Goal: Task Accomplishment & Management: Use online tool/utility

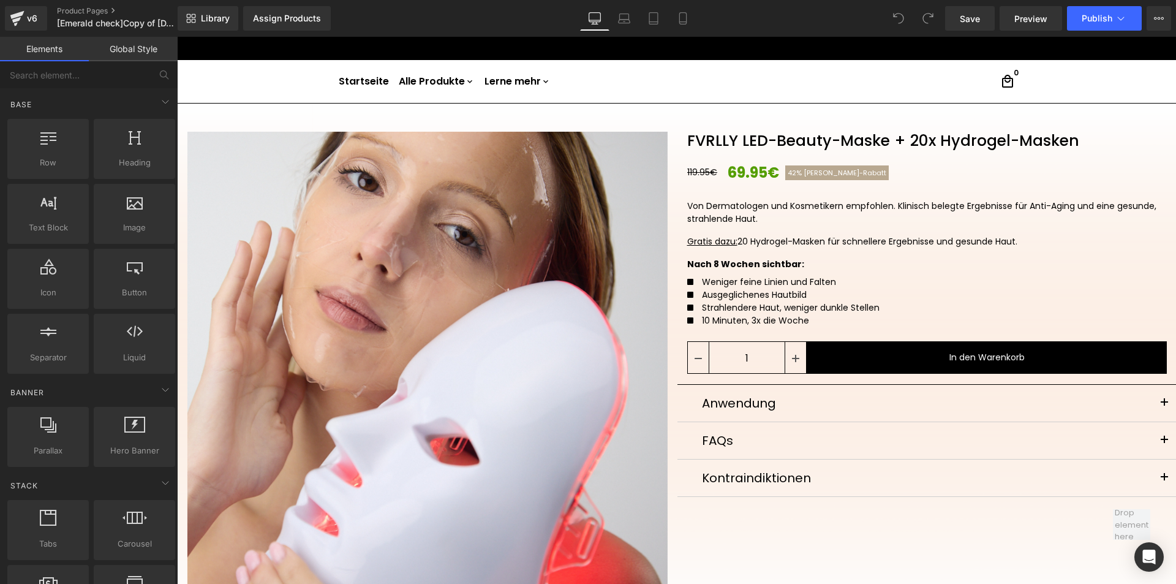
drag, startPoint x: 677, startPoint y: 18, endPoint x: 634, endPoint y: 32, distance: 45.1
click at [677, 18] on icon at bounding box center [683, 18] width 12 height 12
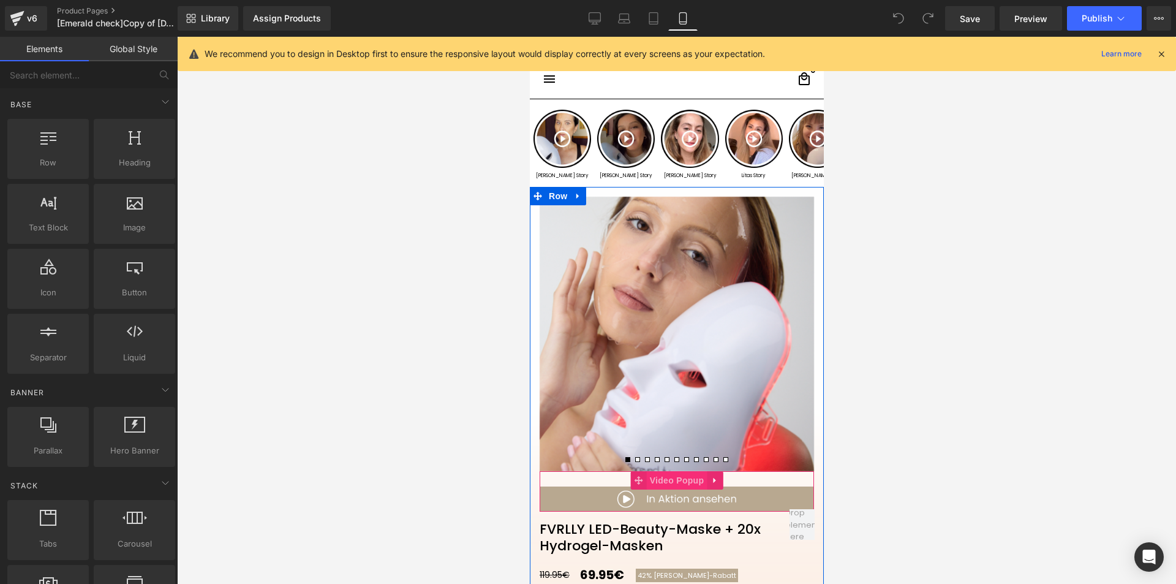
click at [651, 481] on span "Video Popup" at bounding box center [676, 480] width 61 height 18
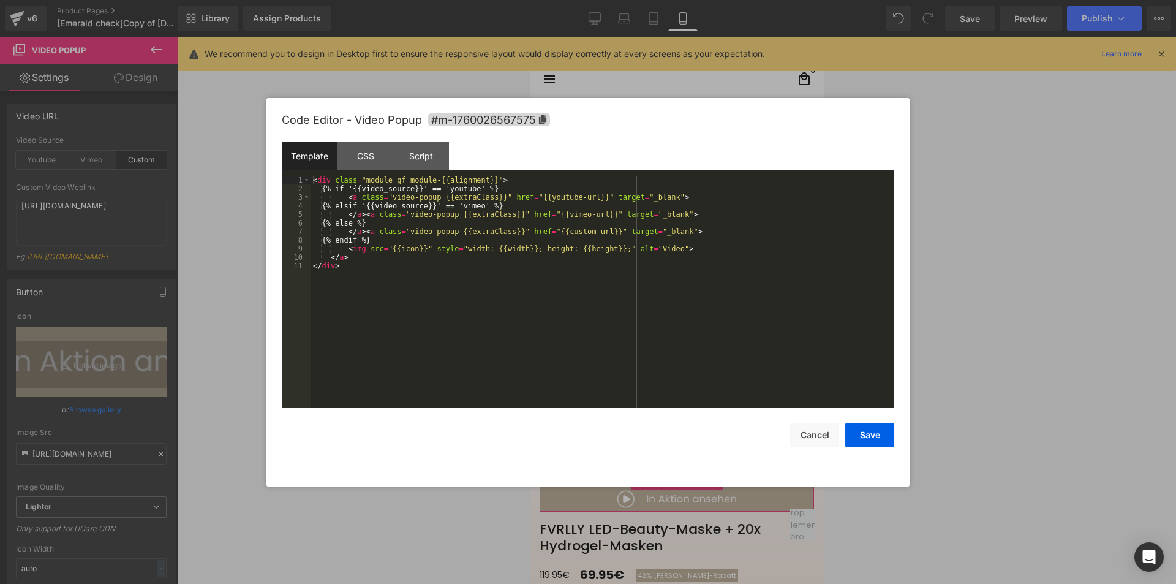
click at [667, 0] on div "Video Popup You are previewing how the will restyle your page. You can not edit…" at bounding box center [588, 0] width 1176 height 0
click at [377, 156] on div "CSS" at bounding box center [365, 156] width 56 height 28
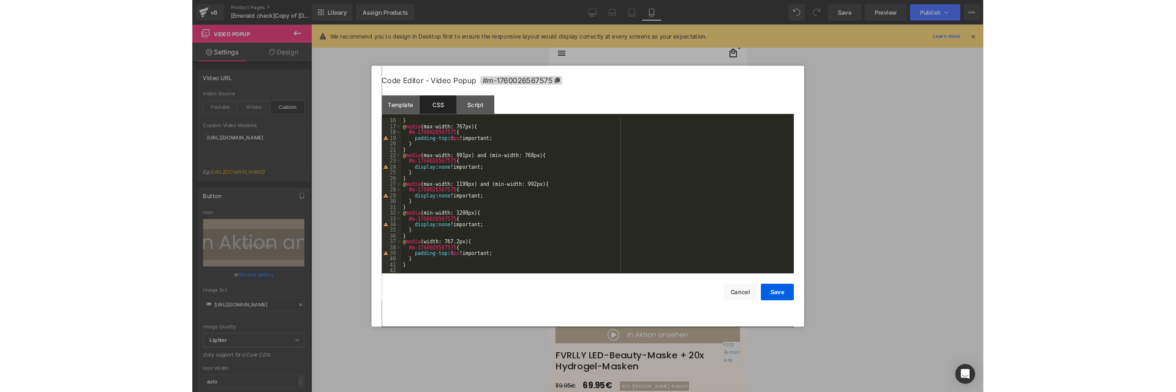
scroll to position [129, 0]
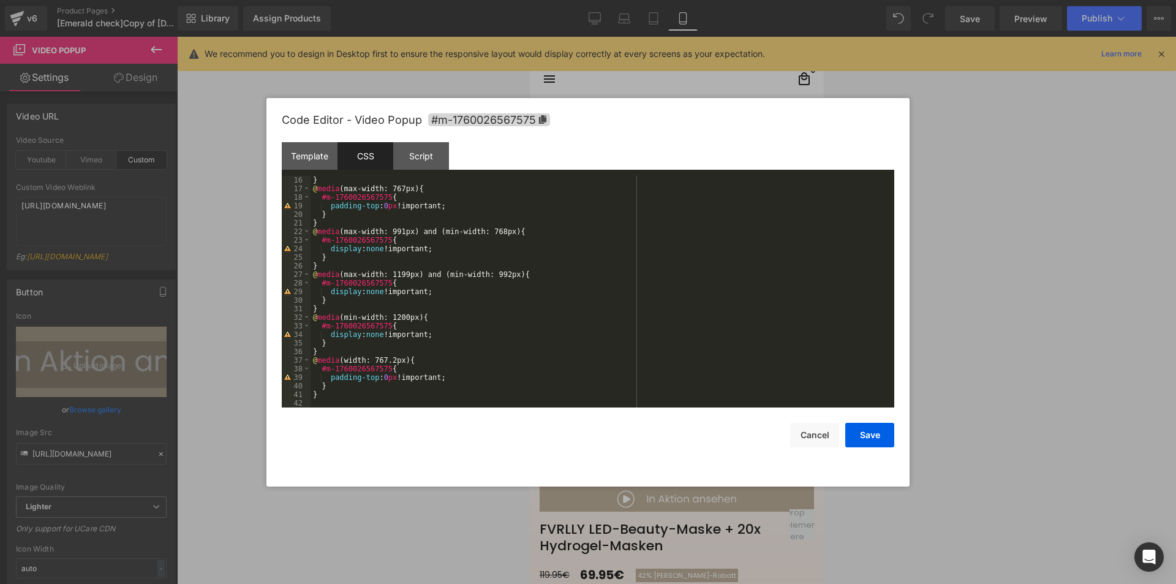
click at [1100, 297] on div at bounding box center [588, 292] width 1176 height 584
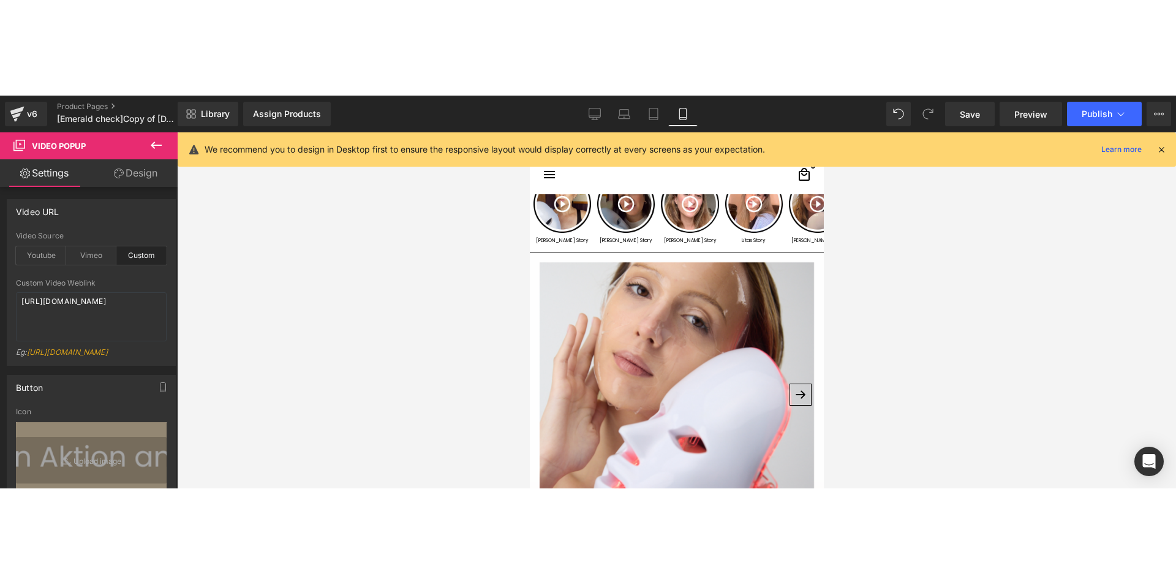
scroll to position [184, 0]
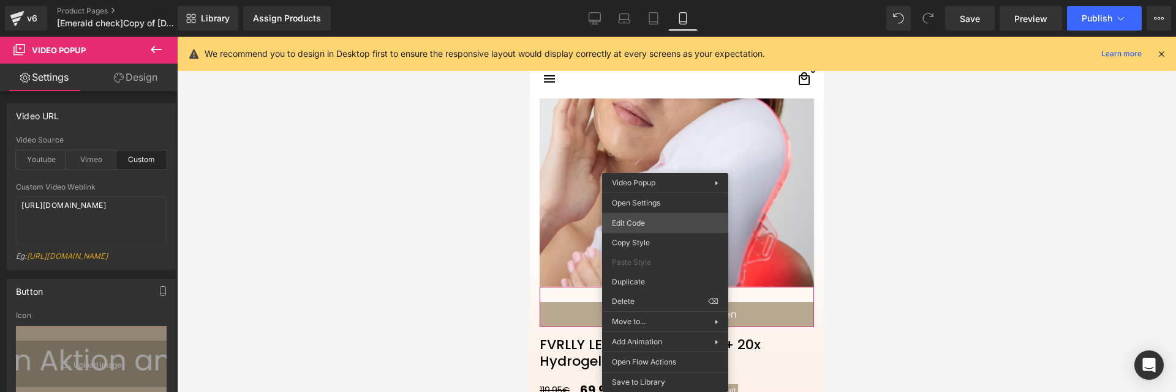
click at [639, 0] on div "Video Popup You are previewing how the will restyle your page. You can not edit…" at bounding box center [588, 0] width 1176 height 0
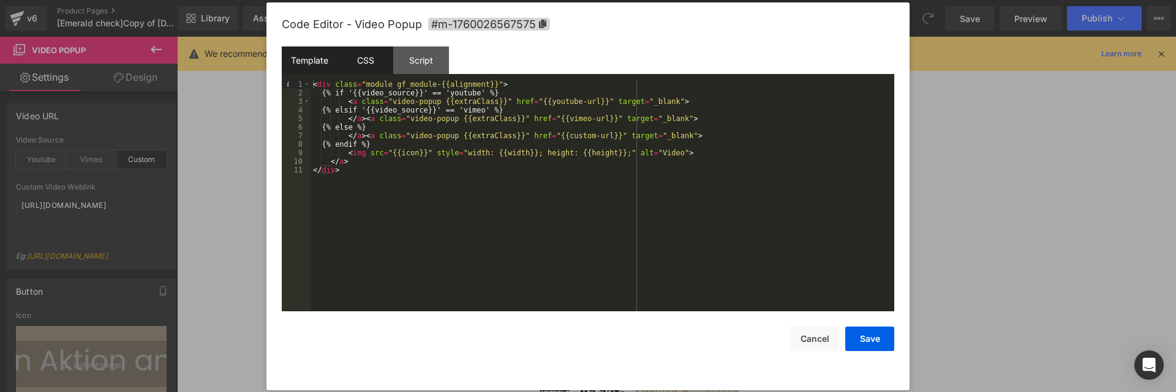
click at [353, 58] on div "CSS" at bounding box center [365, 61] width 56 height 28
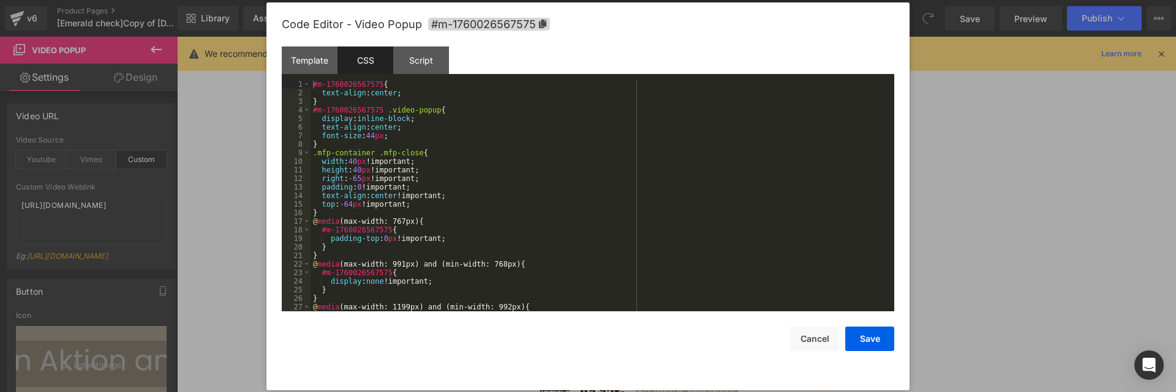
click at [420, 148] on div "#m-1760026567575 { text-align : center ; } #m-1760026567575 .video-popup { disp…" at bounding box center [599, 204] width 579 height 249
click at [371, 134] on div "#m-1760026567575 { text-align : center ; } #m-1760026567575 .video-popup { disp…" at bounding box center [599, 204] width 579 height 249
click at [472, 186] on div "#m-1760026567575 { text-align : center ; } #m-1760026567575 .video-popup { disp…" at bounding box center [599, 204] width 579 height 249
click at [863, 339] on button "Save" at bounding box center [869, 339] width 49 height 24
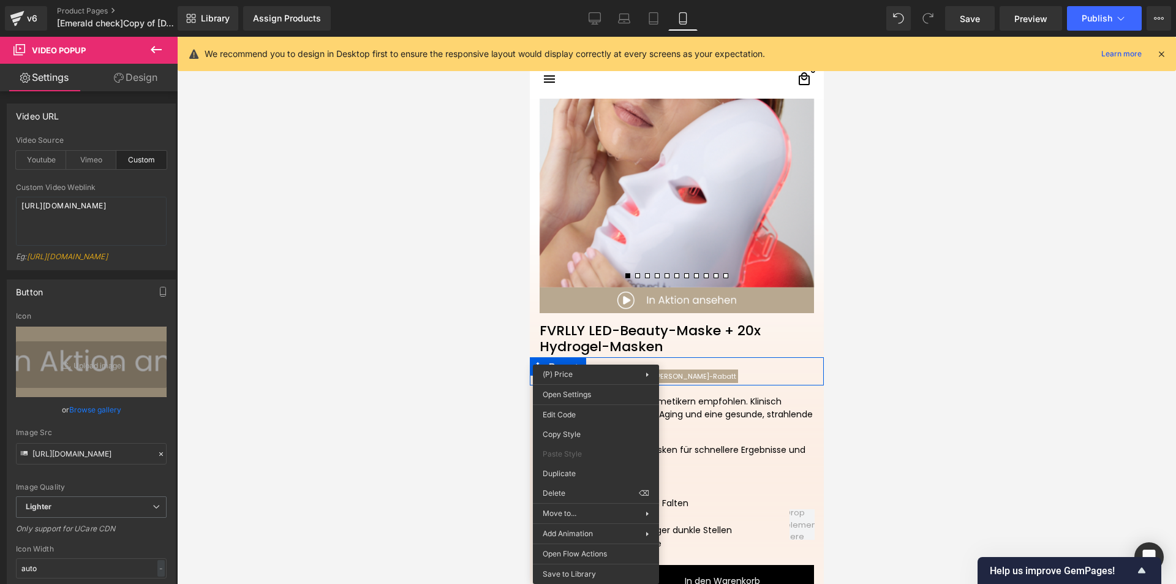
click at [778, 374] on div "119.95€ 69.95€ 42% [PERSON_NAME]-[GEOGRAPHIC_DATA]" at bounding box center [681, 376] width 284 height 18
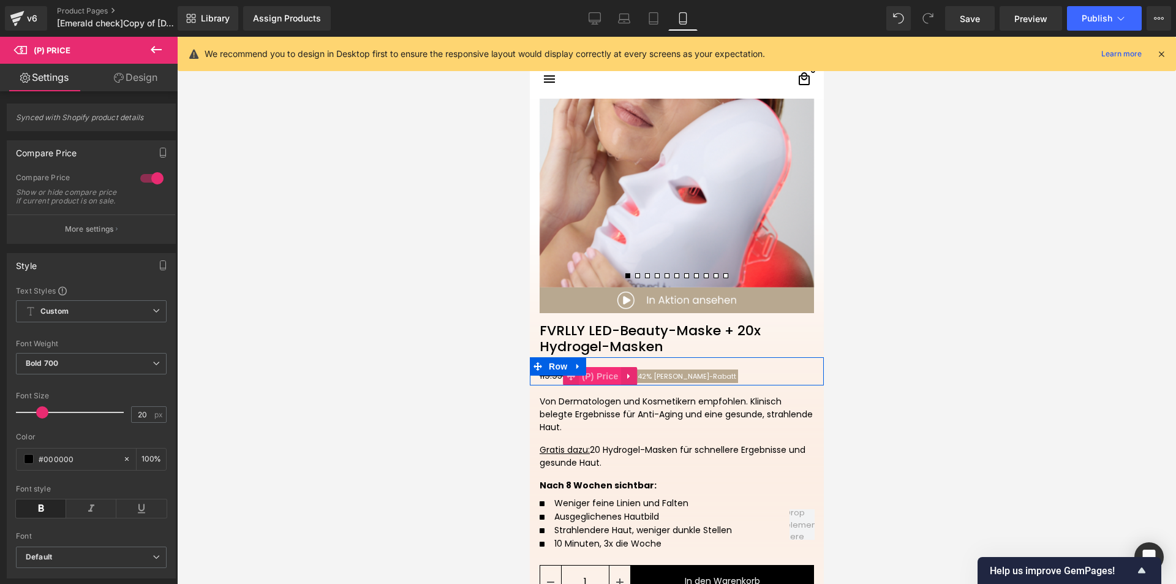
click at [598, 377] on span "(P) Price" at bounding box center [599, 376] width 43 height 18
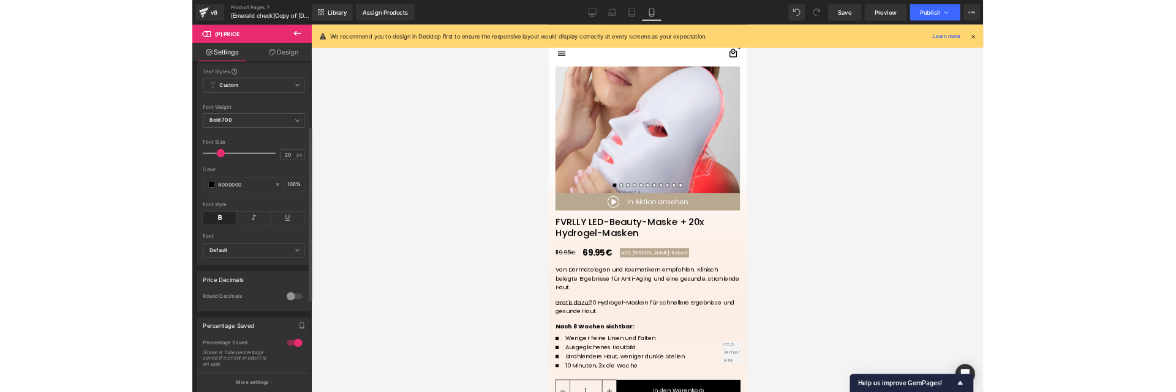
scroll to position [306, 0]
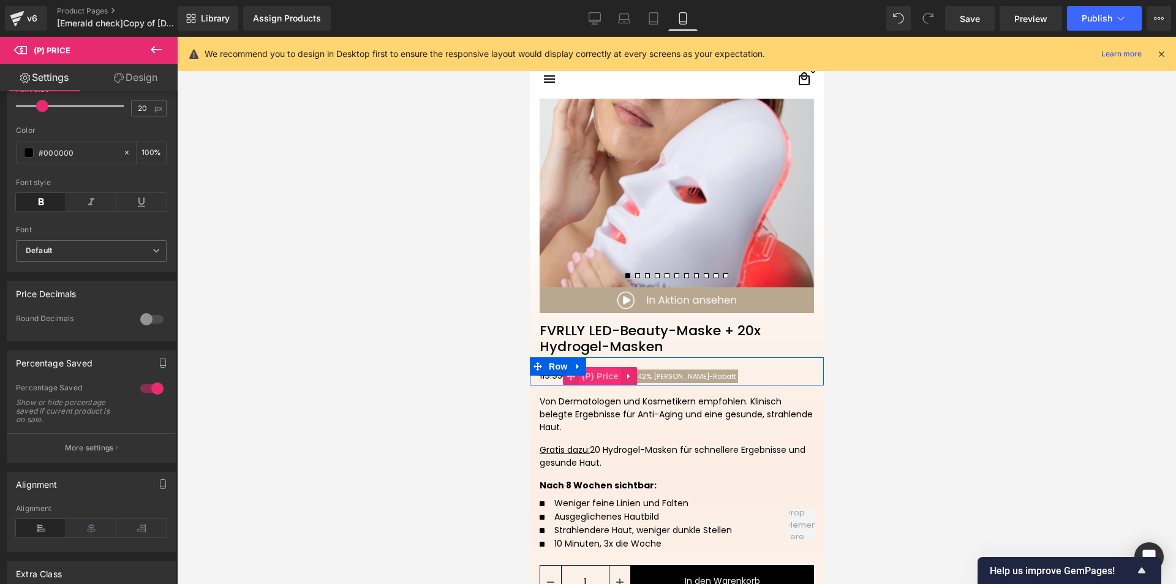
click at [591, 373] on span "(P) Price" at bounding box center [599, 376] width 43 height 18
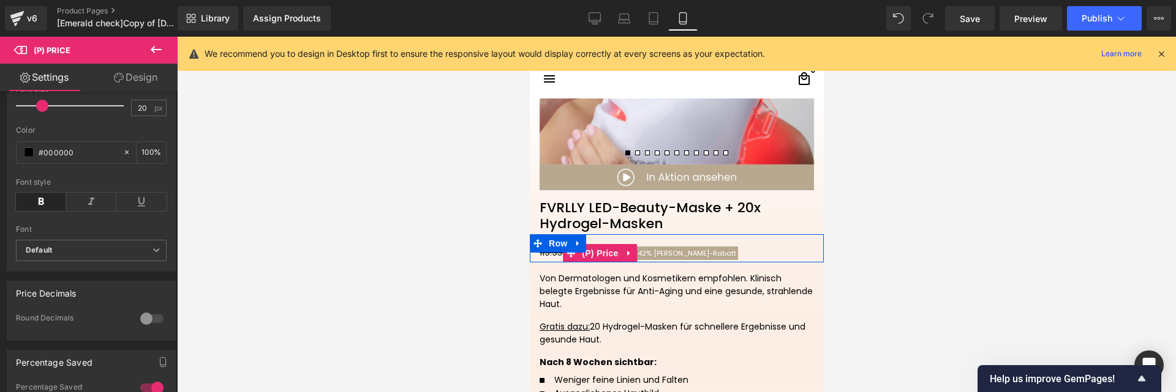
click at [716, 254] on div "119.95€ 69.95€ 42% [PERSON_NAME]-[GEOGRAPHIC_DATA]" at bounding box center [681, 253] width 284 height 18
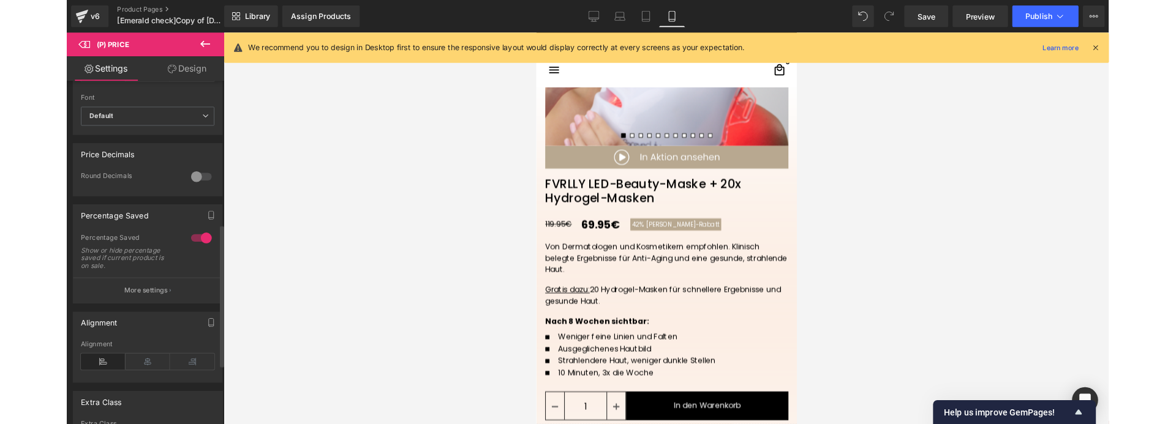
scroll to position [429, 0]
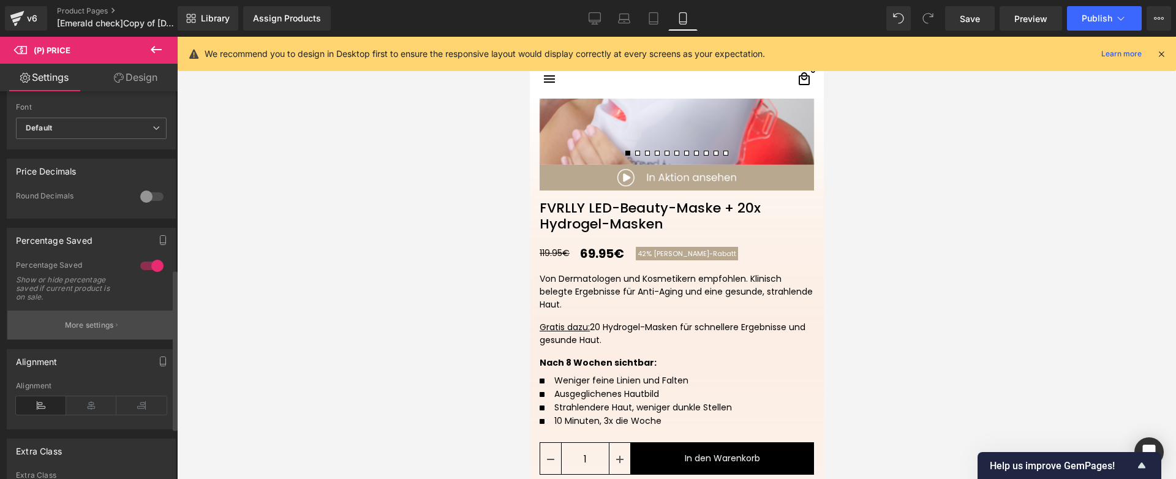
click at [66, 331] on p "More settings" at bounding box center [89, 325] width 49 height 11
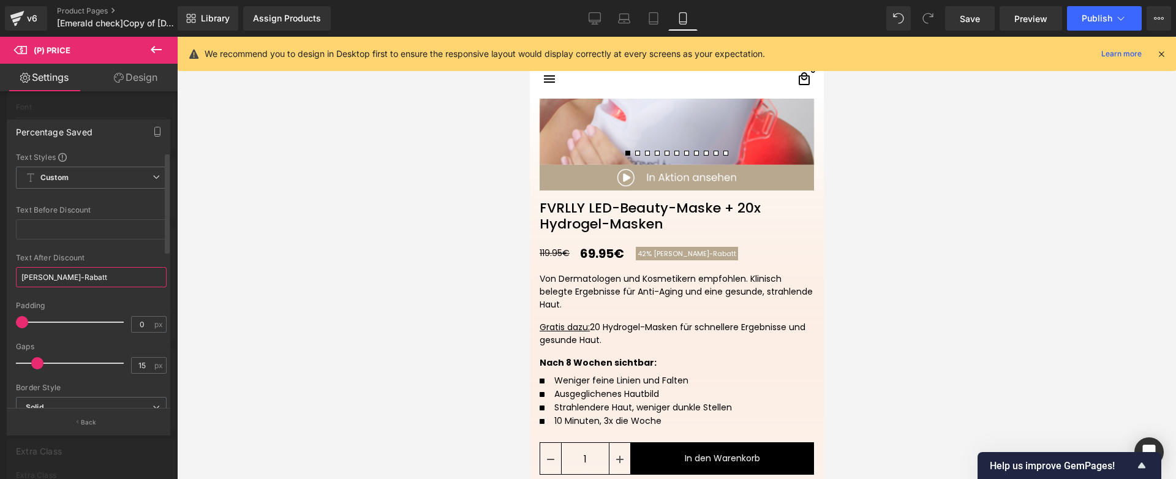
click at [96, 278] on input "[PERSON_NAME]-Rabatt" at bounding box center [91, 277] width 151 height 20
paste input "Du sparst 50€"
type input "Du sparst 50€"
click at [100, 257] on div "Text After Discount" at bounding box center [91, 257] width 151 height 9
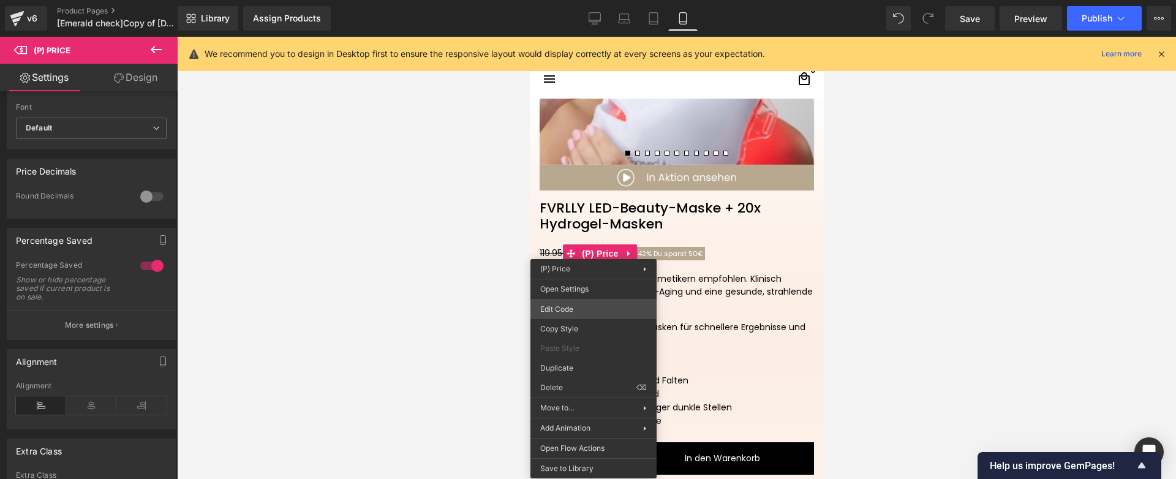
click at [572, 0] on div "(P) Price You are previewing how the will restyle your page. You can not edit E…" at bounding box center [588, 0] width 1176 height 0
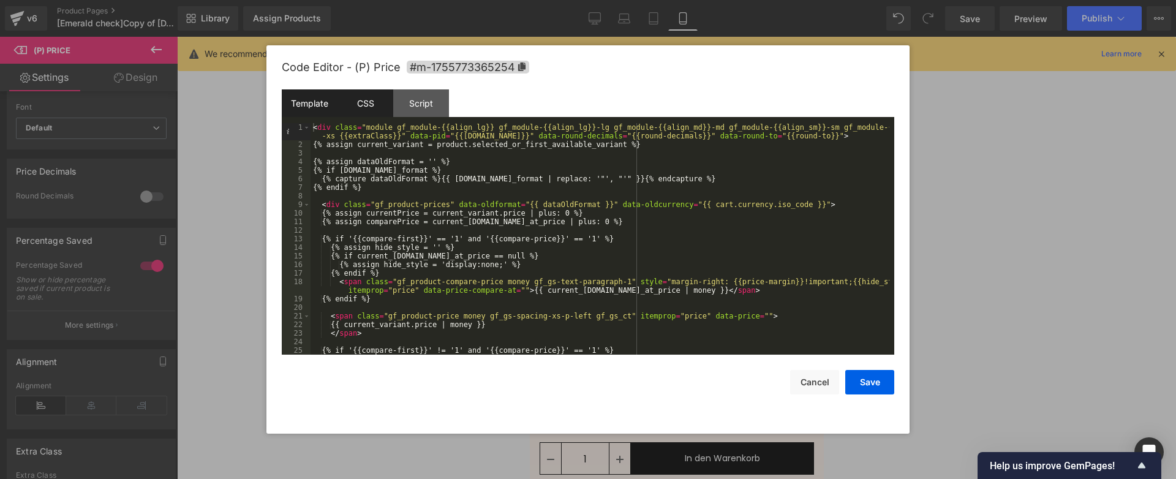
click at [373, 111] on div "CSS" at bounding box center [365, 103] width 56 height 28
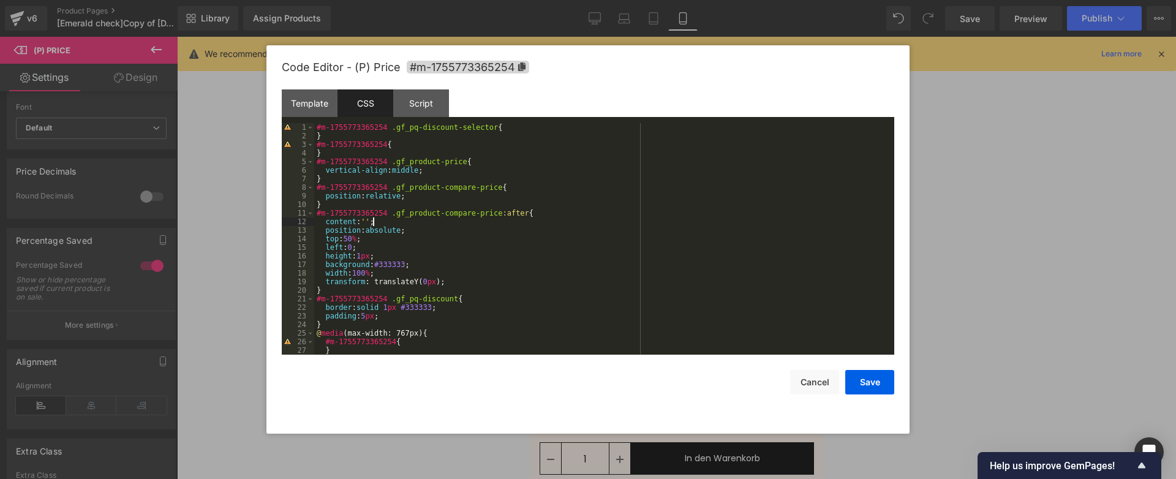
click at [478, 223] on div "#m-1755773365254 .gf_pq-discount-selector { } #m-1755773365254 { } #m-175577336…" at bounding box center [601, 247] width 575 height 249
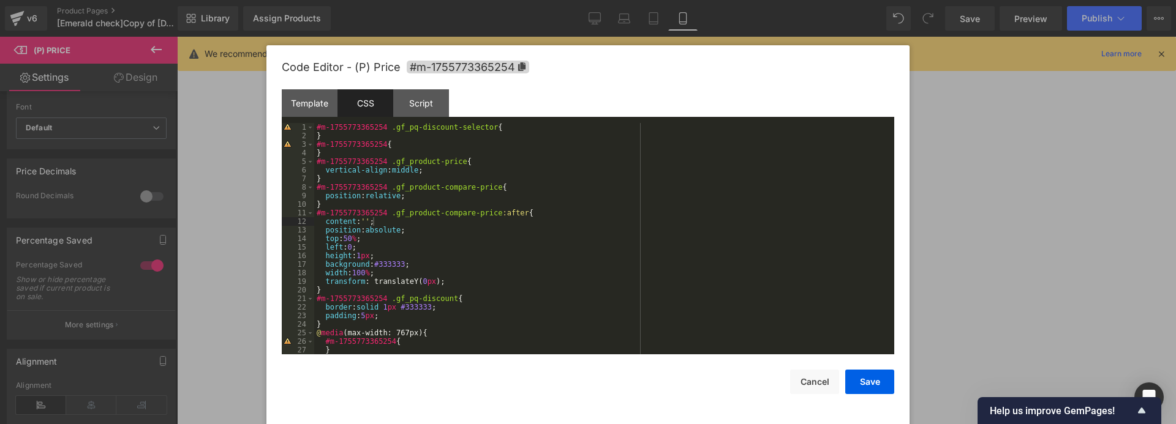
click at [962, 350] on div at bounding box center [588, 212] width 1176 height 424
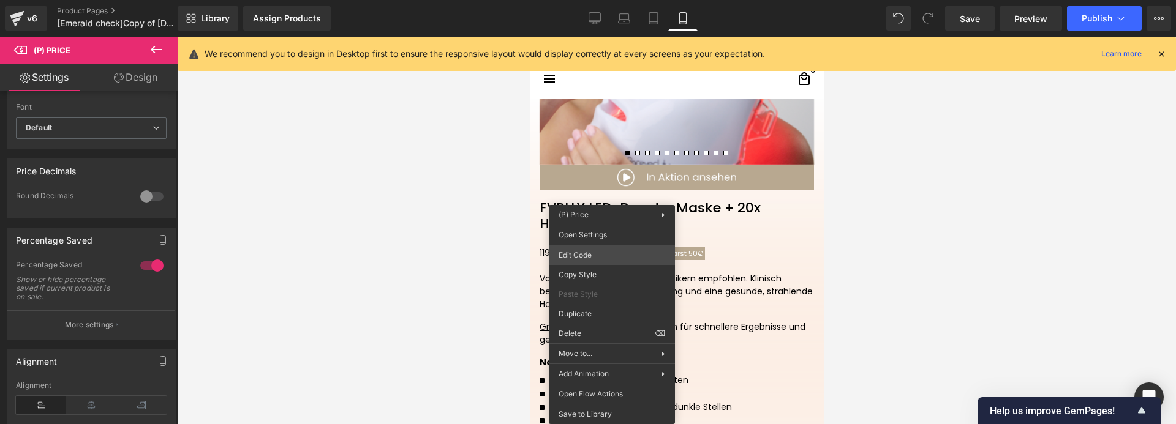
click at [590, 0] on div "(P) Price You are previewing how the will restyle your page. You can not edit E…" at bounding box center [588, 0] width 1176 height 0
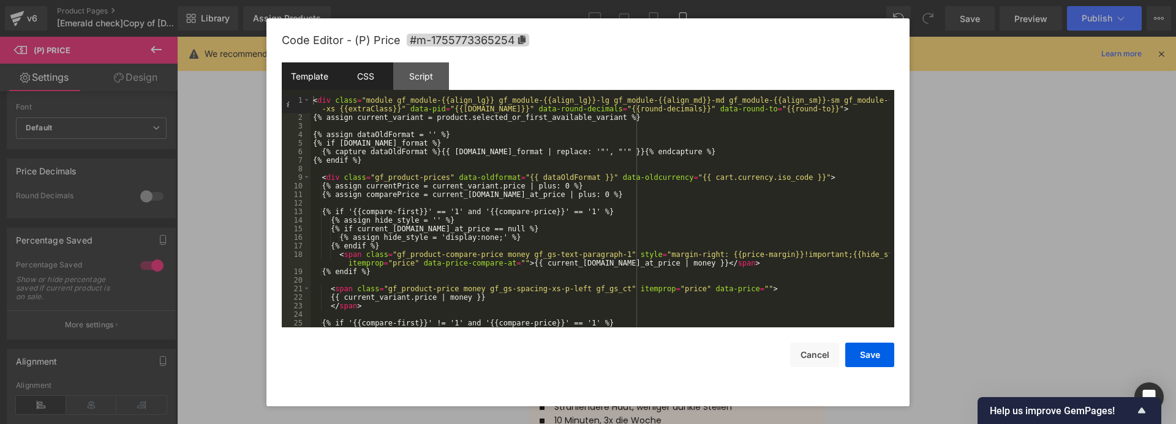
click at [353, 78] on div "CSS" at bounding box center [365, 76] width 56 height 28
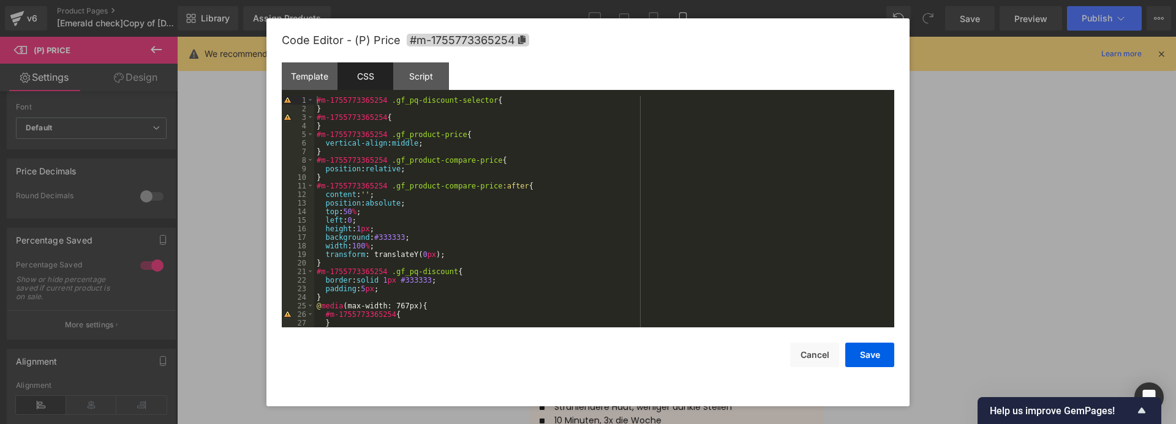
click at [1016, 259] on div at bounding box center [588, 212] width 1176 height 424
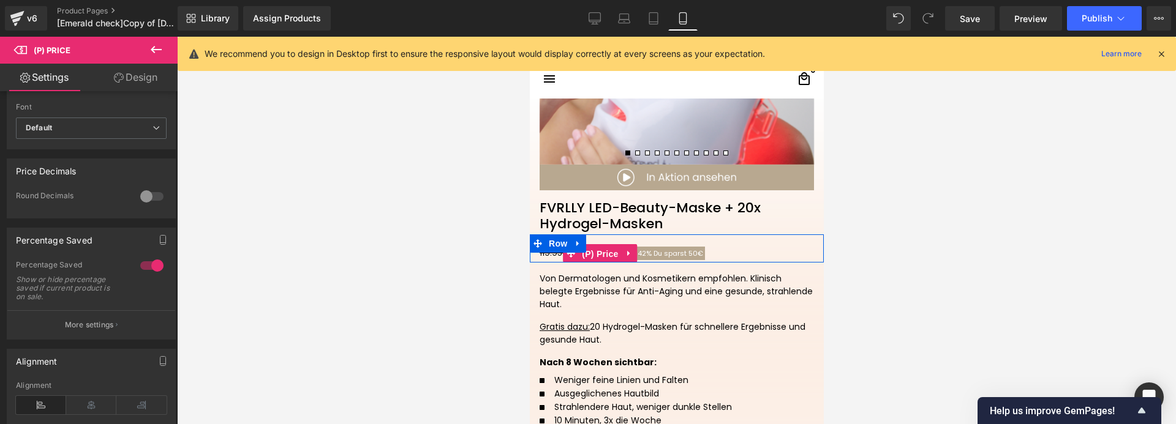
drag, startPoint x: 588, startPoint y: 252, endPoint x: 1115, endPoint y: 306, distance: 530.0
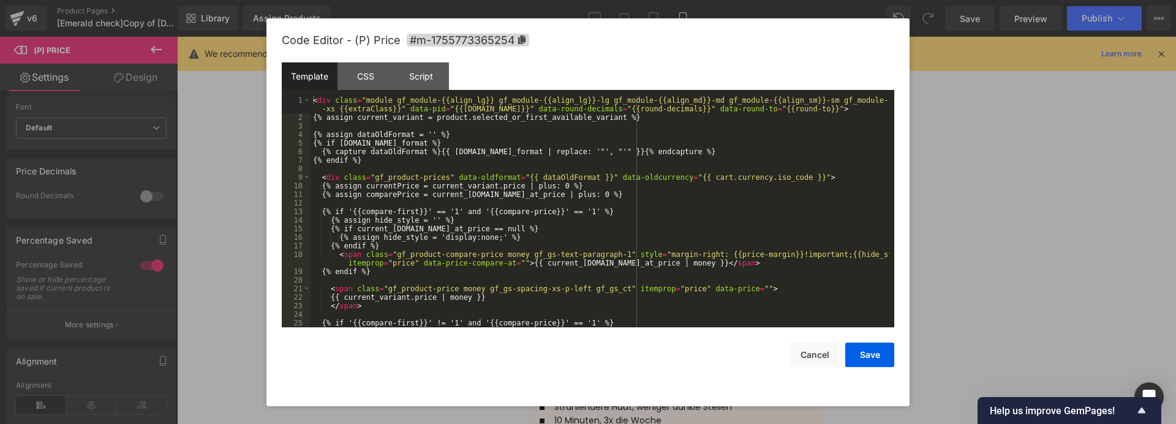
click at [575, 0] on div "(P) Price You are previewing how the will restyle your page. You can not edit E…" at bounding box center [588, 0] width 1176 height 0
click at [365, 79] on div "CSS" at bounding box center [365, 76] width 56 height 28
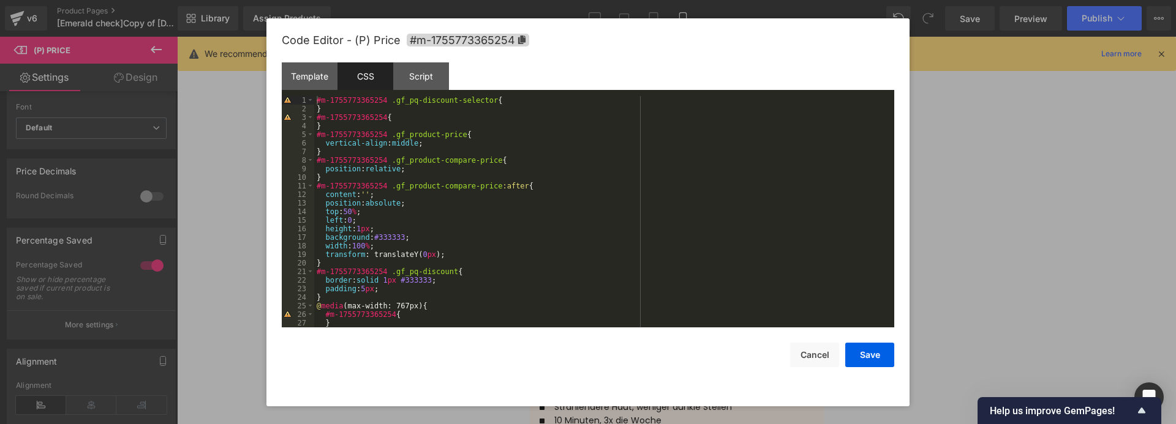
click at [380, 118] on div "#m-1755773365254 .gf_pq-discount-selector { } #m-1755773365254 { } #m-175577336…" at bounding box center [601, 220] width 575 height 249
paste textarea
click at [461, 116] on div "#m-1755773365254 .gf_pq-discount-selector { } #m-1755773365254 .gf_pq-percent {…" at bounding box center [601, 220] width 575 height 249
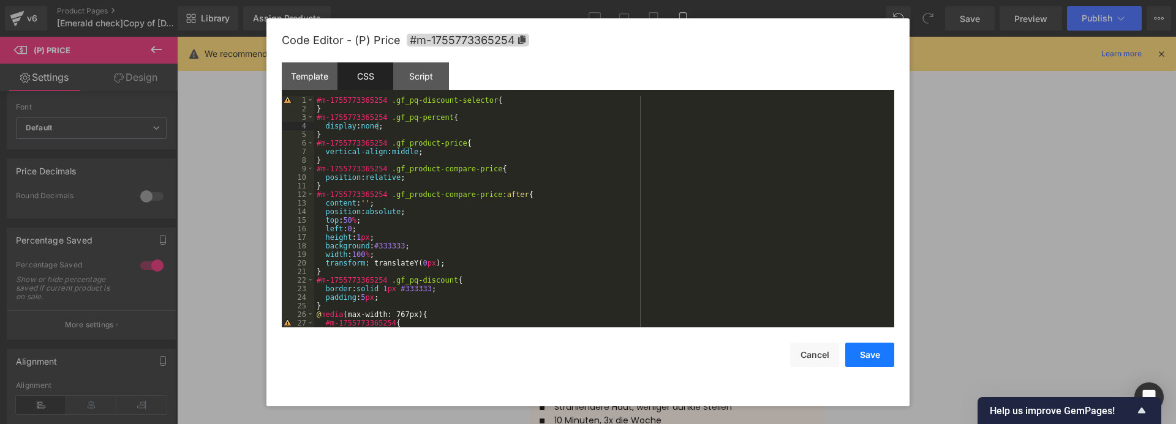
click at [869, 355] on button "Save" at bounding box center [869, 355] width 49 height 24
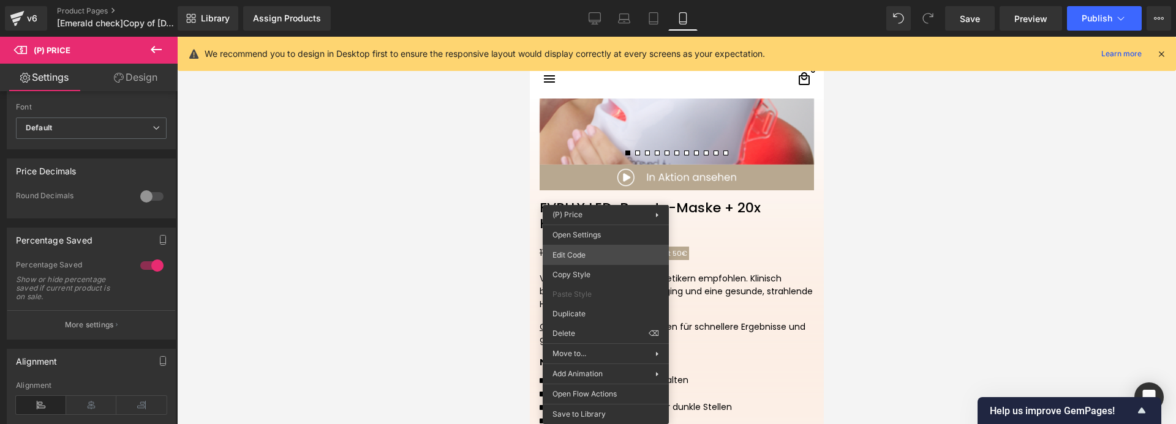
click at [577, 0] on div "(P) Price You are previewing how the will restyle your page. You can not edit E…" at bounding box center [588, 0] width 1176 height 0
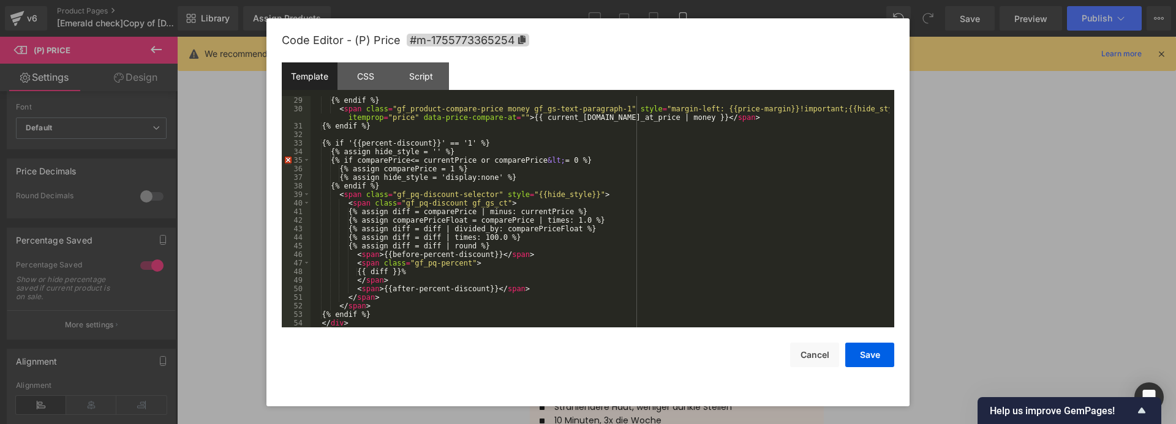
scroll to position [266, 0]
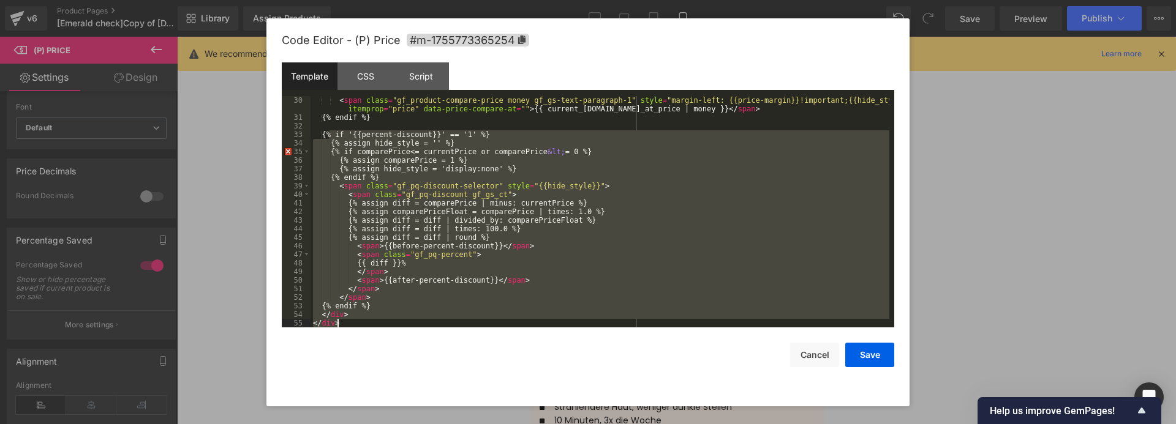
drag, startPoint x: 328, startPoint y: 133, endPoint x: 397, endPoint y: 326, distance: 204.9
click at [397, 326] on div "< span class = "gf_product-compare-price money gf_gs-text-paragraph-1" style = …" at bounding box center [599, 224] width 579 height 257
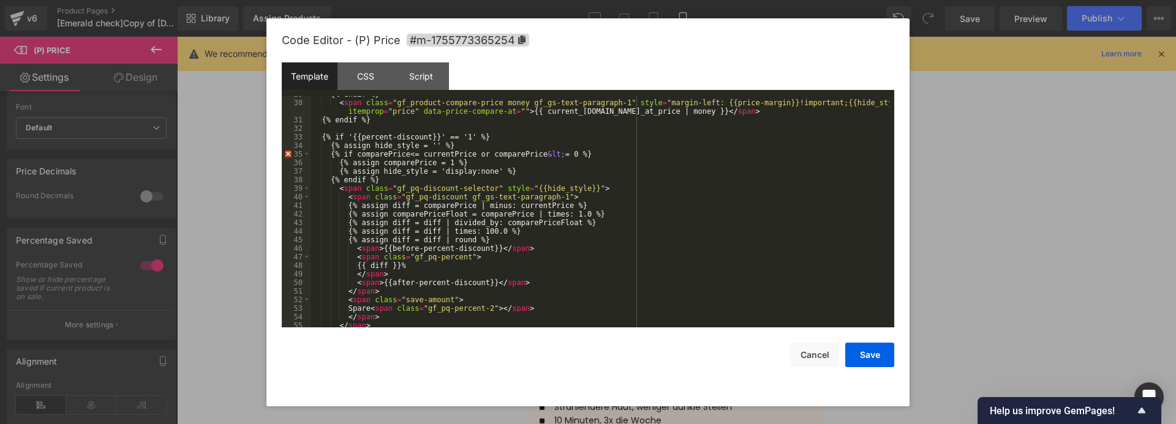
scroll to position [227, 0]
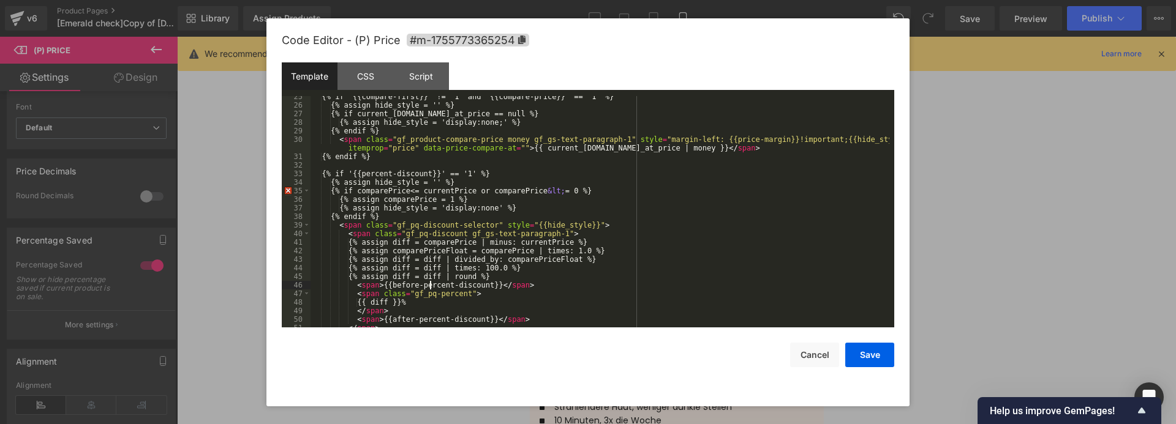
click at [430, 287] on div "{% if '{{compare-first}}' != '1' and '{{compare-price}}' == '1' %} {% assign hi…" at bounding box center [599, 216] width 579 height 249
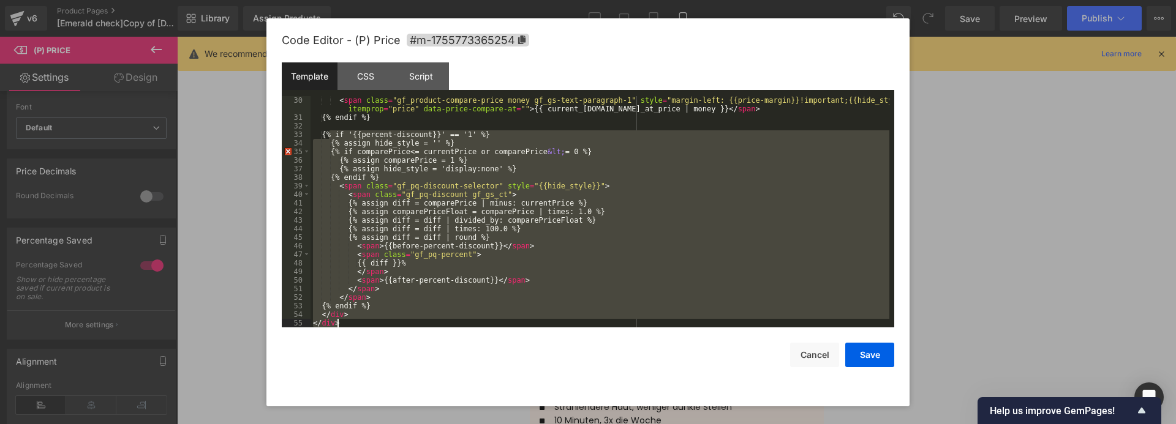
click at [545, 247] on div "< span class = "gf_product-compare-price money gf_gs-text-paragraph-1" style = …" at bounding box center [599, 211] width 579 height 231
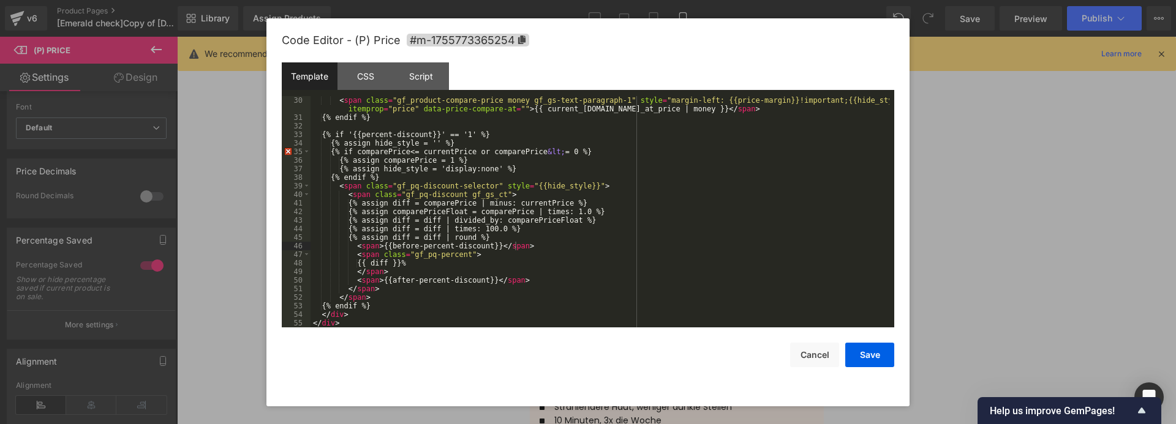
click at [387, 287] on div "< span class = "gf_product-compare-price money gf_gs-text-paragraph-1" style = …" at bounding box center [599, 224] width 579 height 257
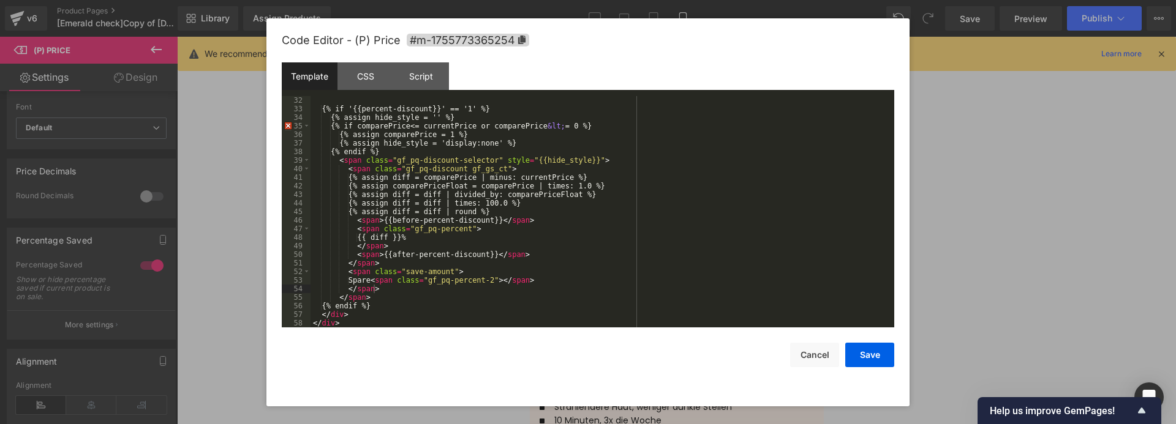
scroll to position [291, 0]
click at [373, 318] on div "{% if '{{percent-discount}}' == '1' %} {% assign hide_style = '' %} {% if compa…" at bounding box center [599, 220] width 579 height 249
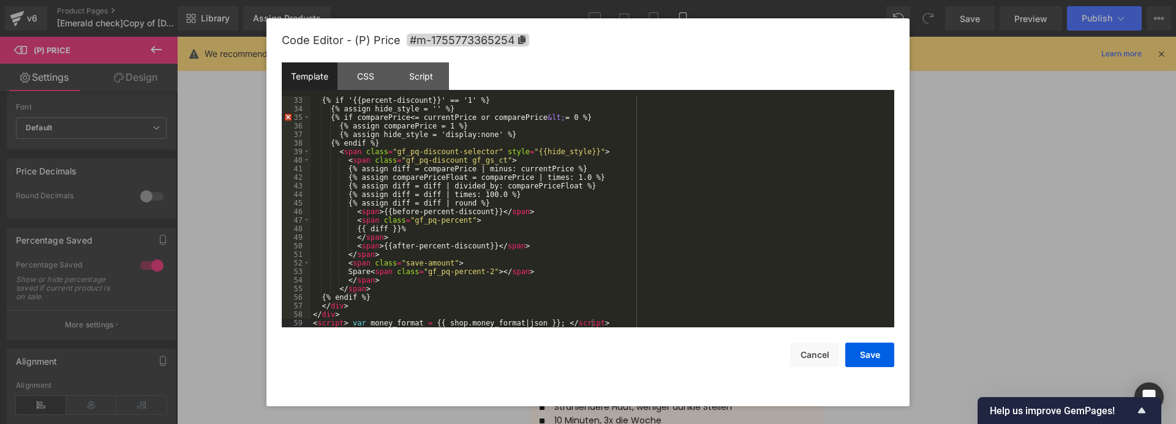
click at [535, 268] on div "{% if '{{percent-discount}}' == '1' %} {% assign hide_style = '' %} {% if compa…" at bounding box center [599, 220] width 579 height 249
drag, startPoint x: 355, startPoint y: 273, endPoint x: 379, endPoint y: 274, distance: 24.5
click at [379, 274] on div "{% if '{{percent-discount}}' == '1' %} {% assign hide_style = '' %} {% if compa…" at bounding box center [599, 220] width 579 height 249
paste textarea
click at [490, 238] on div "{% if '{{percent-discount}}' == '1' %} {% assign hide_style = '' %} {% if compa…" at bounding box center [599, 220] width 579 height 249
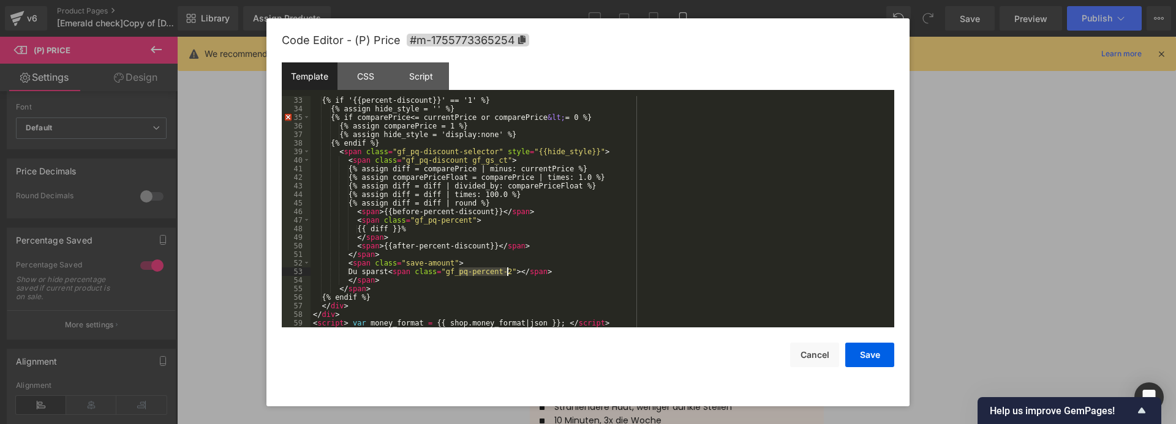
drag, startPoint x: 459, startPoint y: 272, endPoint x: 505, endPoint y: 273, distance: 46.5
click at [505, 273] on div "{% if '{{percent-discount}}' == '1' %} {% assign hide_style = '' %} {% if compa…" at bounding box center [599, 220] width 579 height 249
click at [584, 272] on div "{% if '{{percent-discount}}' == '1' %} {% assign hide_style = '' %} {% if compa…" at bounding box center [599, 220] width 579 height 249
click at [869, 363] on button "Save" at bounding box center [869, 355] width 49 height 24
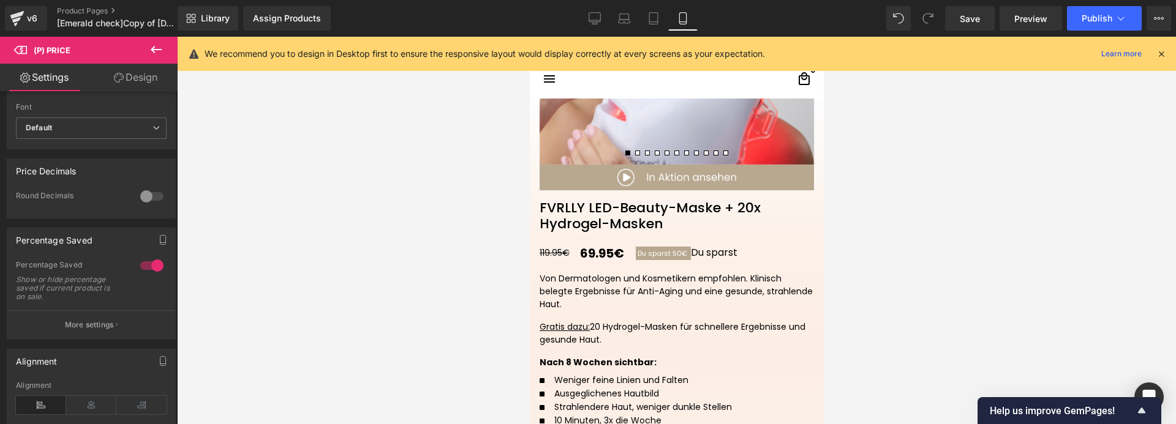
click at [152, 52] on icon at bounding box center [156, 49] width 15 height 15
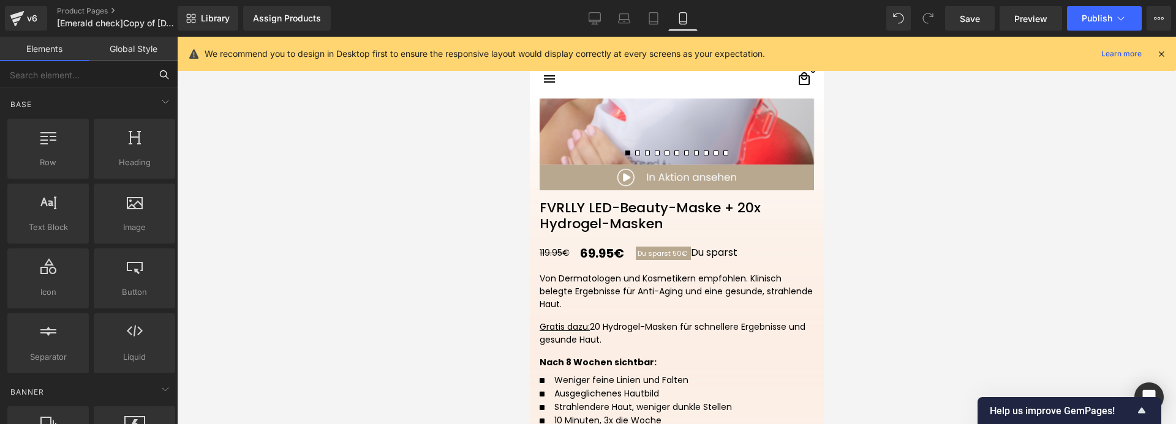
click at [98, 87] on input "text" at bounding box center [75, 74] width 151 height 27
type input "Li"
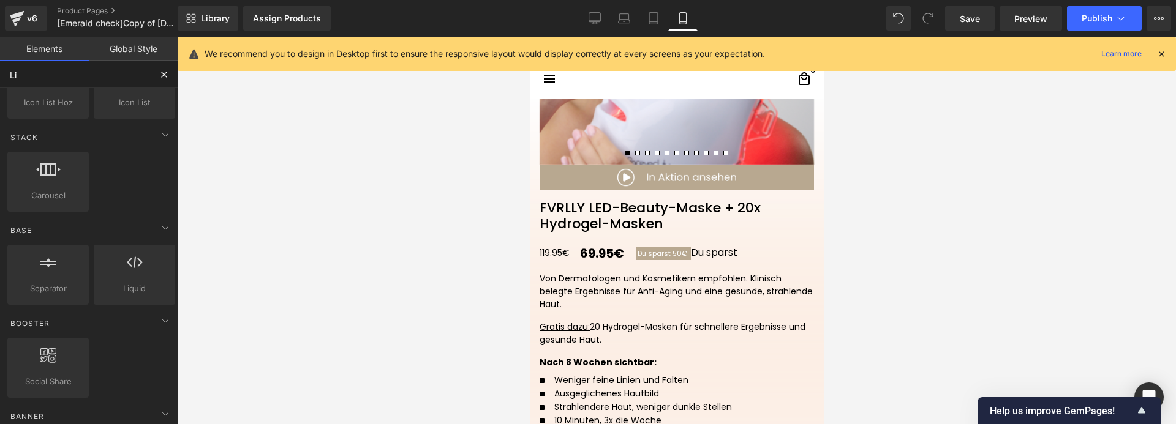
scroll to position [367, 0]
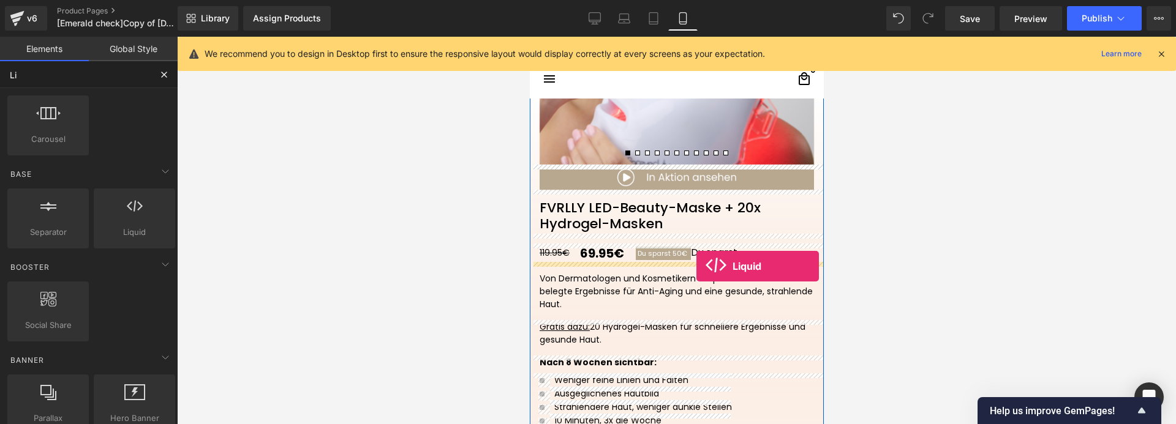
drag, startPoint x: 660, startPoint y: 249, endPoint x: 696, endPoint y: 266, distance: 39.7
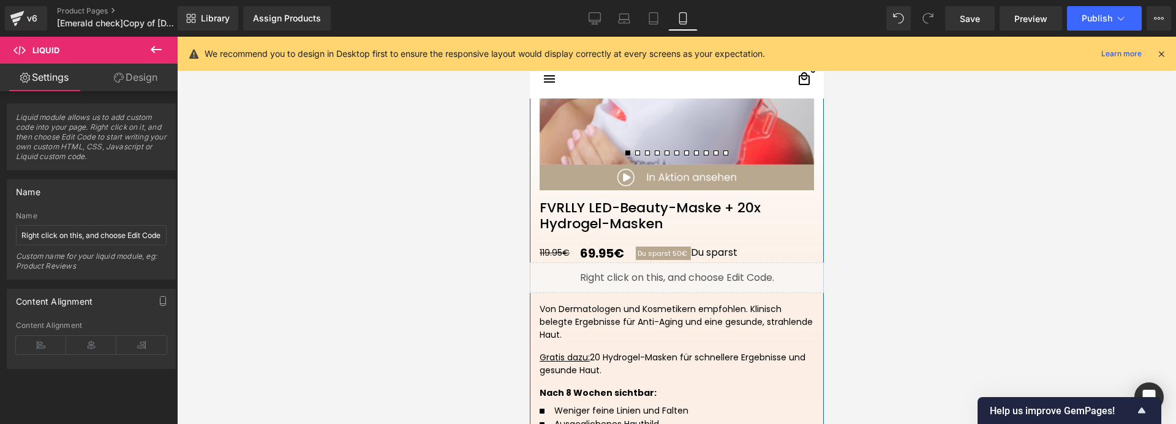
click at [689, 270] on div "Liquid" at bounding box center [676, 278] width 294 height 31
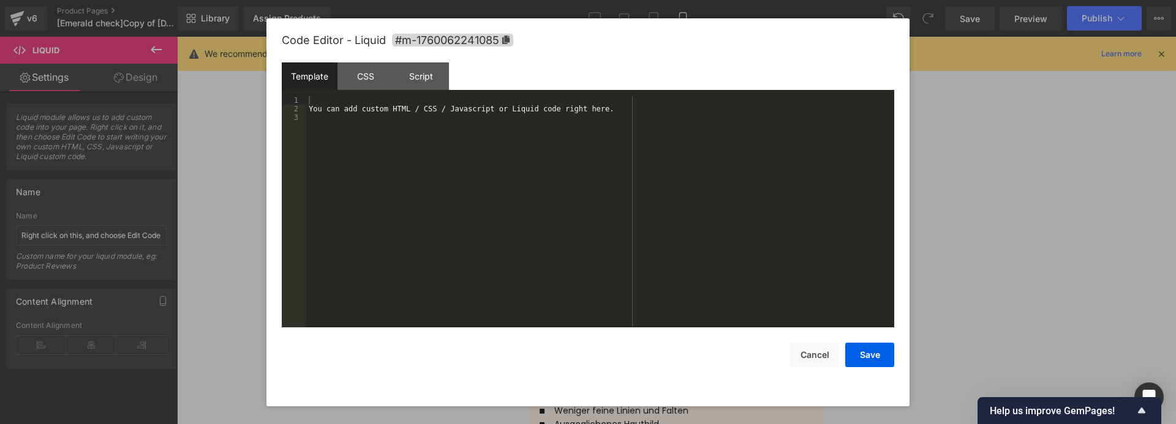
click at [353, 118] on div "You can add custom HTML / CSS / Javascript or Liquid code right here." at bounding box center [600, 220] width 588 height 249
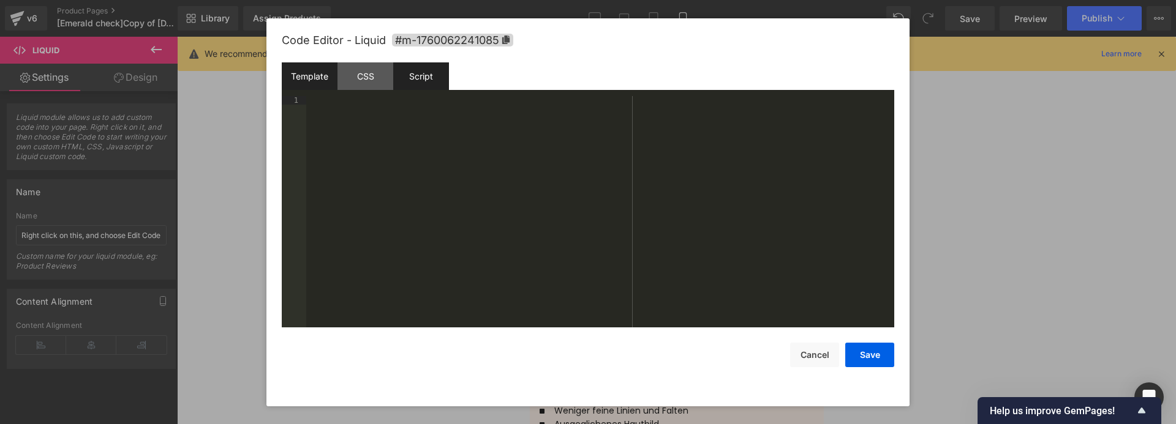
click at [421, 87] on div "Script" at bounding box center [421, 76] width 56 height 28
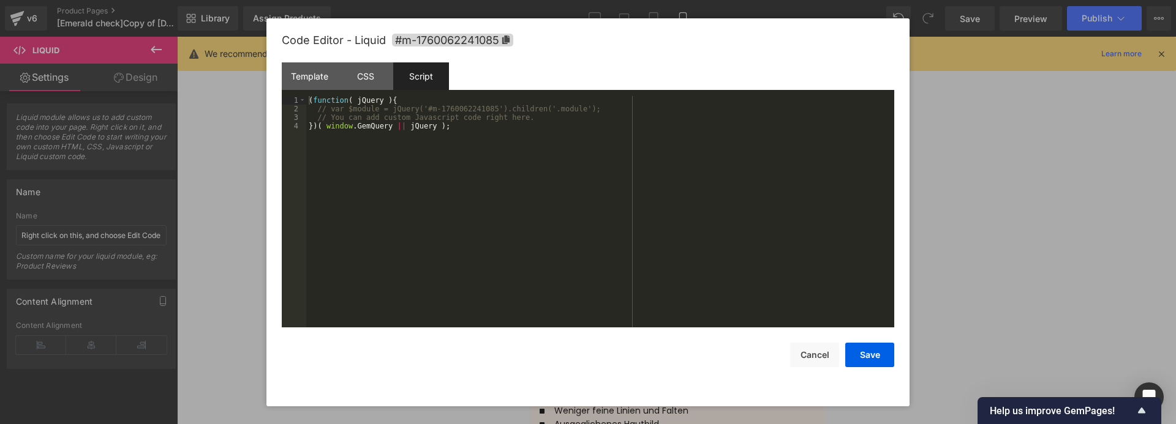
click at [424, 216] on div "( function ( jQuery ) { // var $module = jQuery('#m-1760062241085').children('.…" at bounding box center [600, 220] width 588 height 249
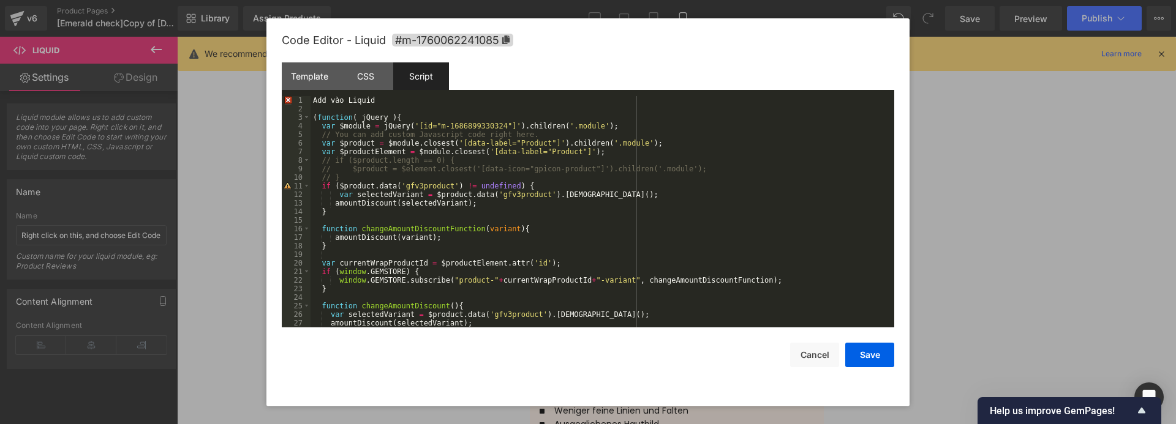
scroll to position [0, 0]
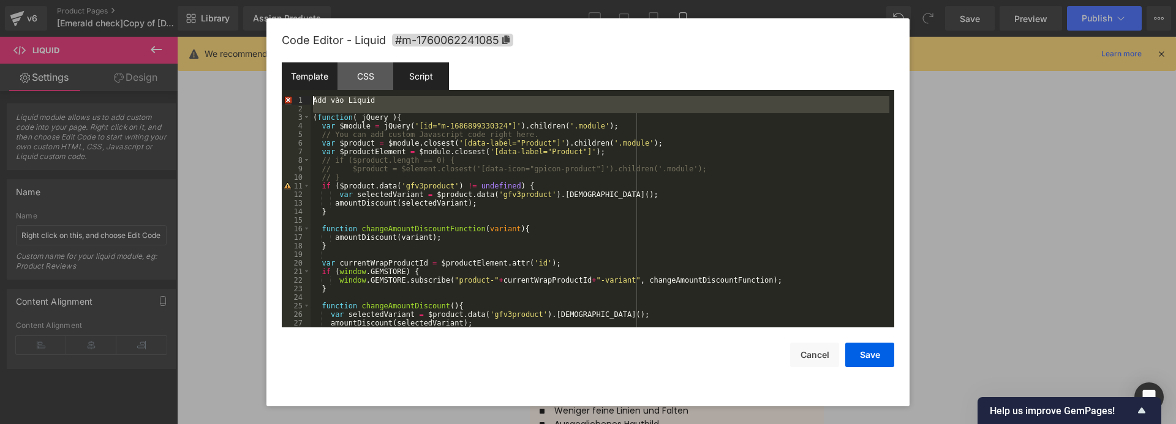
drag, startPoint x: 311, startPoint y: 119, endPoint x: 304, endPoint y: 88, distance: 32.1
click at [304, 88] on div "Template CSS Script Data 1 XXXXXXXXXXXXXXXXXXXXXXXXXXXXXXXXXXXXXXXXXXXXXXXXXX #…" at bounding box center [588, 194] width 612 height 265
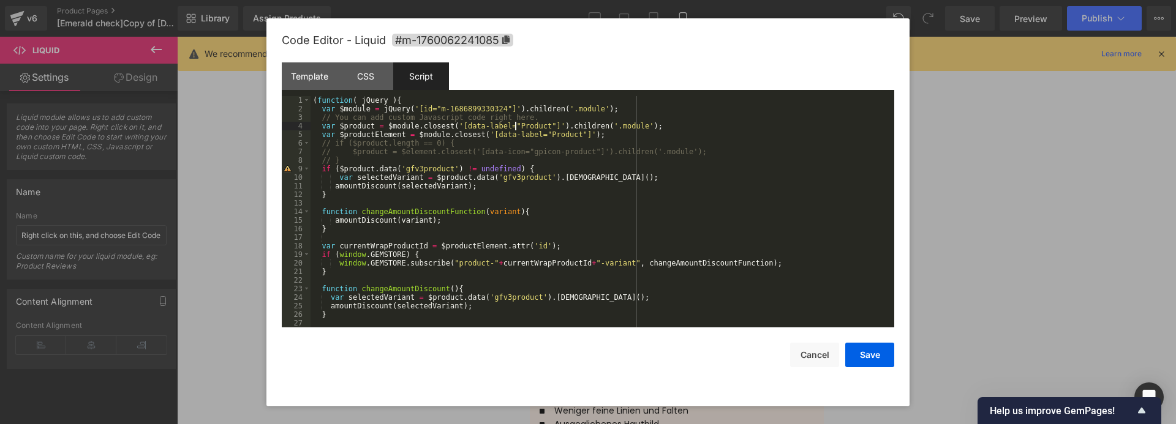
click at [517, 122] on div "( function ( jQuery ) { var $module = jQuery ( '[id="m-1686899330324"]' ) . chi…" at bounding box center [599, 220] width 579 height 249
click at [508, 45] on span "#m-1760062241085" at bounding box center [452, 40] width 121 height 13
click at [414, 111] on div "( function ( jQuery ) { var $module = jQuery ( '[id="m-1686899330324"]' ) . chi…" at bounding box center [599, 220] width 579 height 249
drag, startPoint x: 429, startPoint y: 108, endPoint x: 490, endPoint y: 108, distance: 61.2
click at [490, 108] on div "( function ( jQuery ) { var $module = jQuery ( '[id="m-1686899330324"]' ) . chi…" at bounding box center [599, 220] width 579 height 249
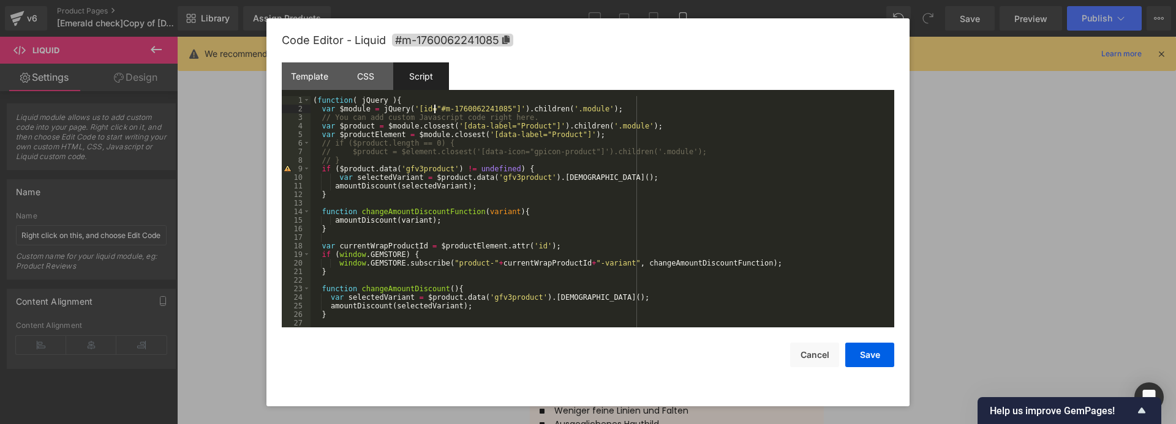
click at [433, 107] on div "( function ( jQuery ) { var $module = jQuery ( '[id="#m-1760062241085"]' ) . ch…" at bounding box center [599, 220] width 579 height 249
click at [670, 156] on div "( function ( jQuery ) { var $module = jQuery ( '[id="m-1760062241085"]' ) . chi…" at bounding box center [599, 220] width 579 height 249
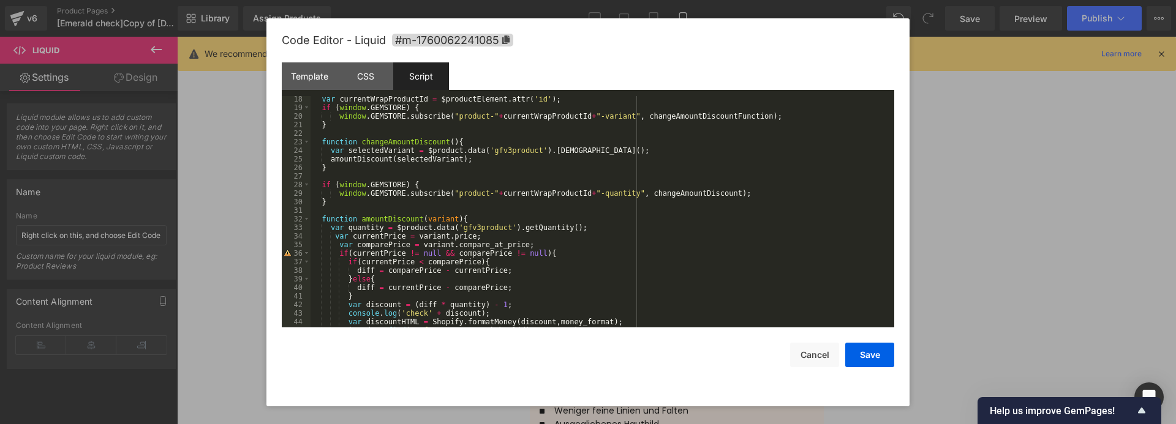
scroll to position [180, 0]
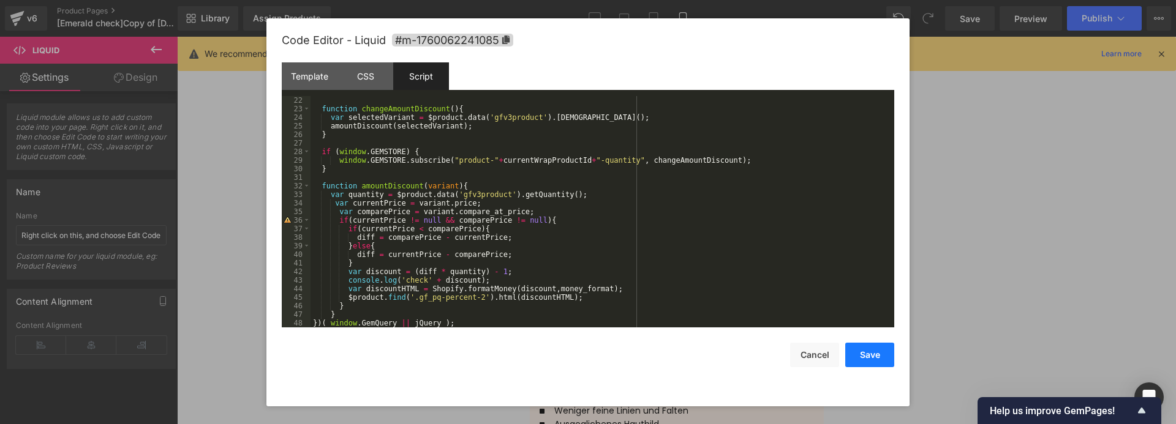
click at [859, 354] on button "Save" at bounding box center [869, 355] width 49 height 24
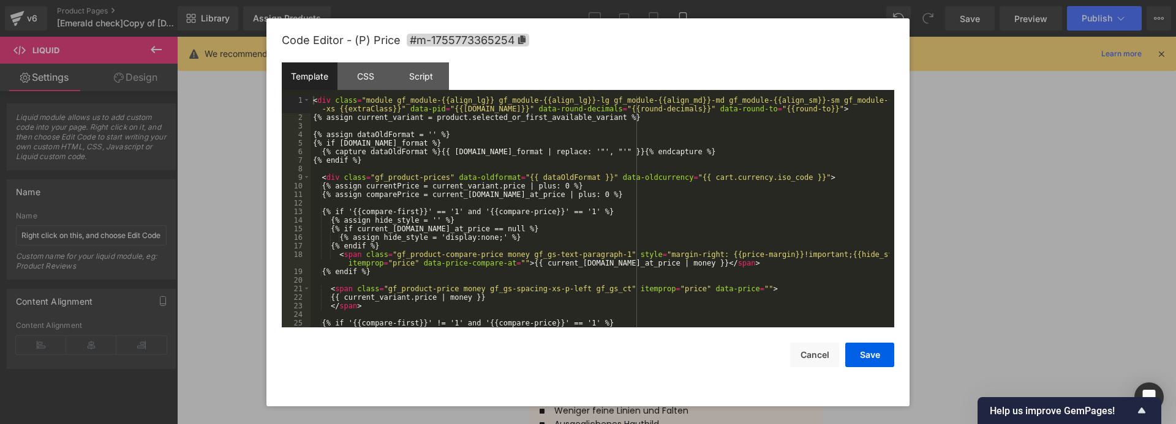
click at [581, 0] on div "Liquid You are previewing how the will restyle your page. You can not edit Elem…" at bounding box center [588, 0] width 1176 height 0
click at [365, 78] on div "CSS" at bounding box center [365, 76] width 56 height 28
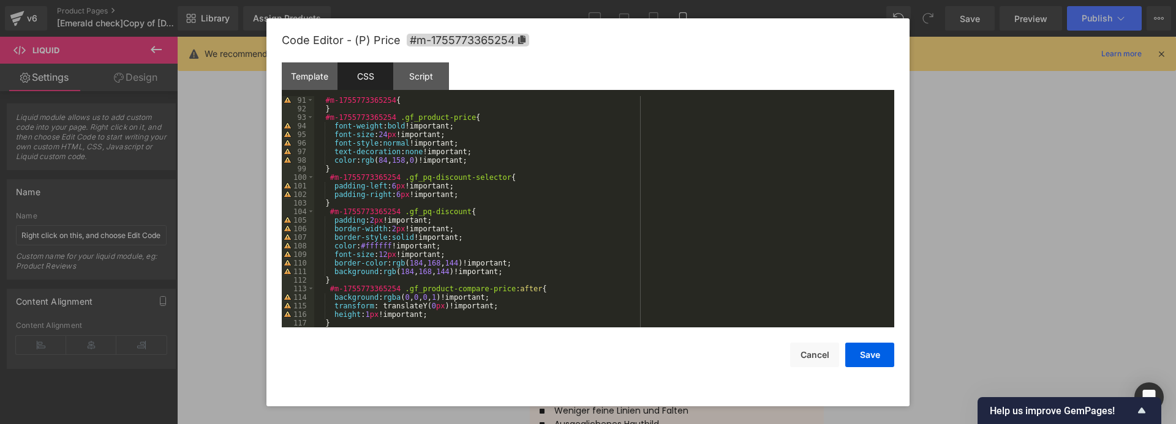
scroll to position [771, 0]
click at [291, 75] on div "Template" at bounding box center [310, 76] width 56 height 28
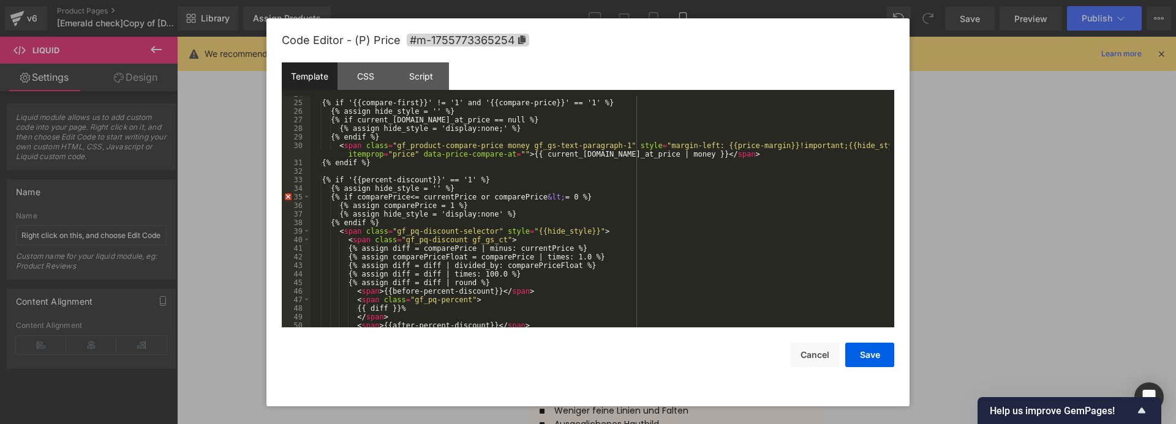
scroll to position [300, 0]
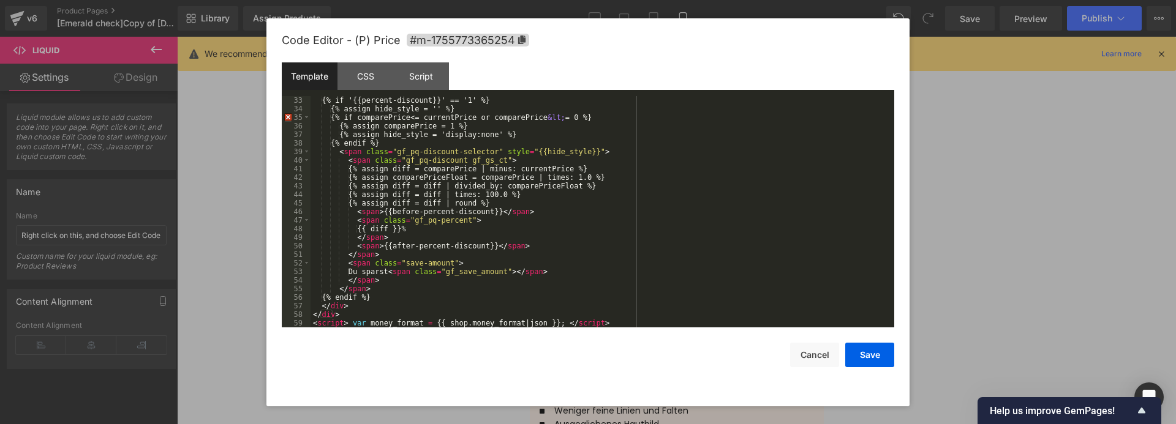
click at [459, 272] on div "{% if '{{percent-discount}}' == '1' %} {% assign hide_style = '' %} {% if compa…" at bounding box center [599, 220] width 579 height 249
click at [861, 357] on button "Save" at bounding box center [869, 355] width 49 height 24
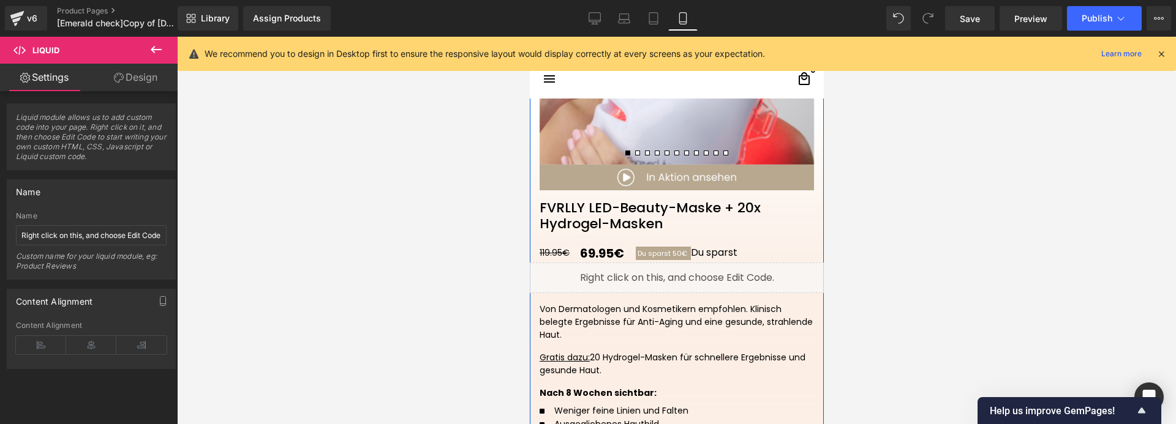
click at [685, 272] on div "Liquid" at bounding box center [676, 278] width 294 height 31
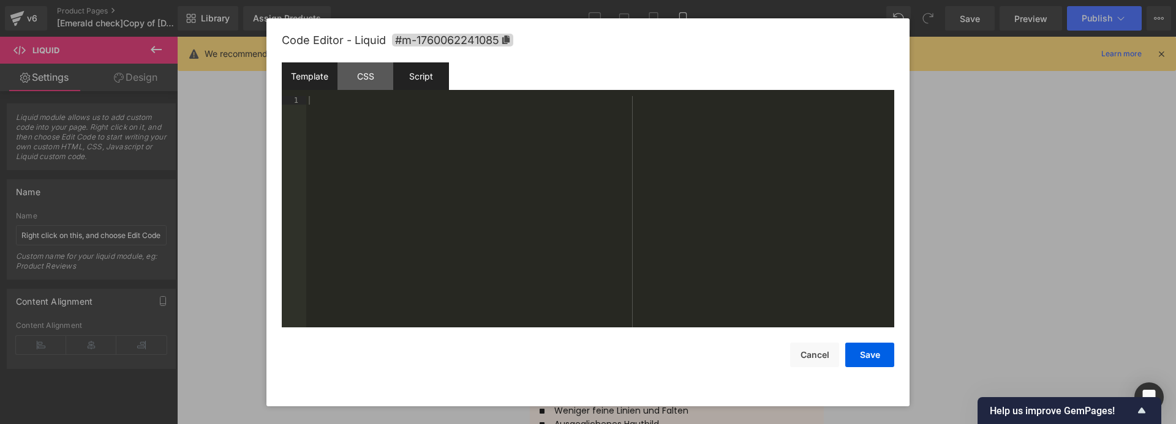
click at [418, 77] on div "Script" at bounding box center [421, 76] width 56 height 28
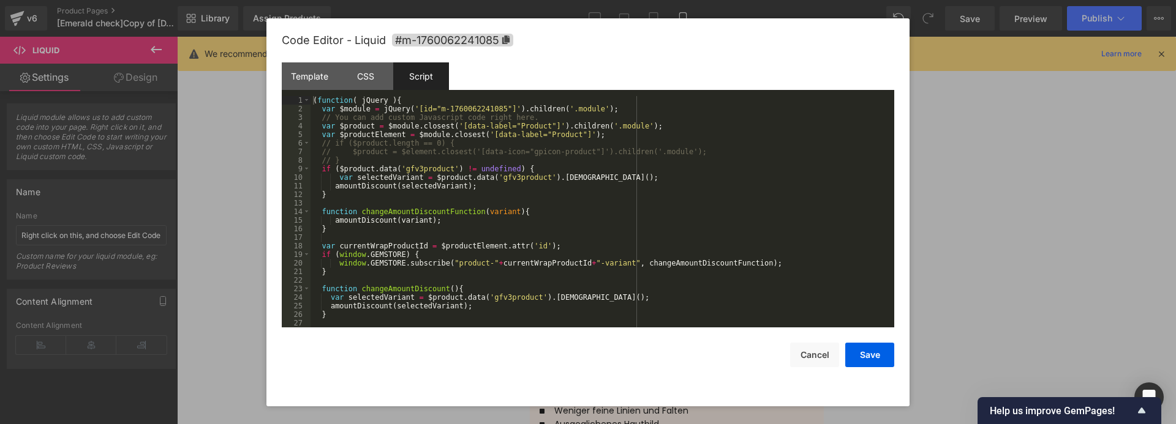
click at [569, 216] on div "( function ( jQuery ) { var $module = jQuery ( '[id="m-1760062241085"]' ) . chi…" at bounding box center [599, 220] width 579 height 249
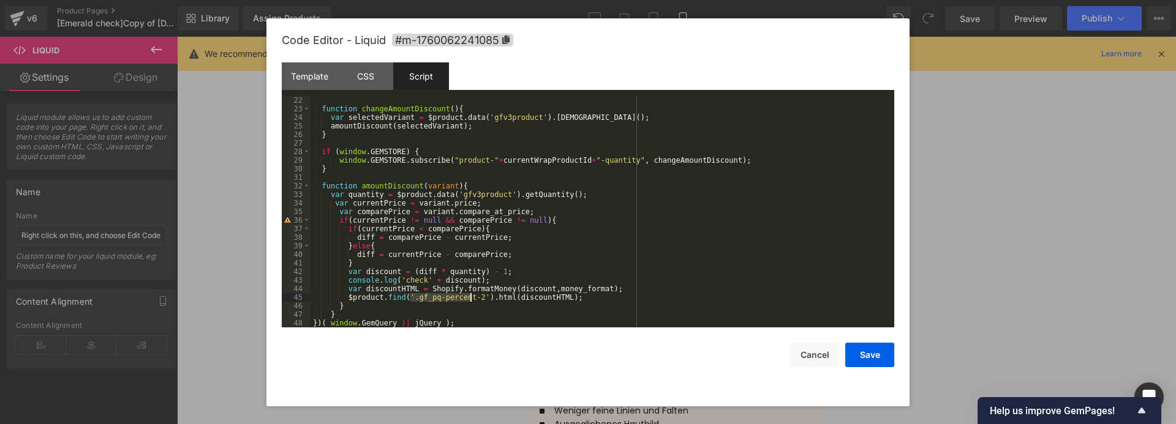
drag, startPoint x: 410, startPoint y: 299, endPoint x: 469, endPoint y: 298, distance: 59.4
click at [469, 298] on div "function changeAmountDiscount ( ) { var selectedVariant = $product . data ( 'gf…" at bounding box center [599, 220] width 579 height 249
click at [871, 356] on button "Save" at bounding box center [869, 355] width 49 height 24
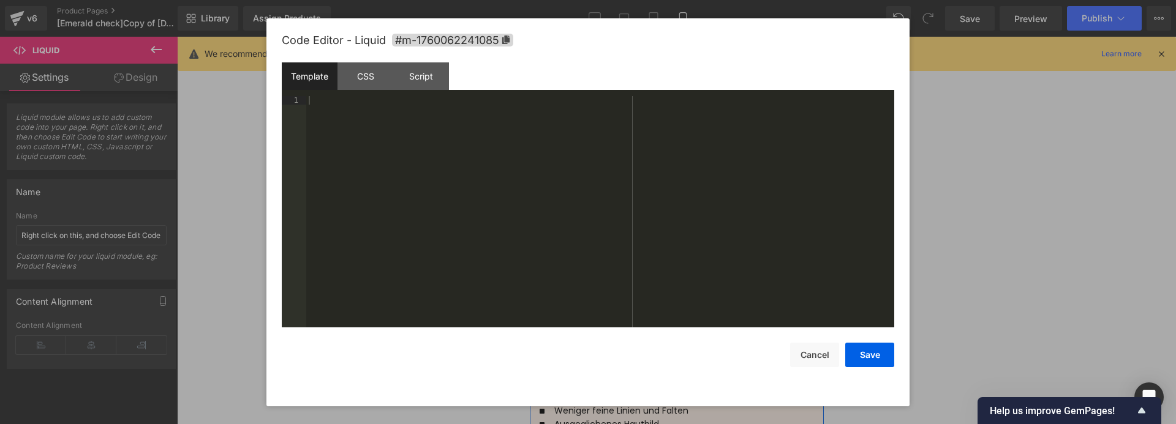
click at [689, 276] on icon at bounding box center [693, 272] width 9 height 9
click at [867, 352] on button "Save" at bounding box center [869, 355] width 49 height 24
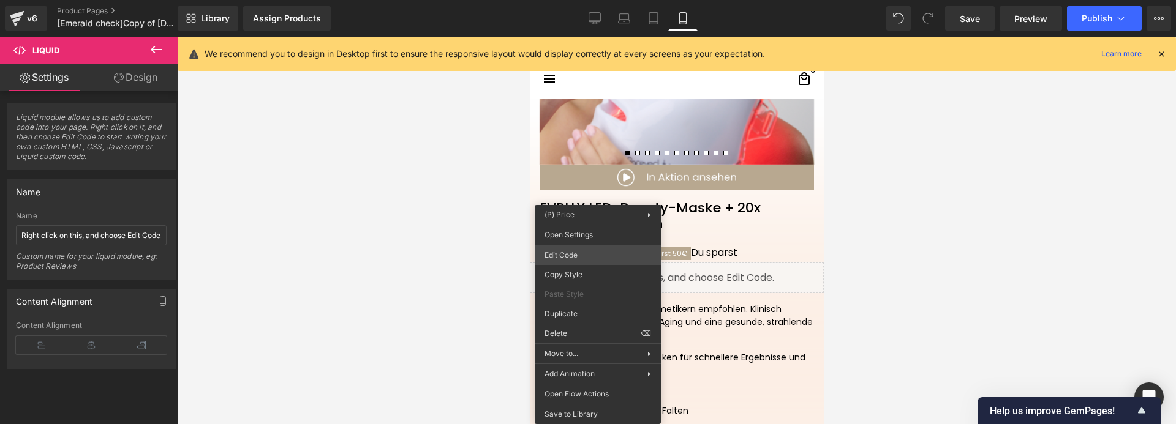
click at [574, 0] on div "Liquid You are previewing how the will restyle your page. You can not edit Elem…" at bounding box center [588, 0] width 1176 height 0
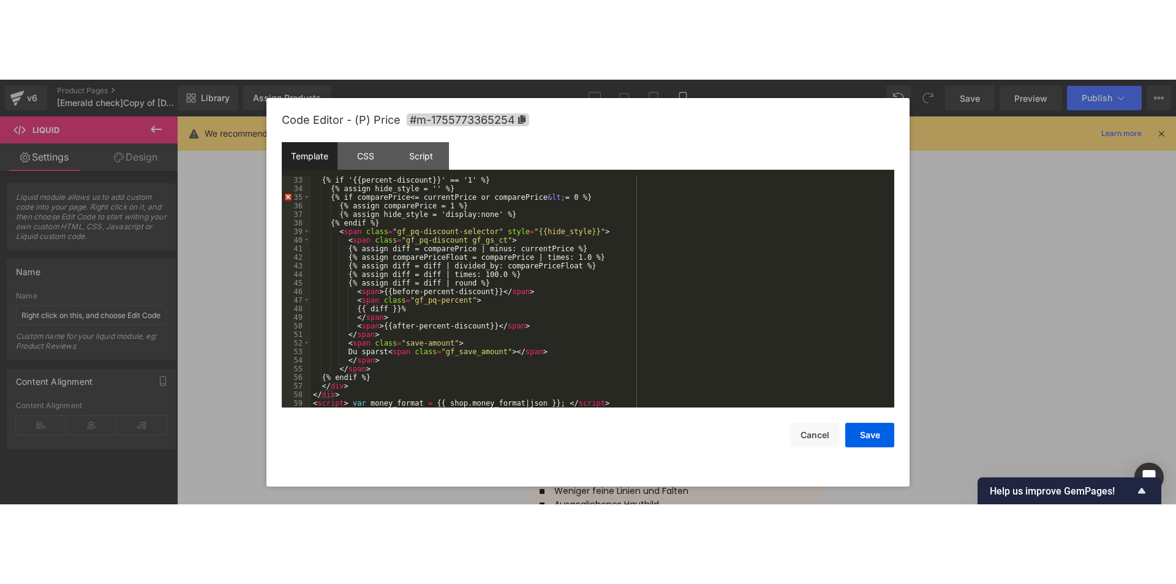
scroll to position [300, 0]
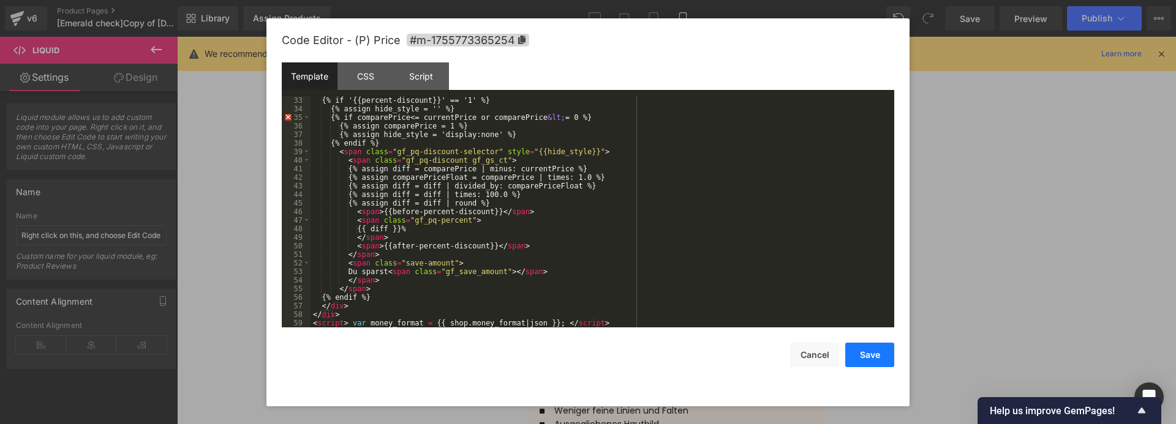
click at [869, 357] on button "Save" at bounding box center [869, 355] width 49 height 24
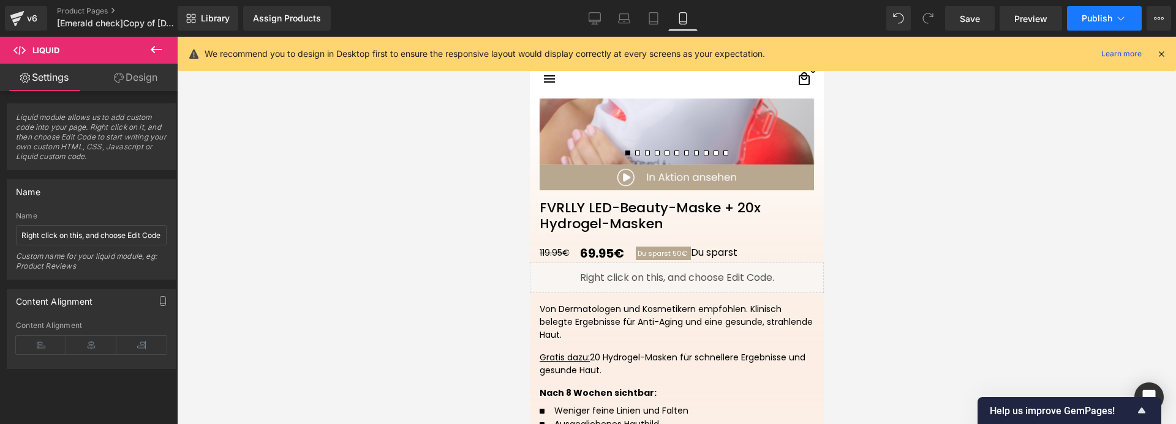
click at [1097, 19] on span "Publish" at bounding box center [1096, 18] width 31 height 10
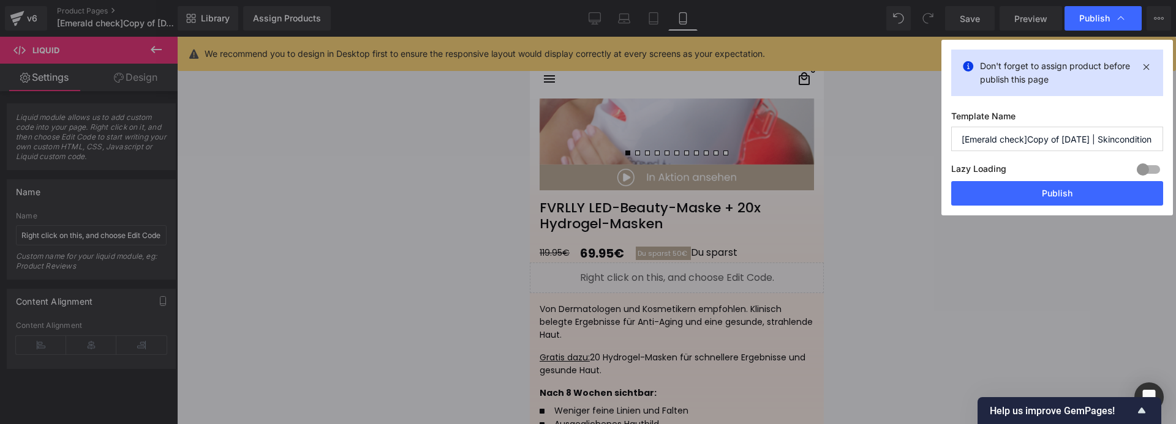
drag, startPoint x: 1062, startPoint y: 192, endPoint x: 986, endPoint y: 170, distance: 79.1
click at [1062, 193] on button "Publish" at bounding box center [1057, 193] width 212 height 24
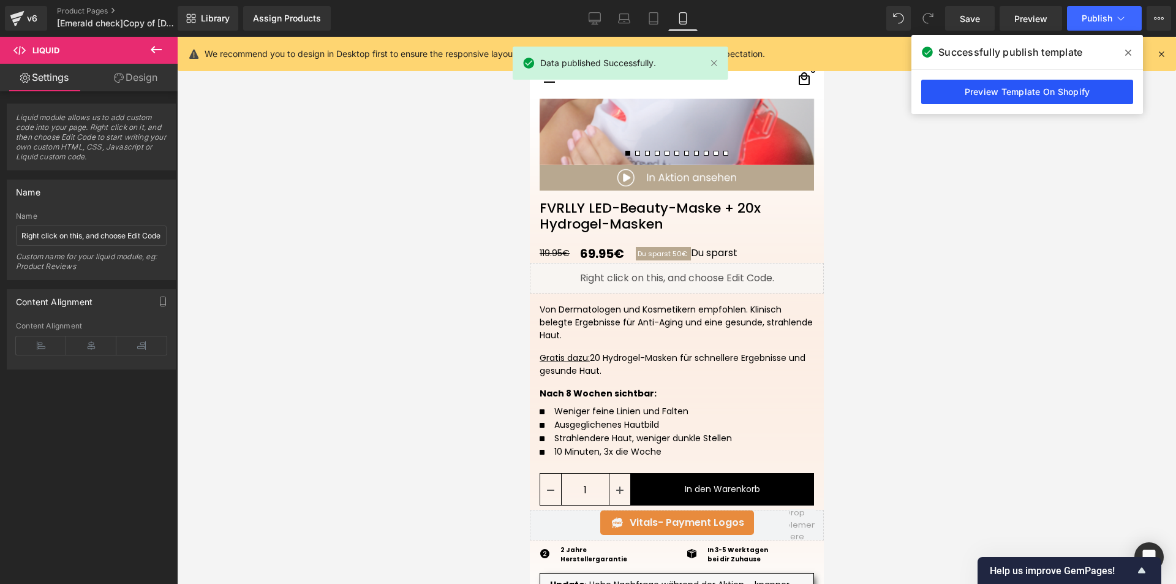
click at [1005, 89] on link "Preview Template On Shopify" at bounding box center [1027, 92] width 212 height 24
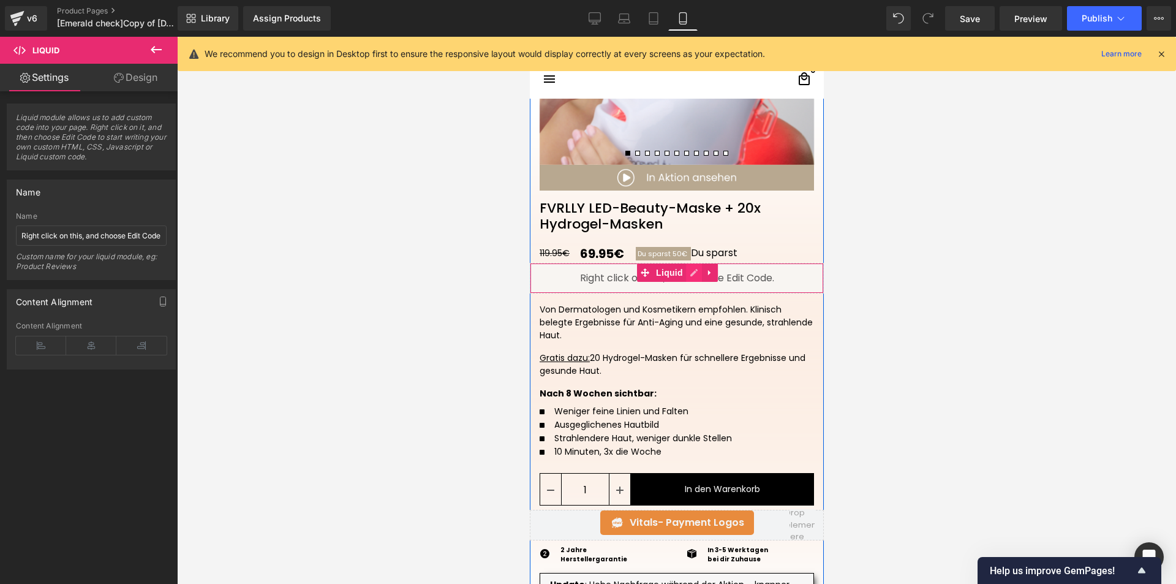
click at [688, 273] on div "Liquid" at bounding box center [676, 278] width 294 height 31
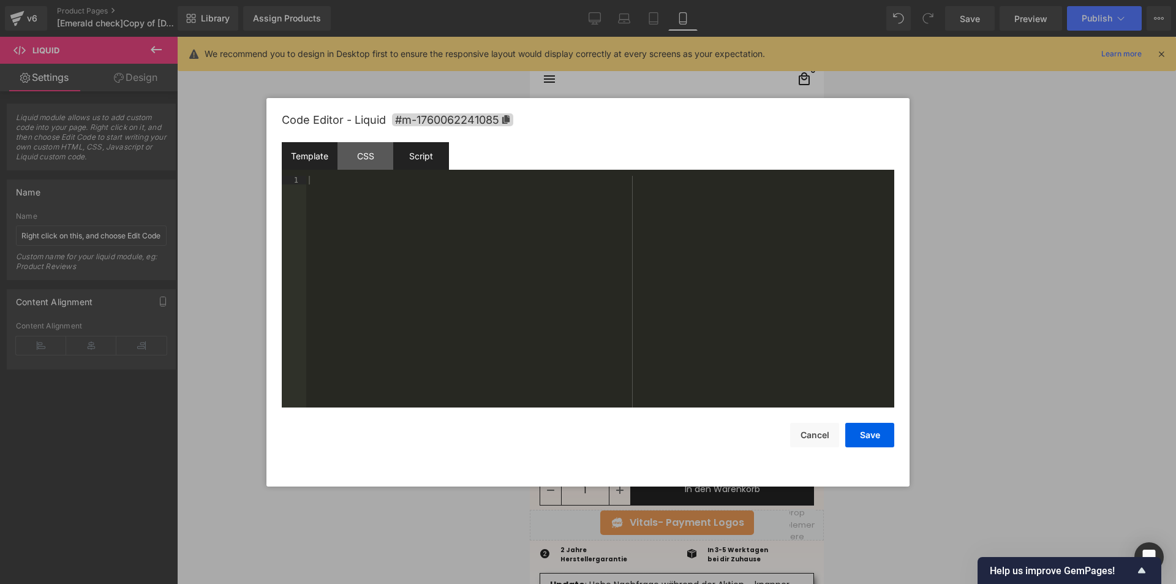
click at [405, 157] on div "Script" at bounding box center [421, 156] width 56 height 28
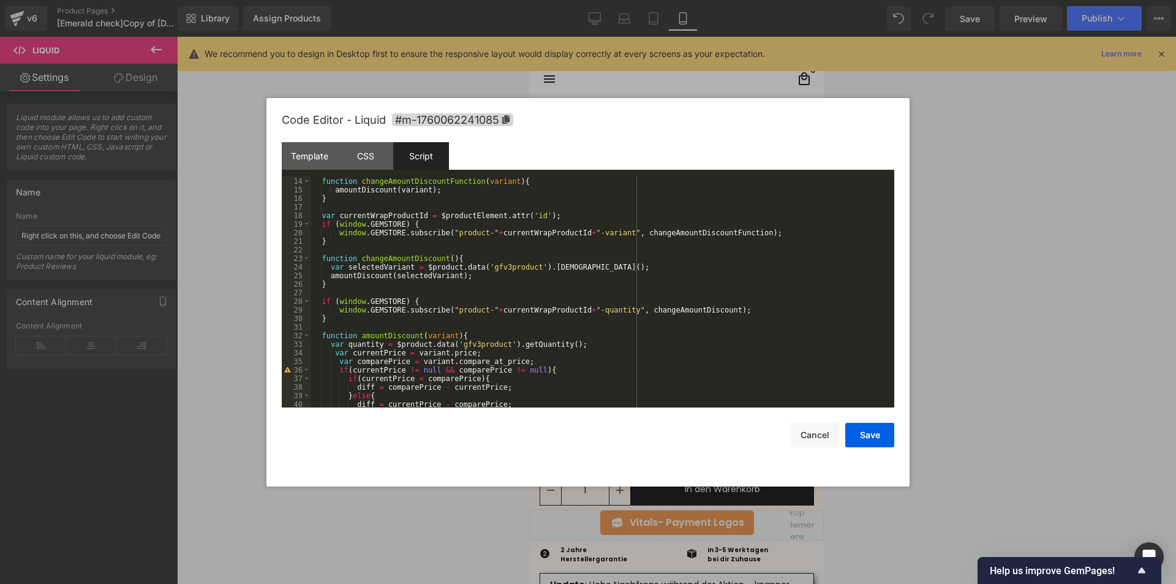
scroll to position [180, 0]
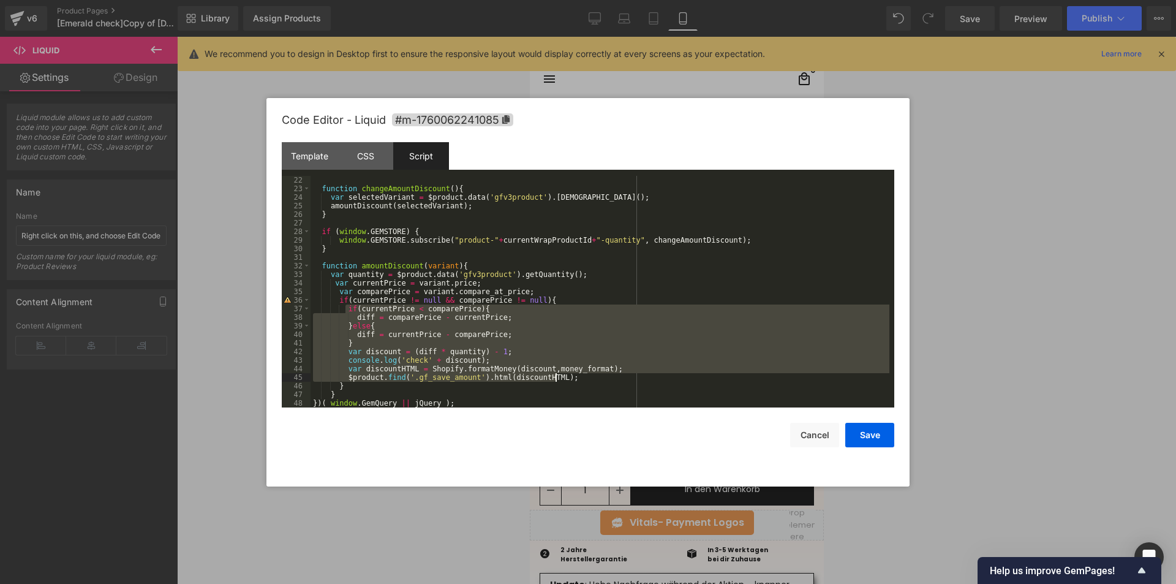
drag, startPoint x: 345, startPoint y: 310, endPoint x: 584, endPoint y: 378, distance: 248.4
click at [584, 378] on div "function changeAmountDiscount ( ) { var selectedVariant = $product . data ( 'gf…" at bounding box center [599, 300] width 579 height 249
click at [506, 320] on div "function changeAmountDiscount ( ) { var selectedVariant = $product . data ( 'gf…" at bounding box center [599, 291] width 579 height 231
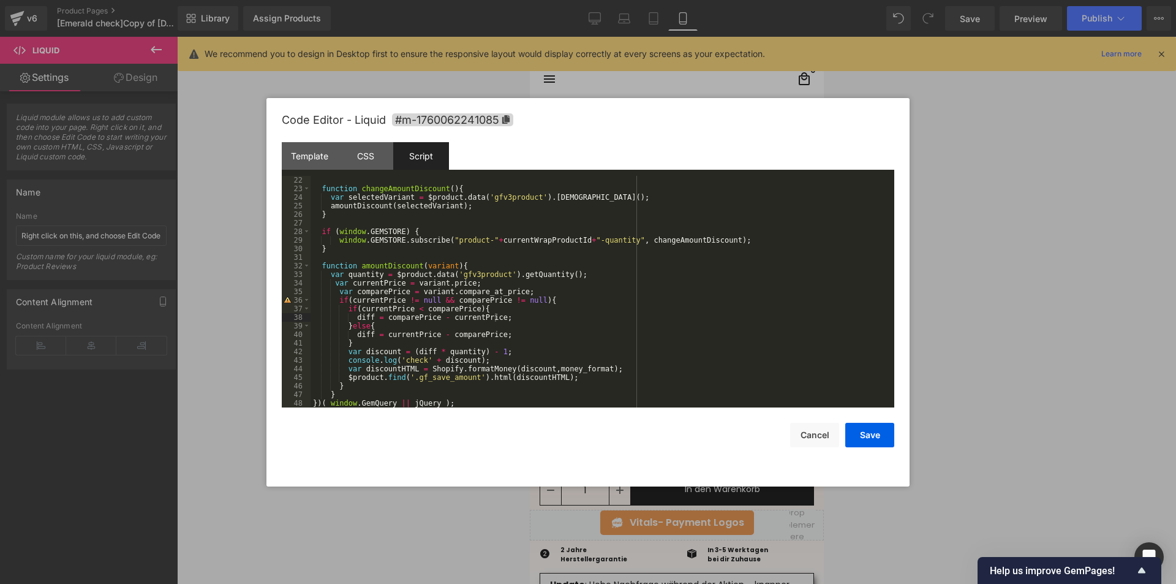
click at [503, 349] on div "function changeAmountDiscount ( ) { var selectedVariant = $product . data ( 'gf…" at bounding box center [599, 300] width 579 height 249
click at [866, 433] on button "Save" at bounding box center [869, 434] width 49 height 24
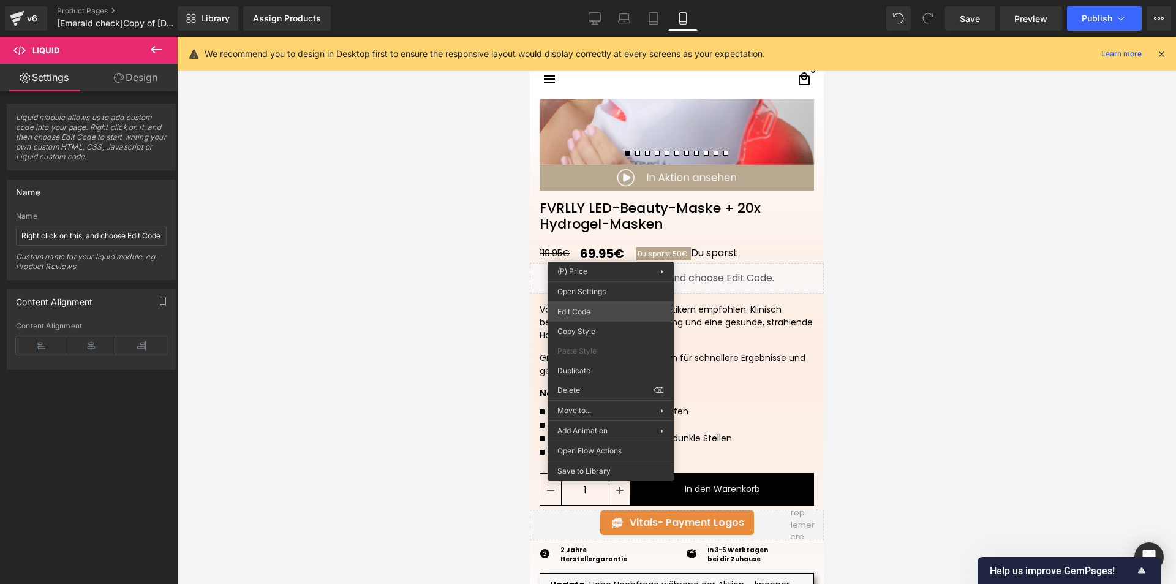
click at [595, 0] on div "Liquid You are previewing how the will restyle your page. You can not edit Elem…" at bounding box center [588, 0] width 1176 height 0
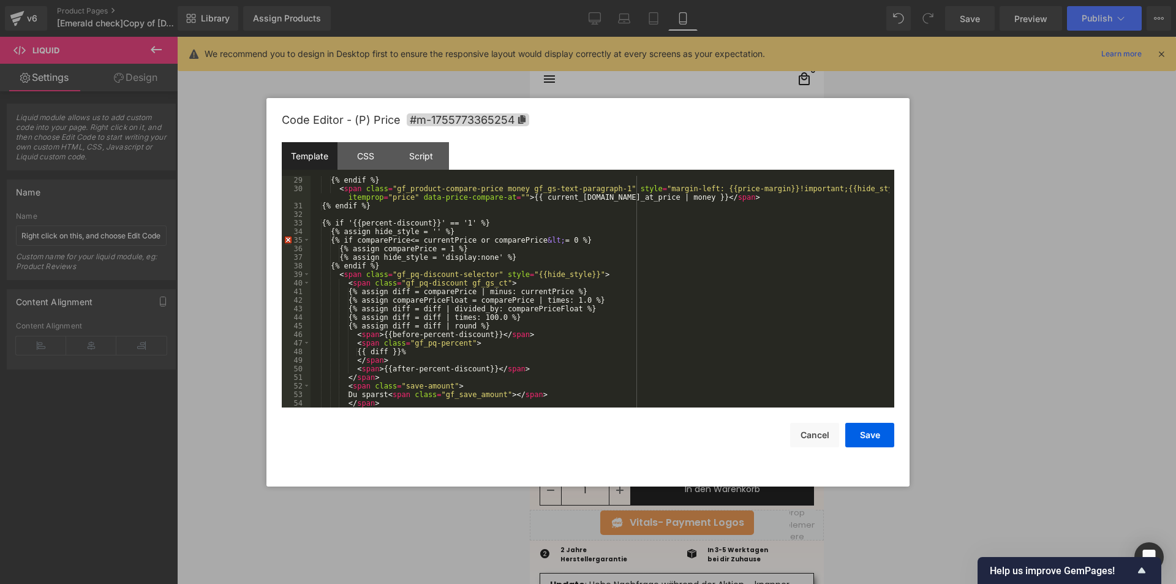
scroll to position [300, 0]
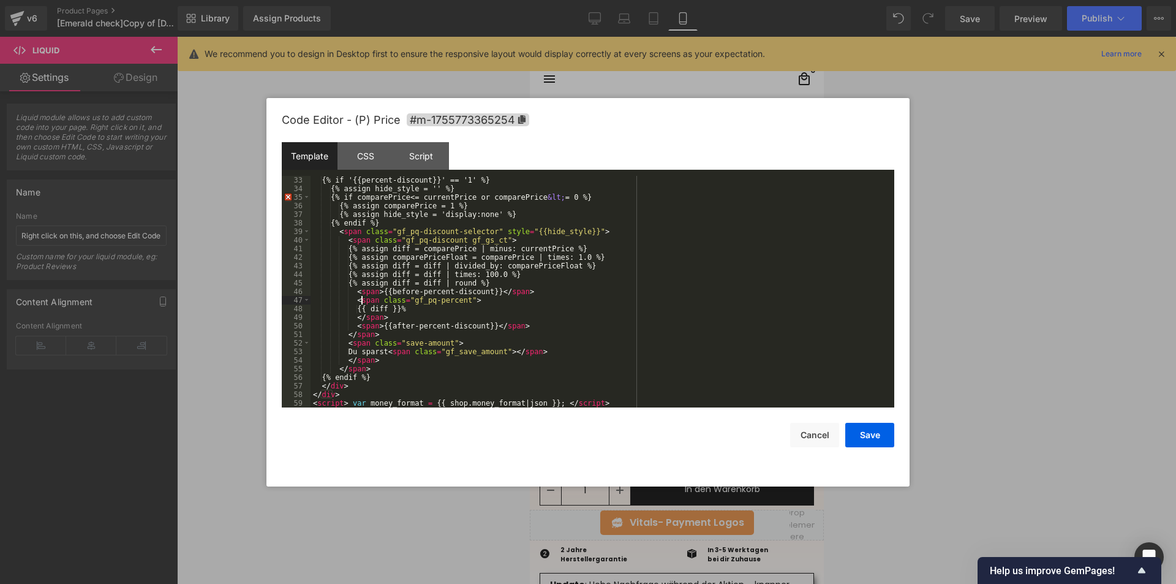
click at [361, 299] on div "{% if '{{percent-discount}}' == '1' %} {% assign hide_style = '' %} {% if compa…" at bounding box center [599, 300] width 579 height 249
click at [367, 323] on div "{% if '{{percent-discount}}' == '1' %} {% assign hide_style = '' %} {% if compa…" at bounding box center [599, 300] width 579 height 249
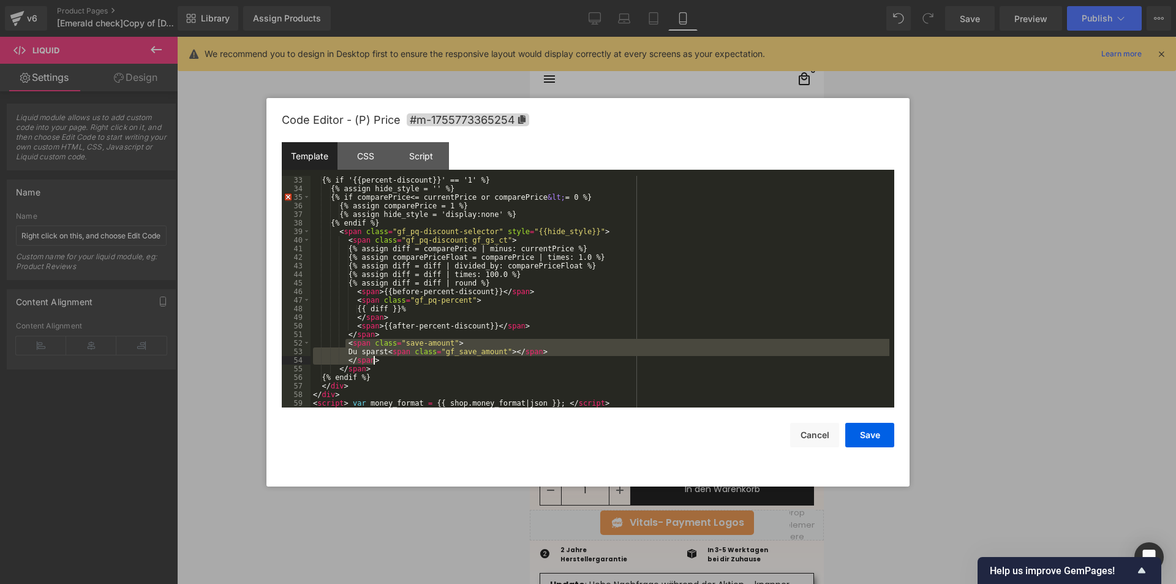
drag, startPoint x: 345, startPoint y: 345, endPoint x: 381, endPoint y: 361, distance: 39.5
click at [381, 361] on div "{% if '{{percent-discount}}' == '1' %} {% assign hide_style = '' %} {% if compa…" at bounding box center [599, 300] width 579 height 249
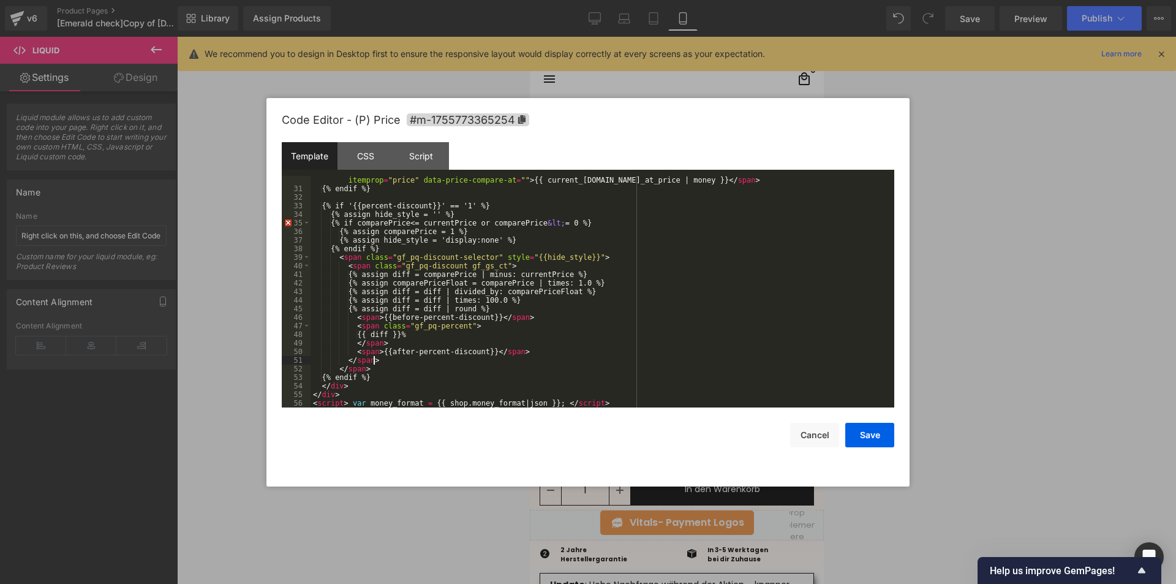
scroll to position [274, 0]
click at [536, 351] on div "< span class = "gf_product-compare-price money gf_gs-text-paragraph-1" style = …" at bounding box center [599, 295] width 579 height 257
drag, startPoint x: 394, startPoint y: 366, endPoint x: 356, endPoint y: 369, distance: 38.7
click at [356, 369] on div "< span class = "gf_product-compare-price money gf_gs-text-paragraph-1" style = …" at bounding box center [599, 295] width 579 height 257
click at [459, 361] on div "< span class = "gf_product-compare-price money gf_gs-text-paragraph-1" style = …" at bounding box center [599, 295] width 579 height 257
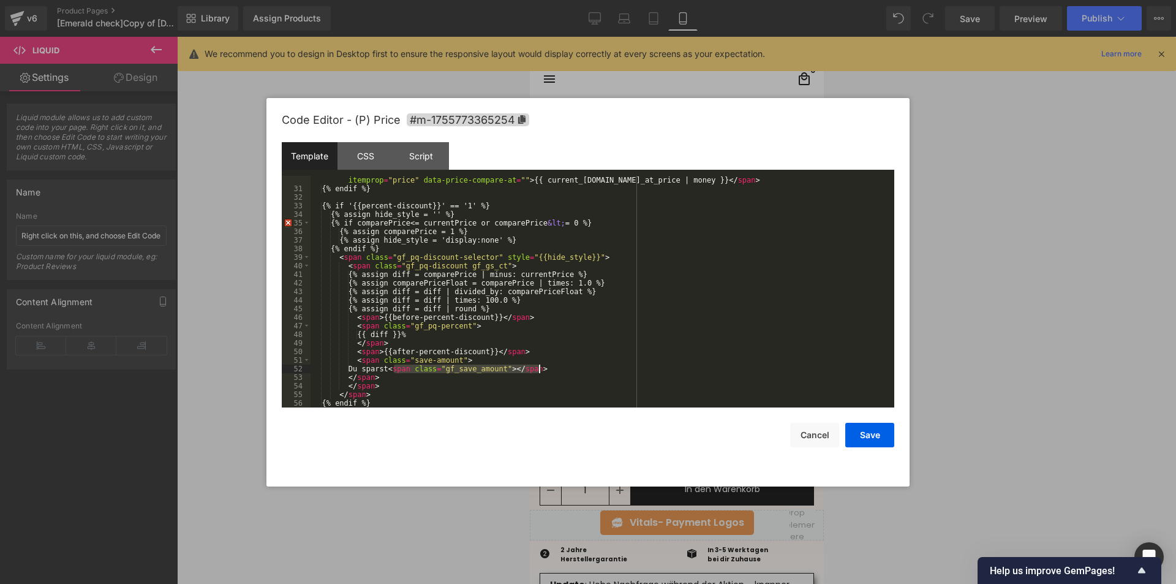
drag, startPoint x: 394, startPoint y: 369, endPoint x: 541, endPoint y: 370, distance: 146.9
click at [541, 370] on div "< span class = "gf_product-compare-price money gf_gs-text-paragraph-1" style = …" at bounding box center [599, 295] width 579 height 257
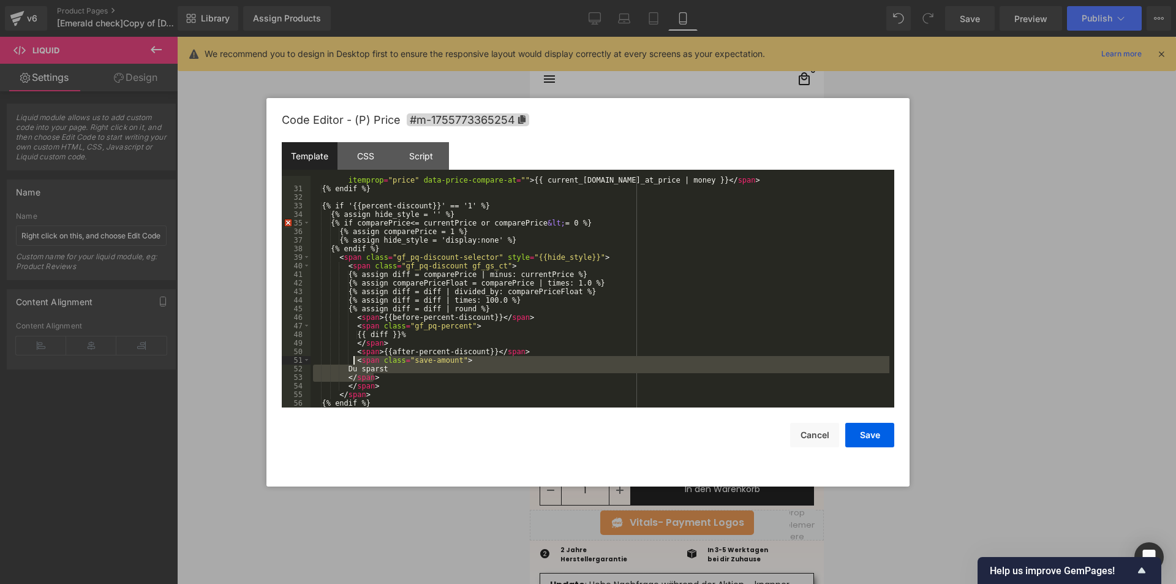
drag, startPoint x: 380, startPoint y: 375, endPoint x: 355, endPoint y: 361, distance: 29.3
click at [355, 361] on div "< span class = "gf_product-compare-price money gf_gs-text-paragraph-1" style = …" at bounding box center [599, 295] width 579 height 257
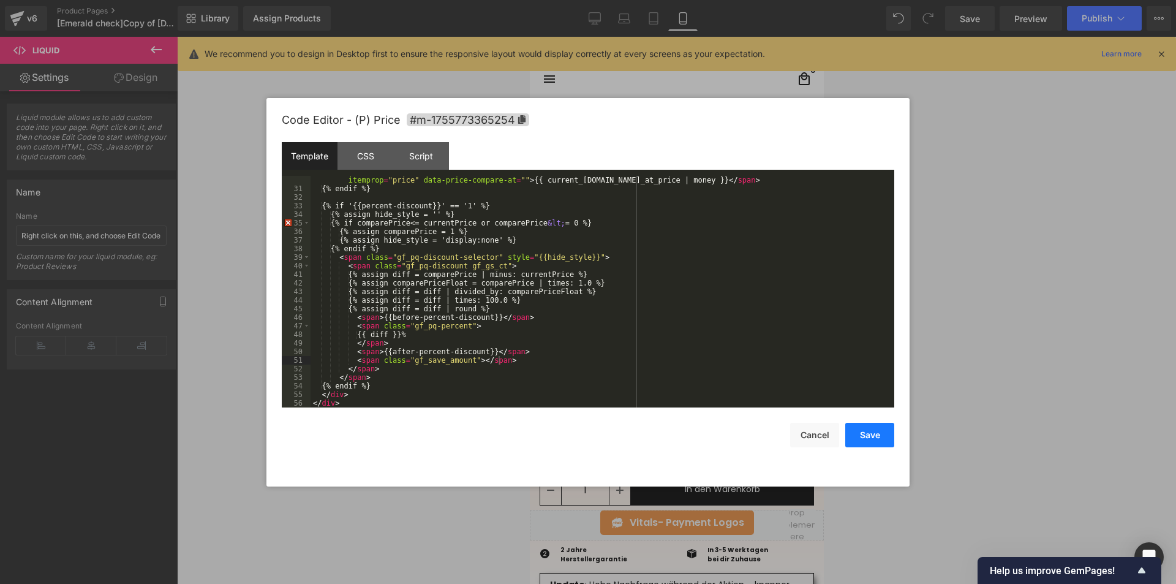
click at [874, 435] on button "Save" at bounding box center [869, 434] width 49 height 24
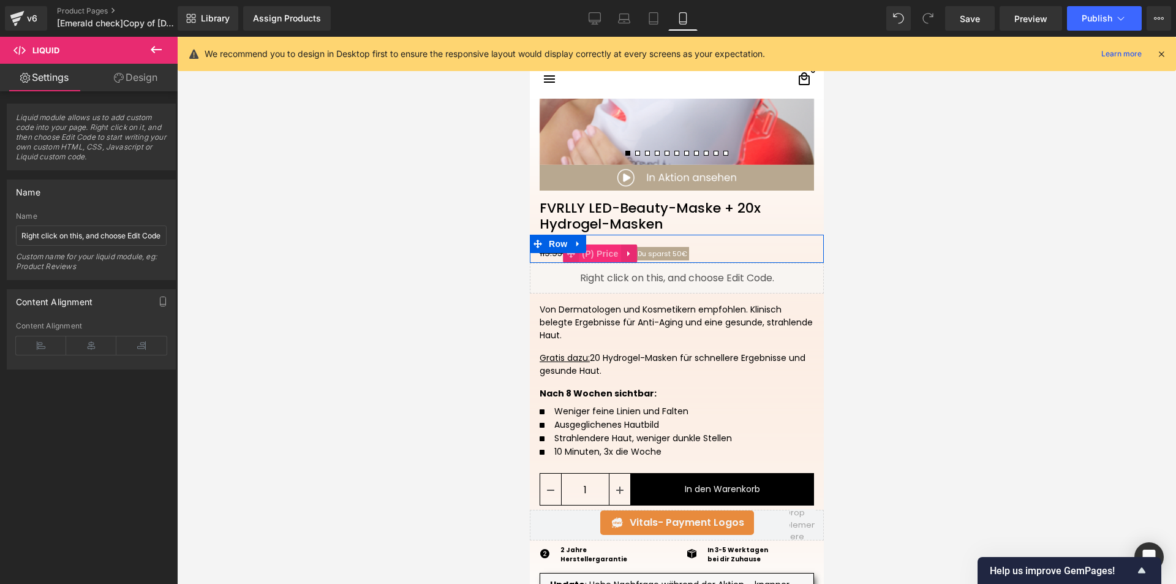
click at [598, 255] on span "(P) Price" at bounding box center [599, 253] width 43 height 18
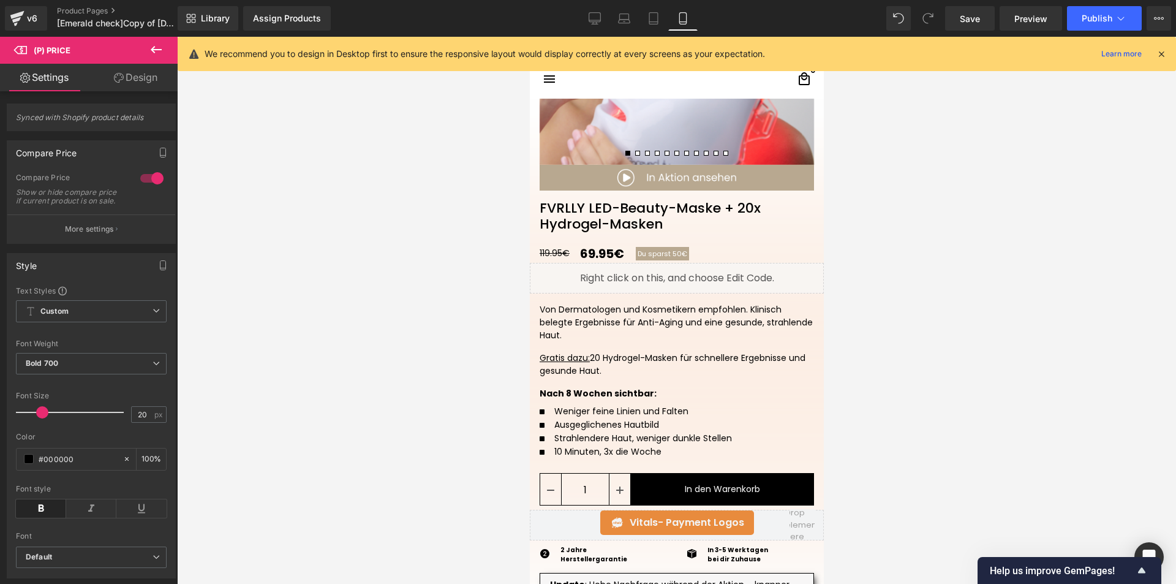
click at [129, 74] on link "Design" at bounding box center [135, 78] width 89 height 28
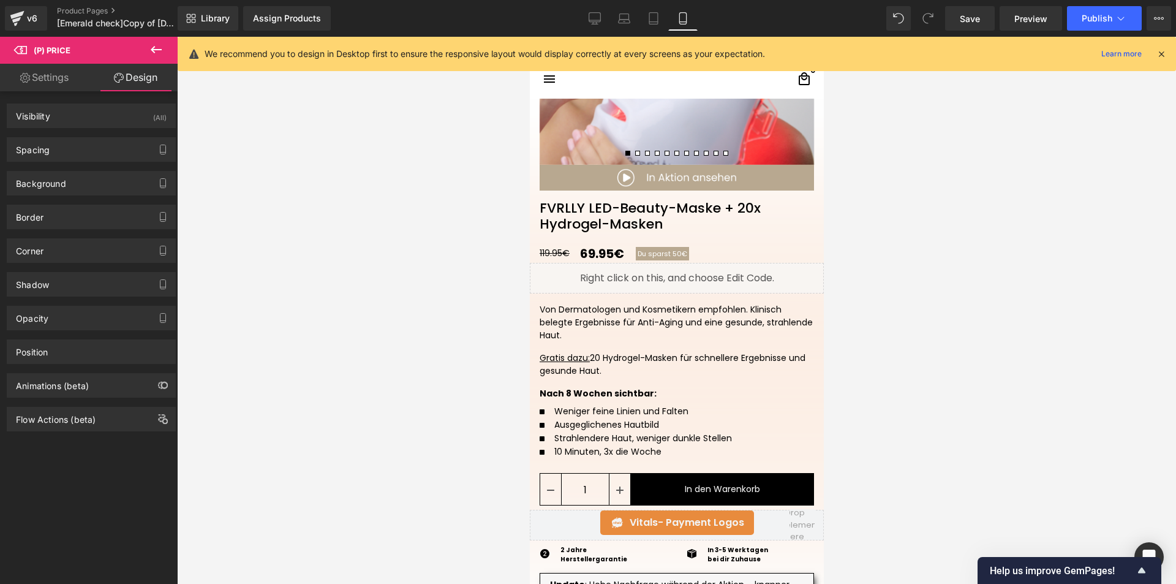
click at [56, 79] on link "Settings" at bounding box center [44, 78] width 89 height 28
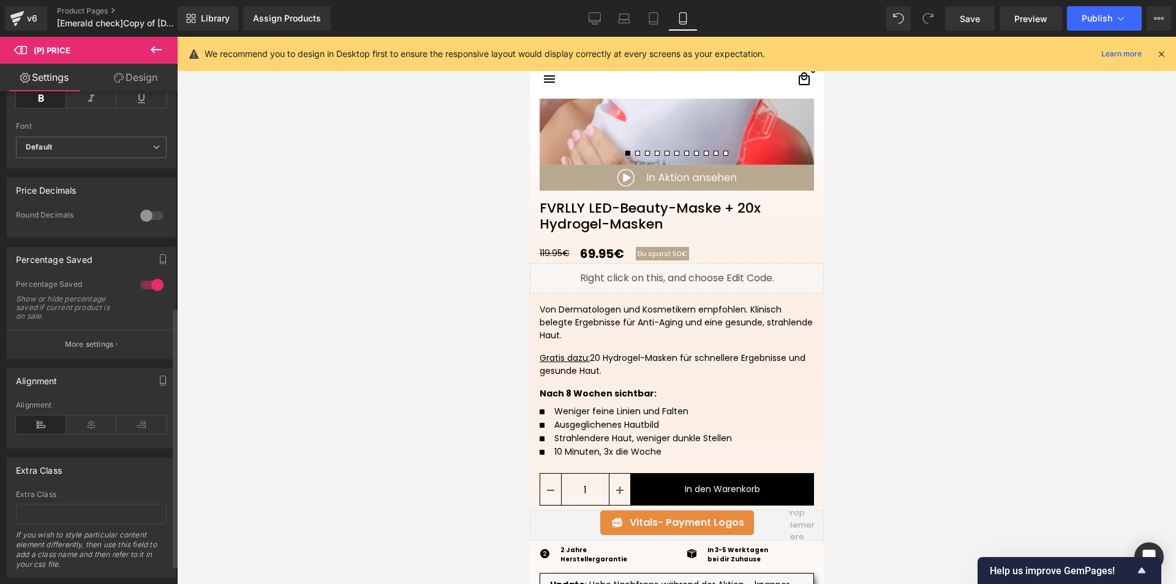
scroll to position [446, 0]
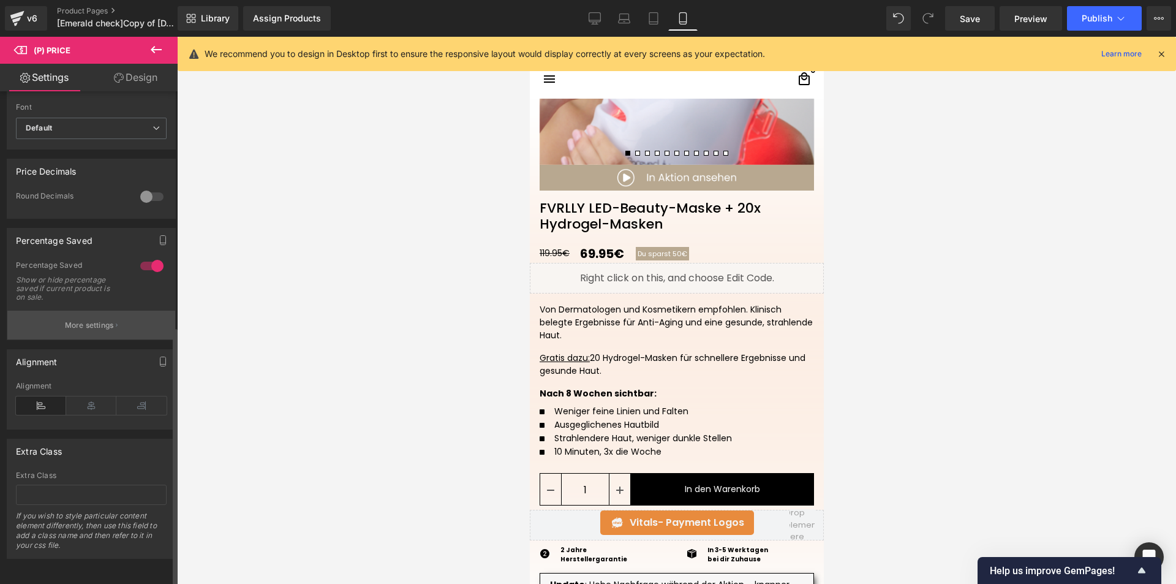
click at [69, 310] on button "More settings" at bounding box center [91, 324] width 168 height 29
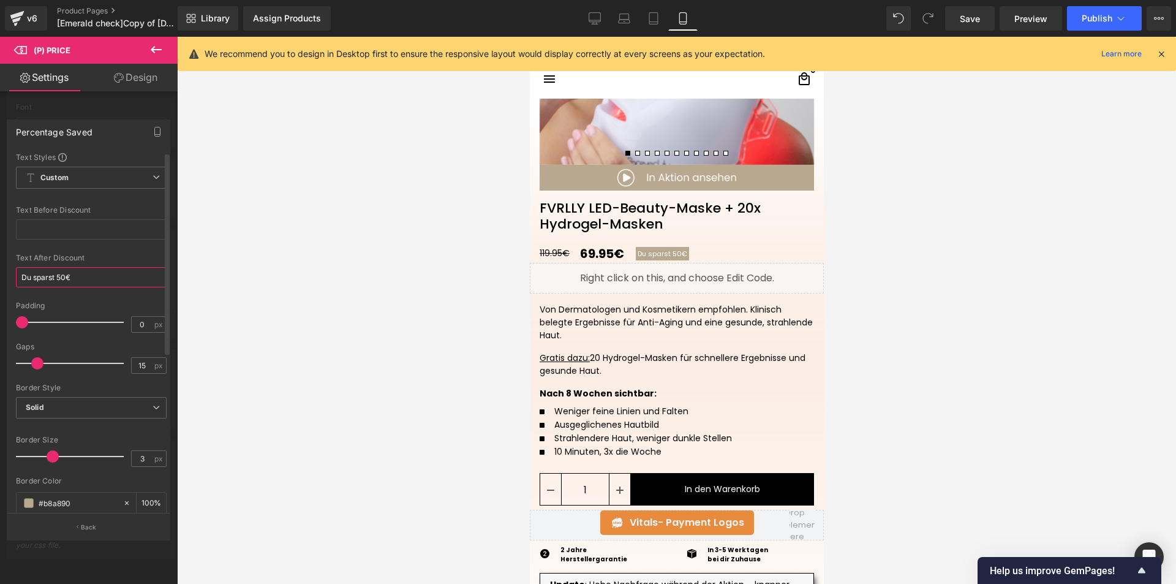
drag, startPoint x: 91, startPoint y: 274, endPoint x: 57, endPoint y: 278, distance: 34.6
click at [57, 278] on input "Du sparst 50€" at bounding box center [91, 277] width 151 height 20
type input "Du sparst"
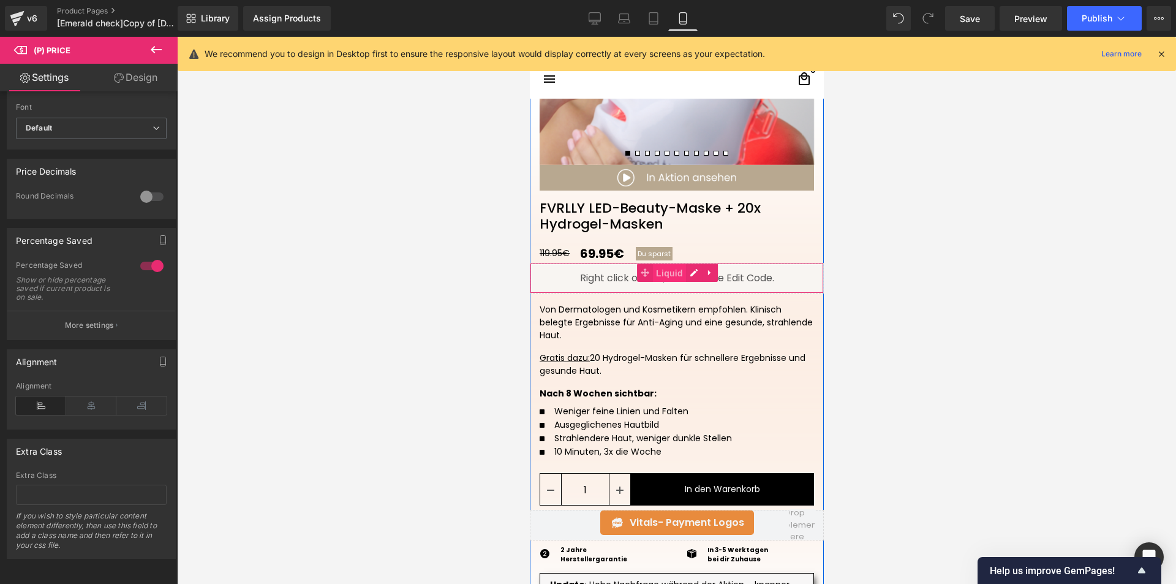
click at [652, 272] on span "Liquid" at bounding box center [668, 273] width 33 height 18
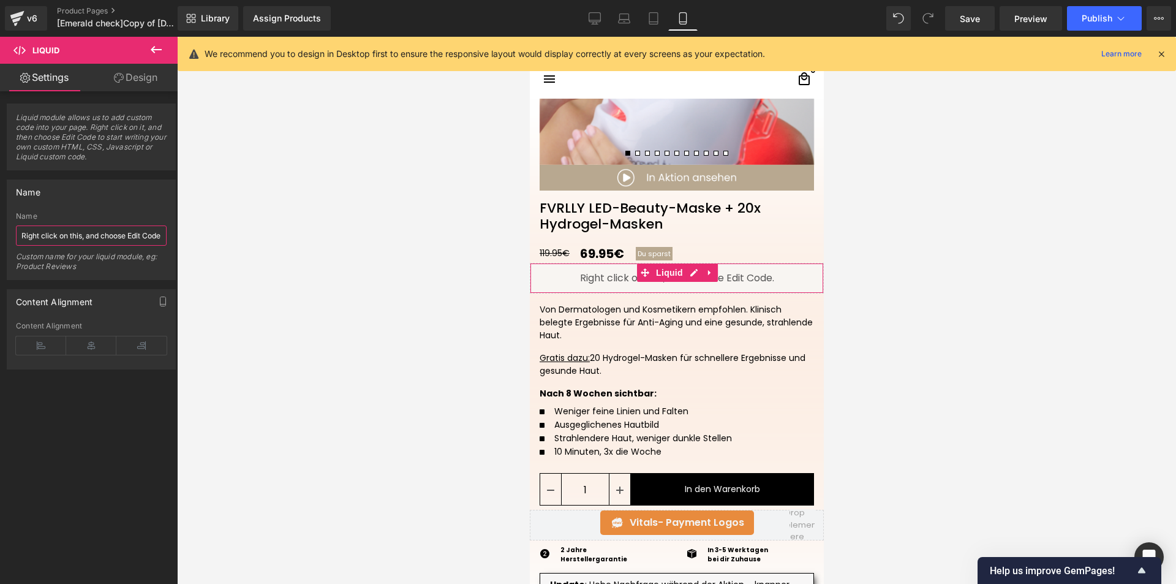
click at [85, 245] on input "Right click on this, and choose Edit Code." at bounding box center [91, 235] width 151 height 20
type input "ơ"
click at [100, 209] on div "Name Right click on this, and choose Edit Code. Name [Gp Custom] Save amount Cu…" at bounding box center [91, 229] width 169 height 100
click at [33, 236] on input "[Gp Custom] Save amount" at bounding box center [91, 235] width 151 height 20
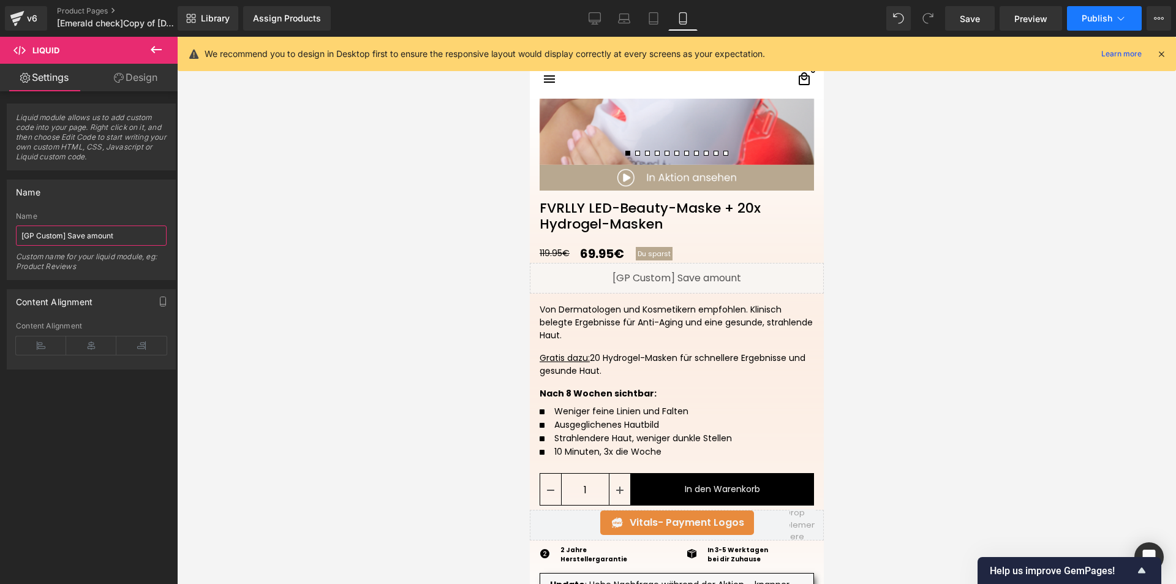
type input "[GP Custom] Save amount"
click at [1106, 15] on span "Publish" at bounding box center [1096, 18] width 31 height 10
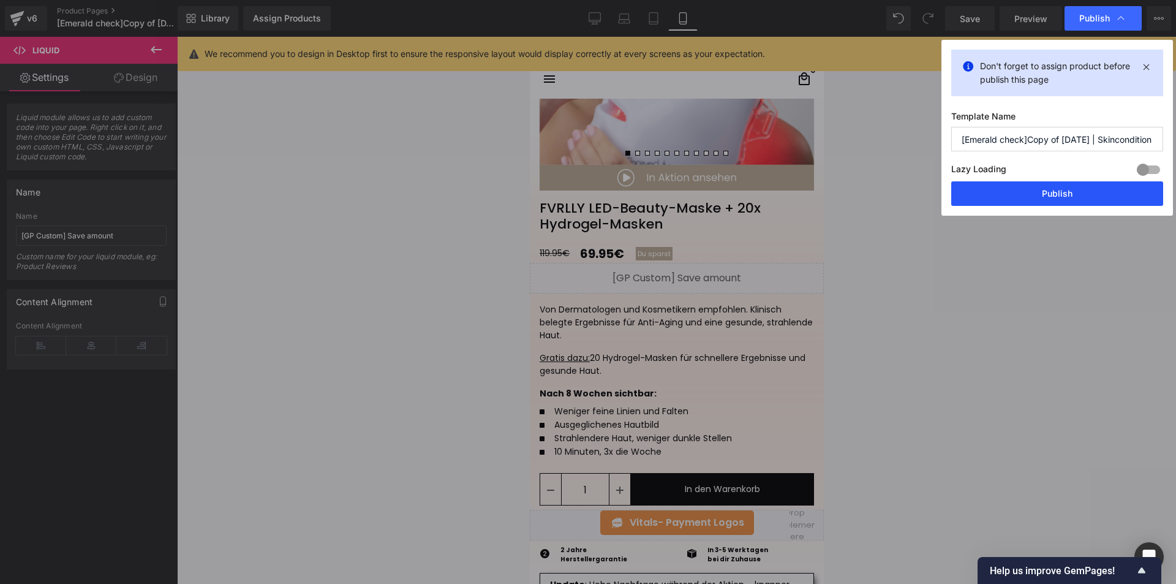
click at [1057, 198] on button "Publish" at bounding box center [1057, 193] width 212 height 24
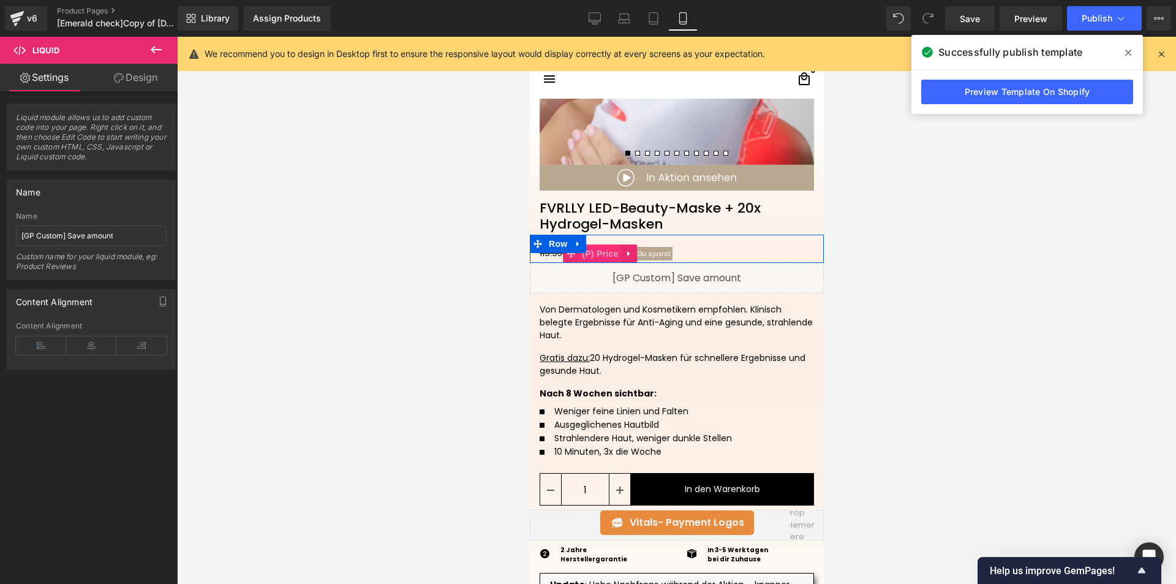
click at [596, 253] on span "(P) Price" at bounding box center [599, 253] width 43 height 18
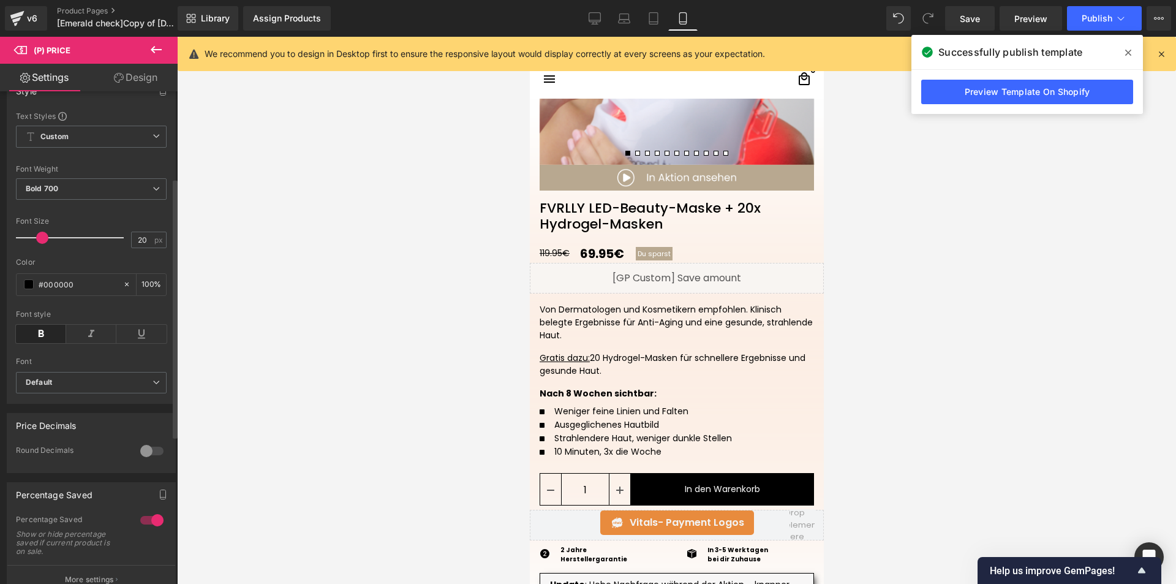
scroll to position [245, 0]
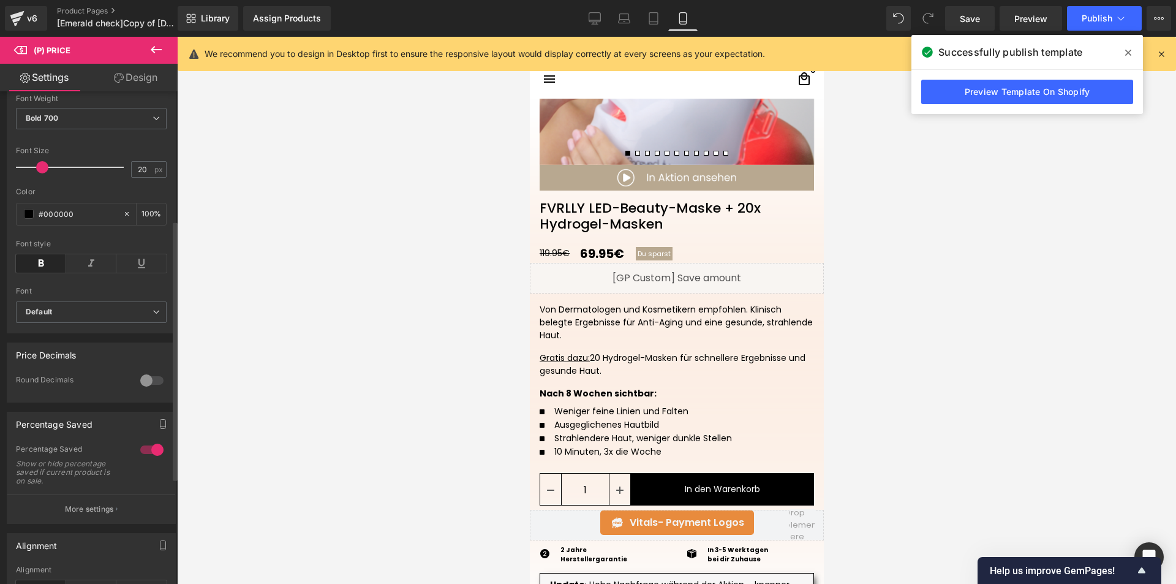
click at [151, 388] on div at bounding box center [151, 380] width 29 height 20
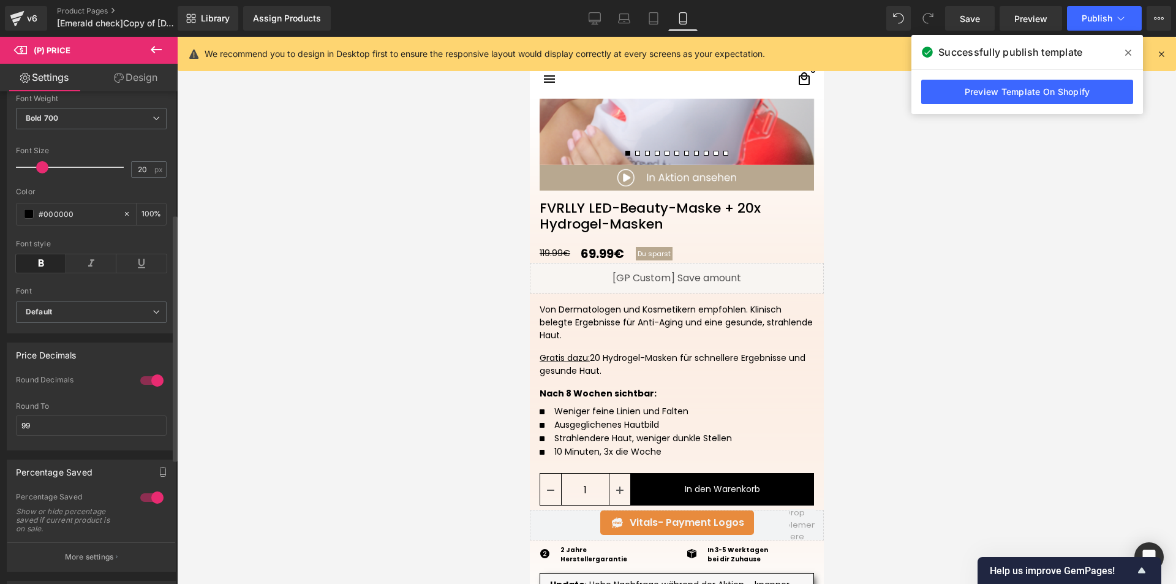
click at [151, 388] on div at bounding box center [151, 380] width 29 height 20
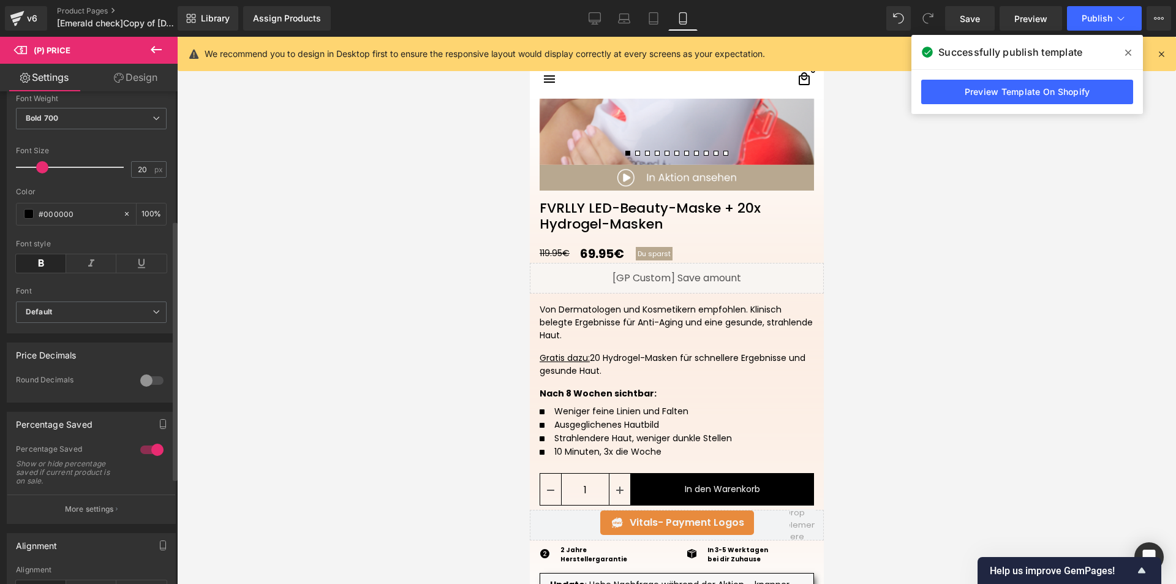
click at [127, 353] on div "Price Decimals" at bounding box center [91, 354] width 168 height 23
click at [84, 514] on p "More settings" at bounding box center [89, 508] width 49 height 11
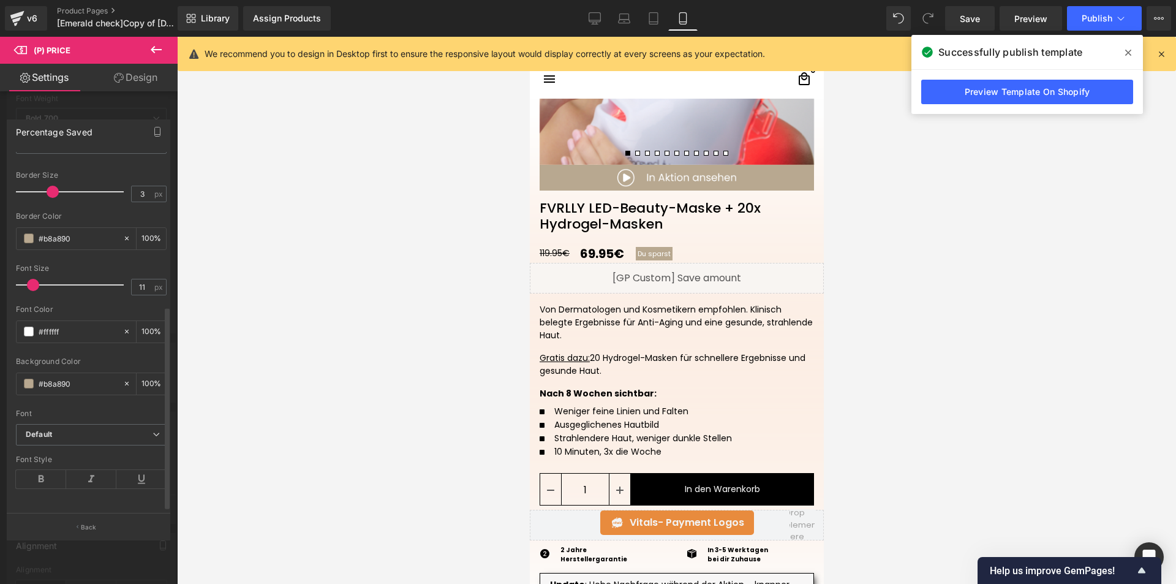
scroll to position [275, 0]
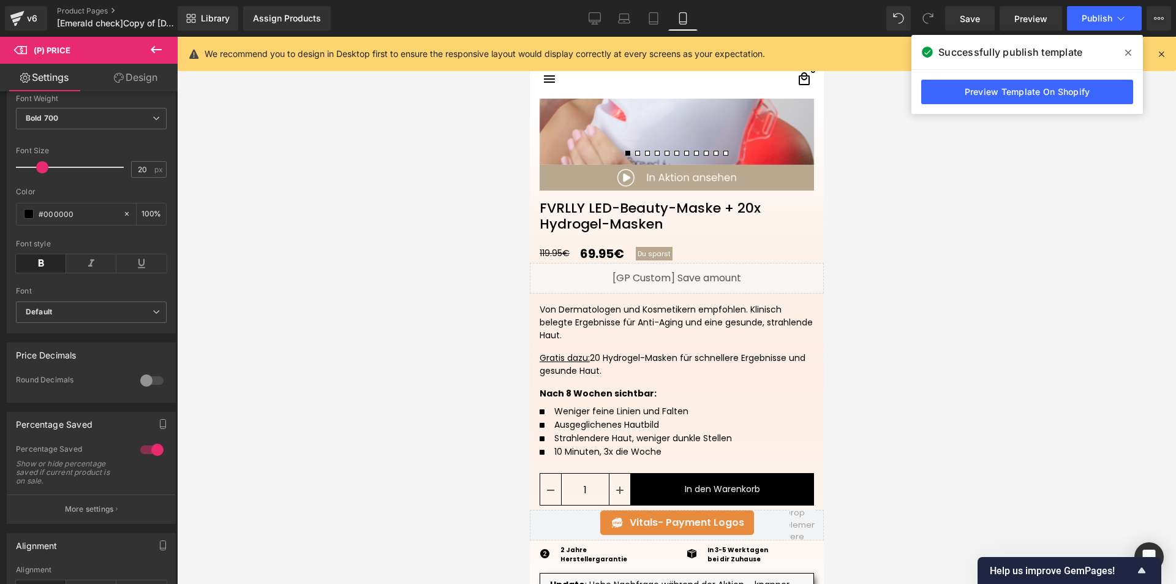
click at [686, 271] on div "Liquid" at bounding box center [676, 278] width 294 height 31
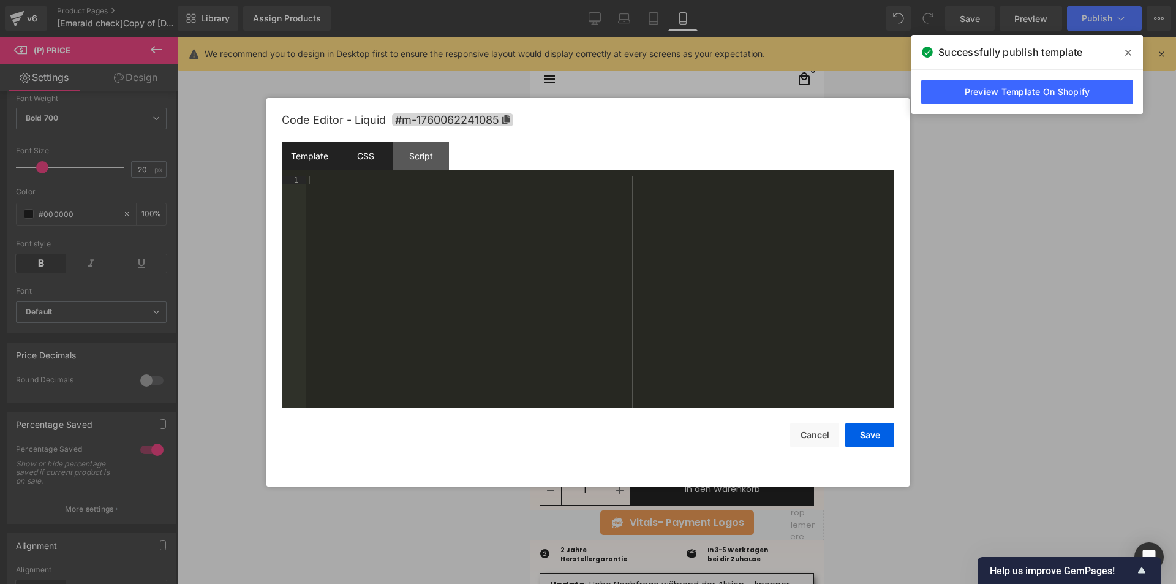
click at [378, 163] on div "CSS" at bounding box center [365, 156] width 56 height 28
click at [434, 161] on div "Script" at bounding box center [421, 156] width 56 height 28
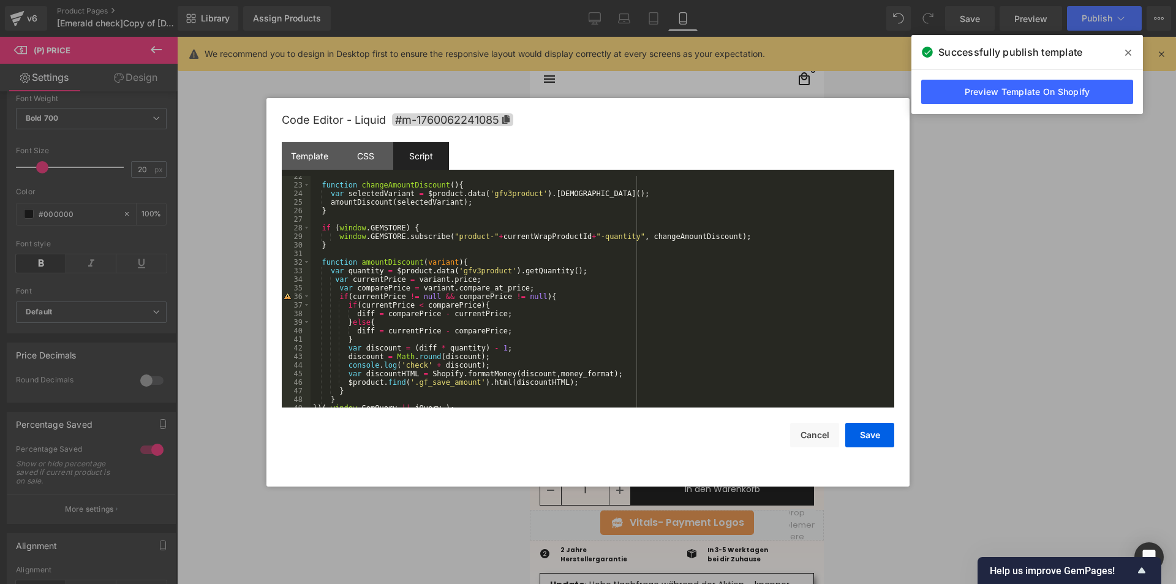
scroll to position [189, 0]
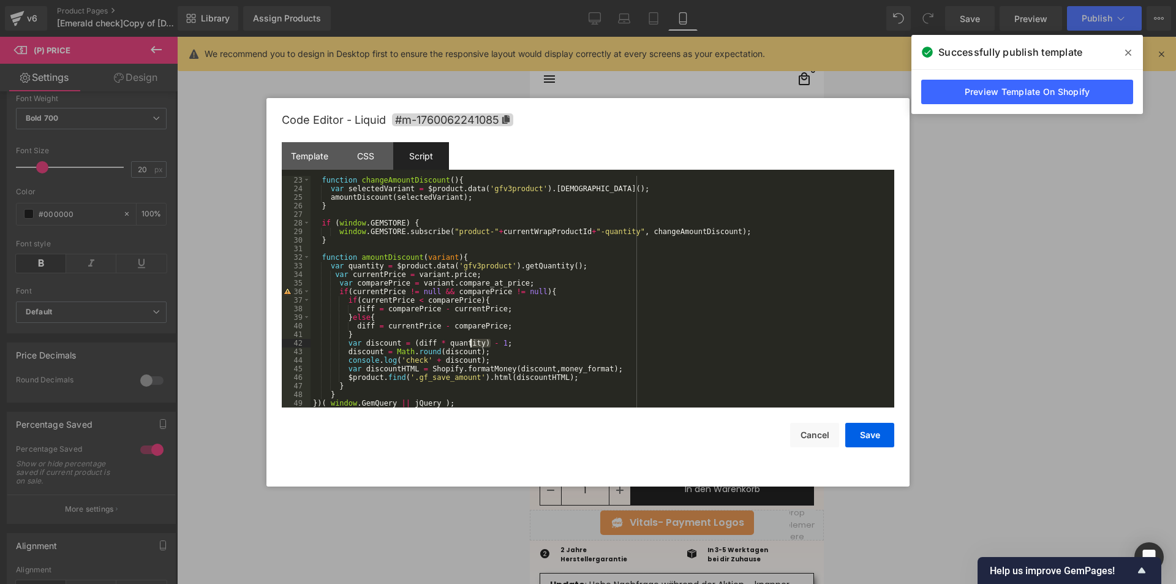
drag, startPoint x: 491, startPoint y: 341, endPoint x: 471, endPoint y: 344, distance: 19.8
click at [471, 344] on div "function changeAmountDiscount ( ) { var selectedVariant = $product . data ( 'gf…" at bounding box center [599, 300] width 579 height 249
click at [410, 342] on div "function changeAmountDiscount ( ) { var selectedVariant = $product . data ( 'gf…" at bounding box center [599, 300] width 579 height 249
click at [872, 435] on button "Save" at bounding box center [869, 434] width 49 height 24
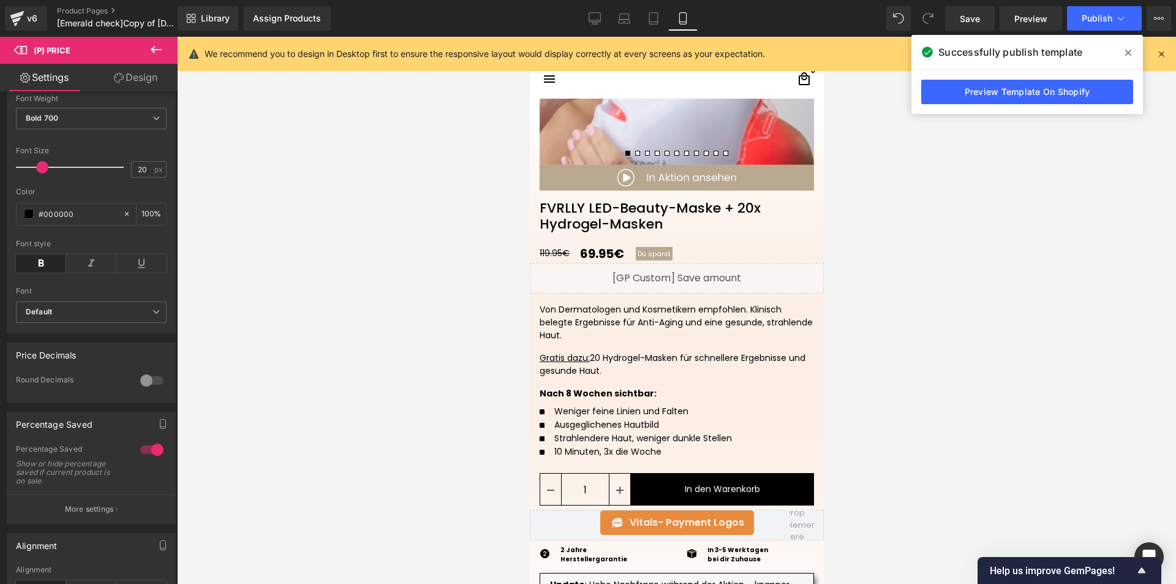
click at [1084, 5] on div "Library Assign Products Product Preview No product match your search. Please tr…" at bounding box center [677, 18] width 998 height 37
click at [1089, 17] on span "Publish" at bounding box center [1096, 18] width 31 height 10
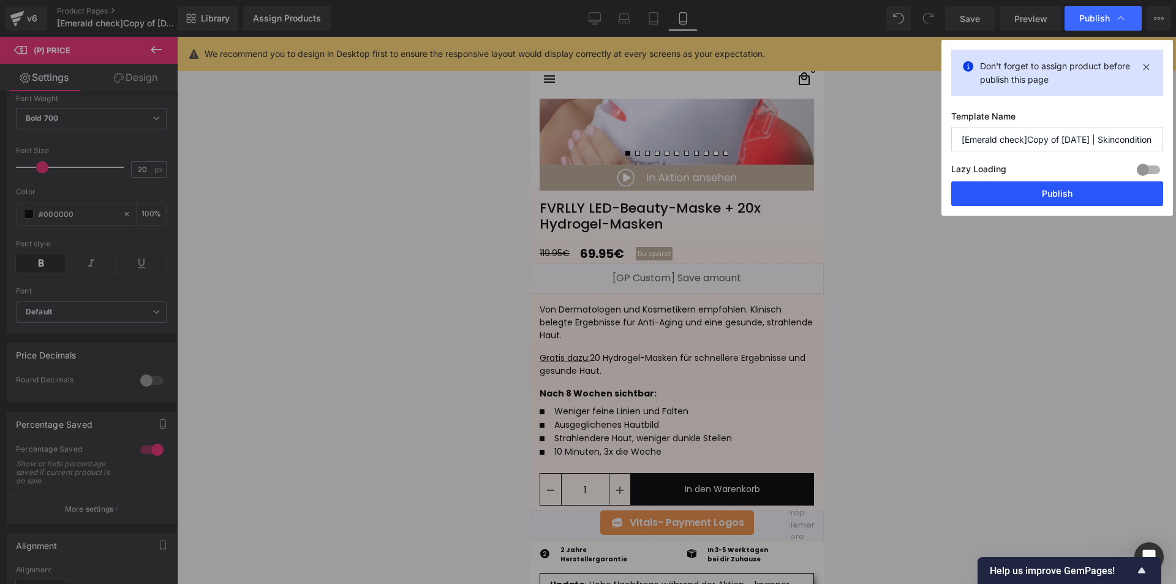
click at [1035, 190] on button "Publish" at bounding box center [1057, 193] width 212 height 24
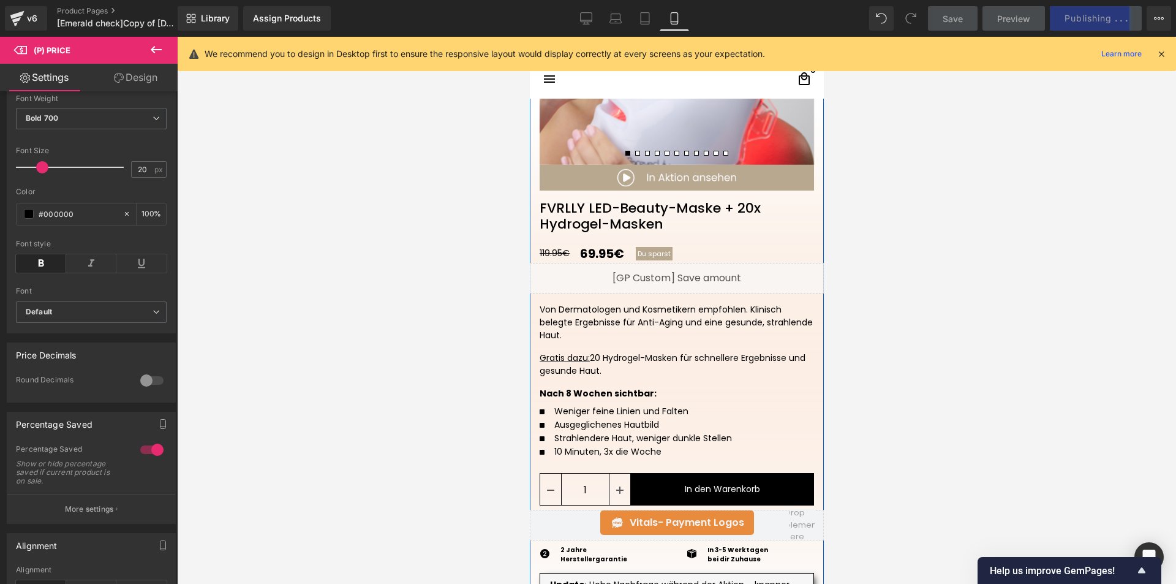
click at [683, 274] on div "Liquid" at bounding box center [676, 278] width 294 height 31
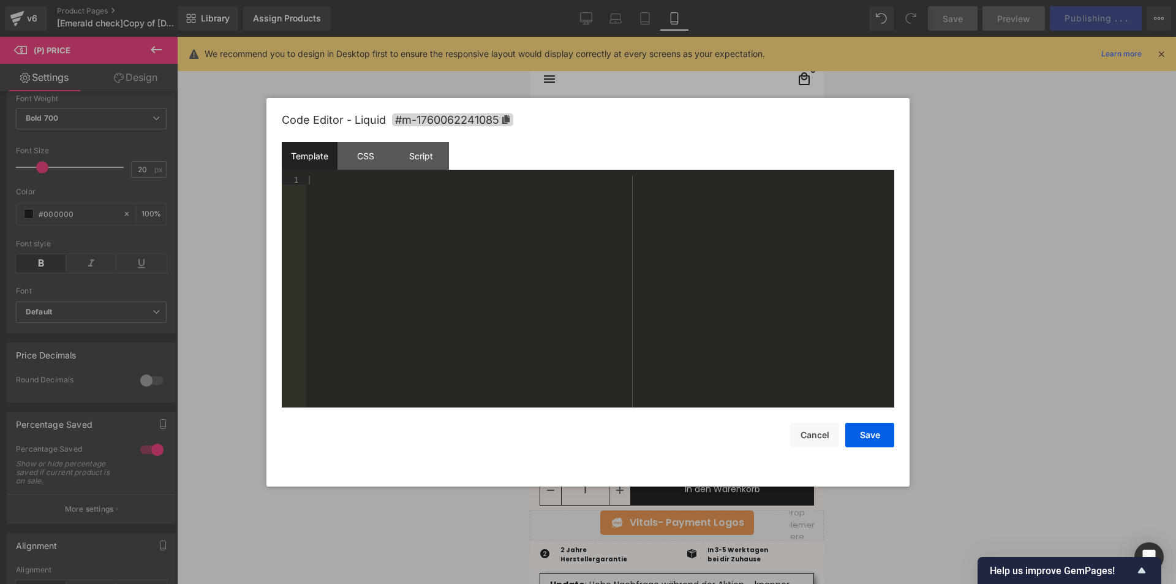
click at [369, 170] on div "Template CSS Script Data" at bounding box center [588, 159] width 612 height 34
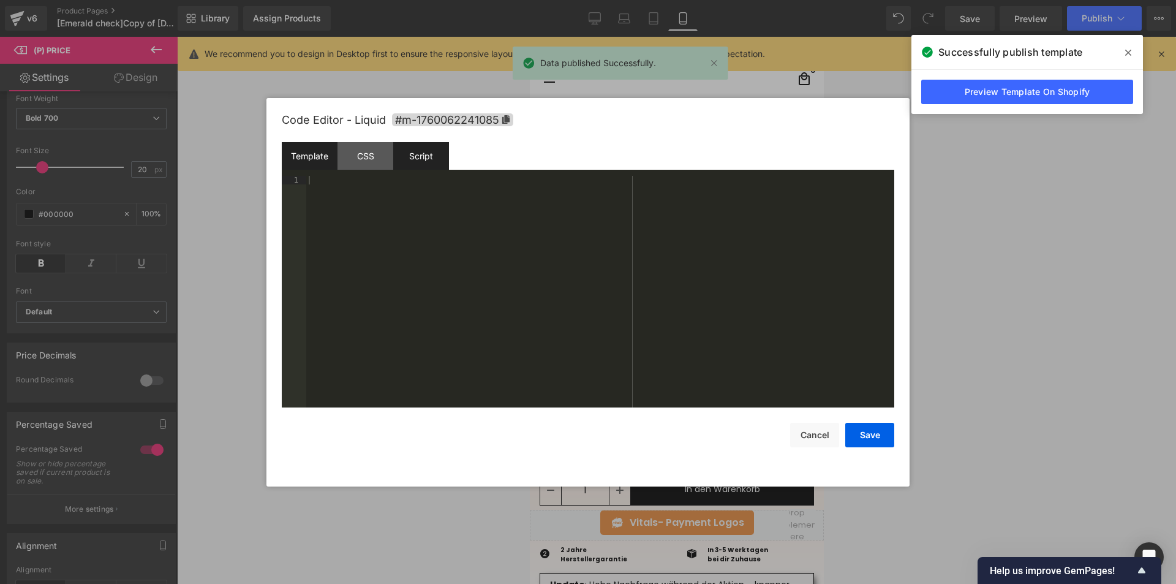
click at [416, 153] on div "Script" at bounding box center [421, 156] width 56 height 28
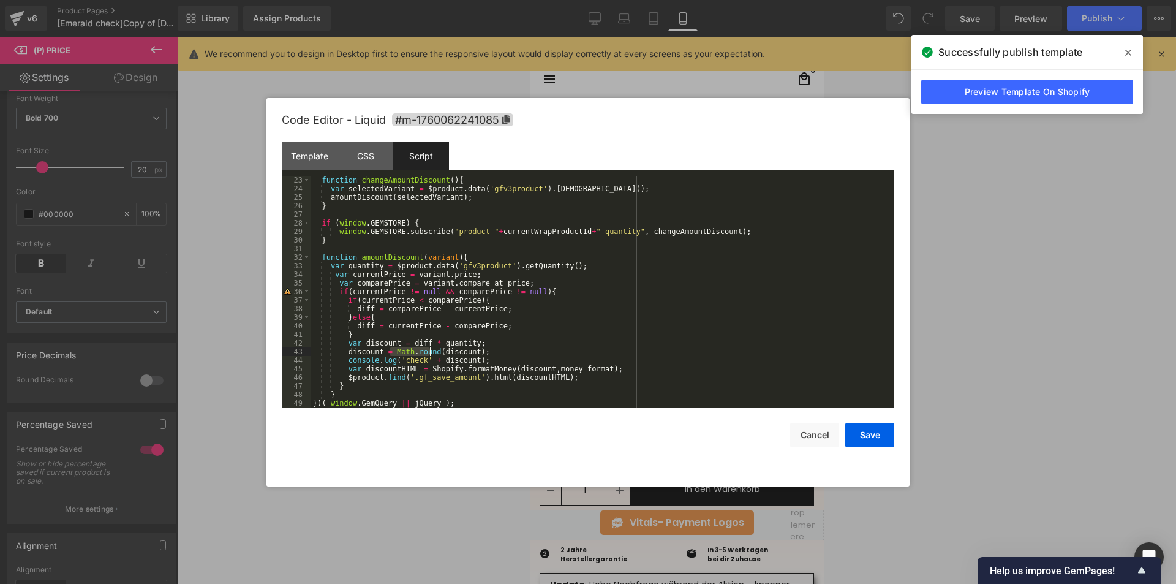
drag, startPoint x: 391, startPoint y: 352, endPoint x: 431, endPoint y: 353, distance: 40.4
click at [431, 353] on div "function changeAmountDiscount ( ) { var selectedVariant = $product . data ( 'gf…" at bounding box center [599, 300] width 579 height 249
click at [536, 351] on div "function changeAmountDiscount ( ) { var selectedVariant = $product . data ( 'gf…" at bounding box center [599, 300] width 579 height 249
click at [866, 431] on button "Save" at bounding box center [869, 434] width 49 height 24
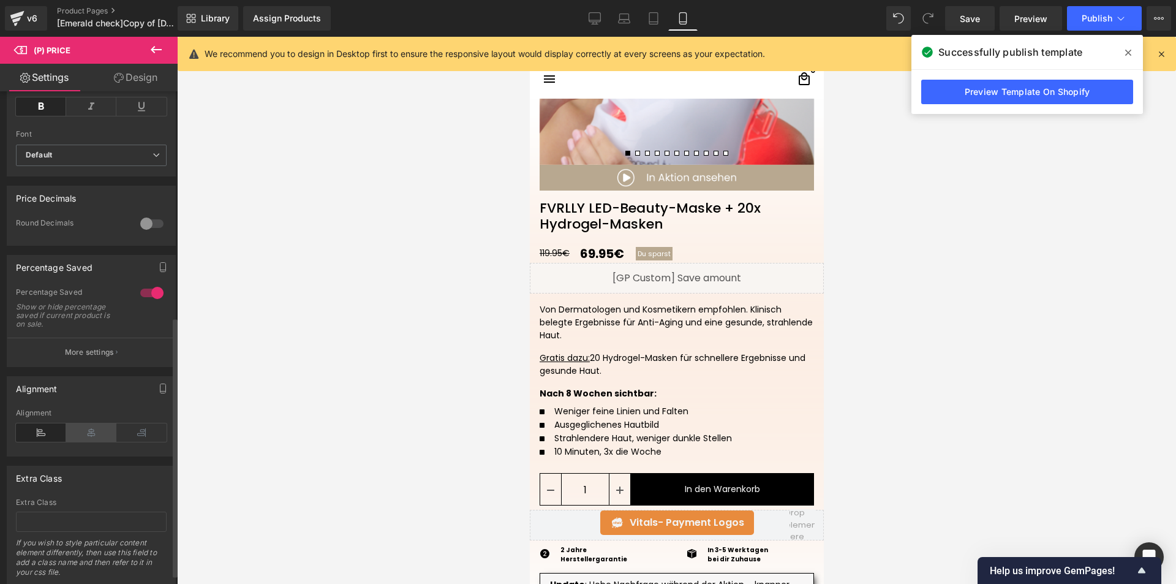
scroll to position [429, 0]
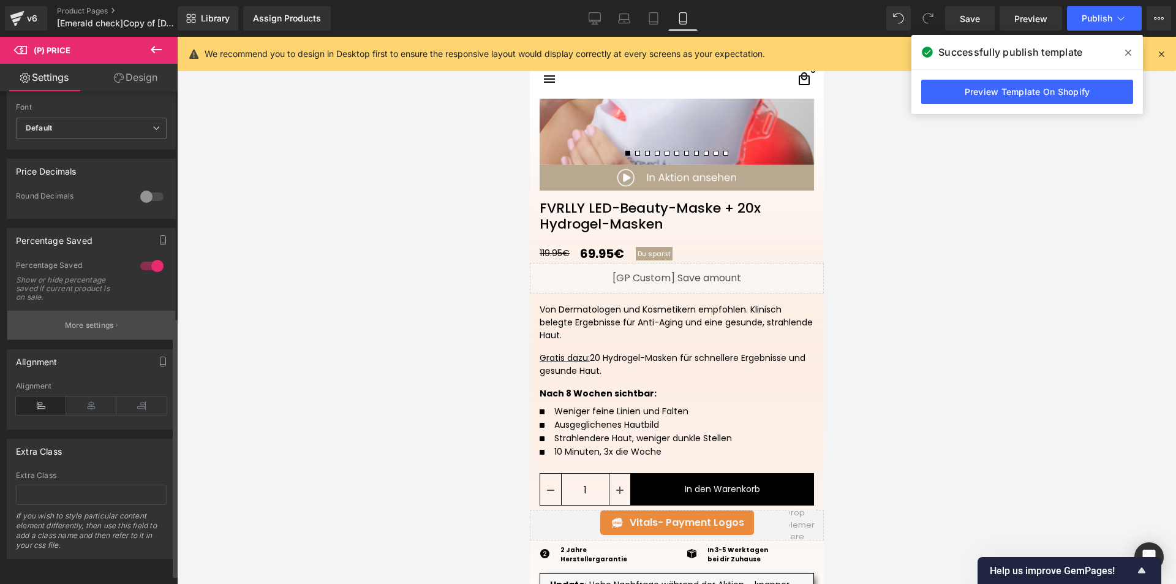
click at [92, 339] on button "More settings" at bounding box center [91, 324] width 168 height 29
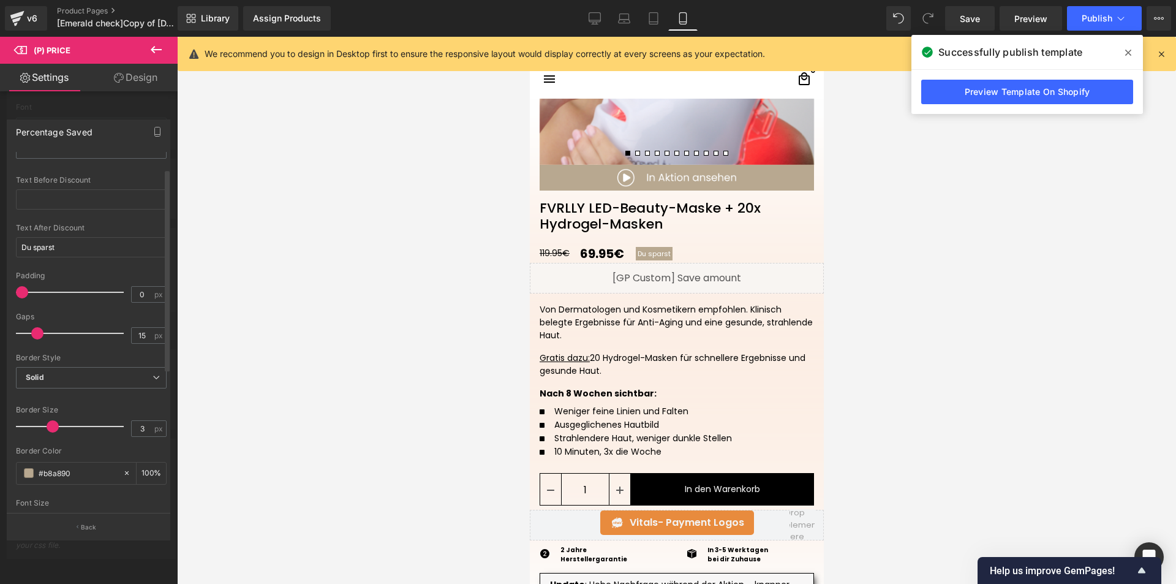
scroll to position [0, 0]
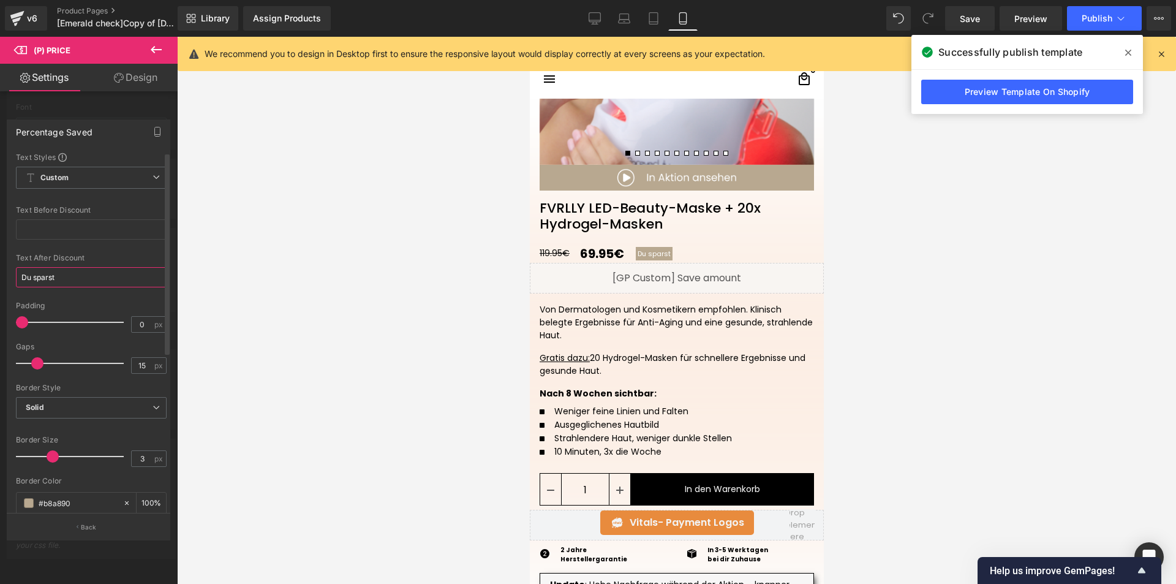
click at [83, 279] on input "Du sparst" at bounding box center [91, 277] width 151 height 20
type input "Du sparst"
click at [1097, 21] on span "Publish" at bounding box center [1096, 18] width 31 height 10
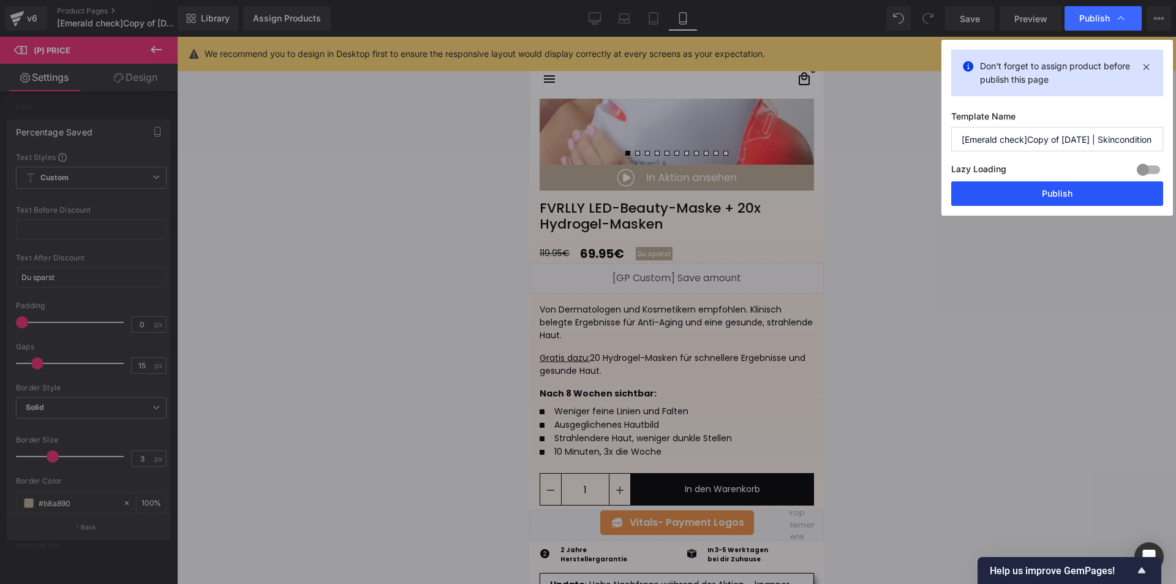
click at [1056, 189] on button "Publish" at bounding box center [1057, 193] width 212 height 24
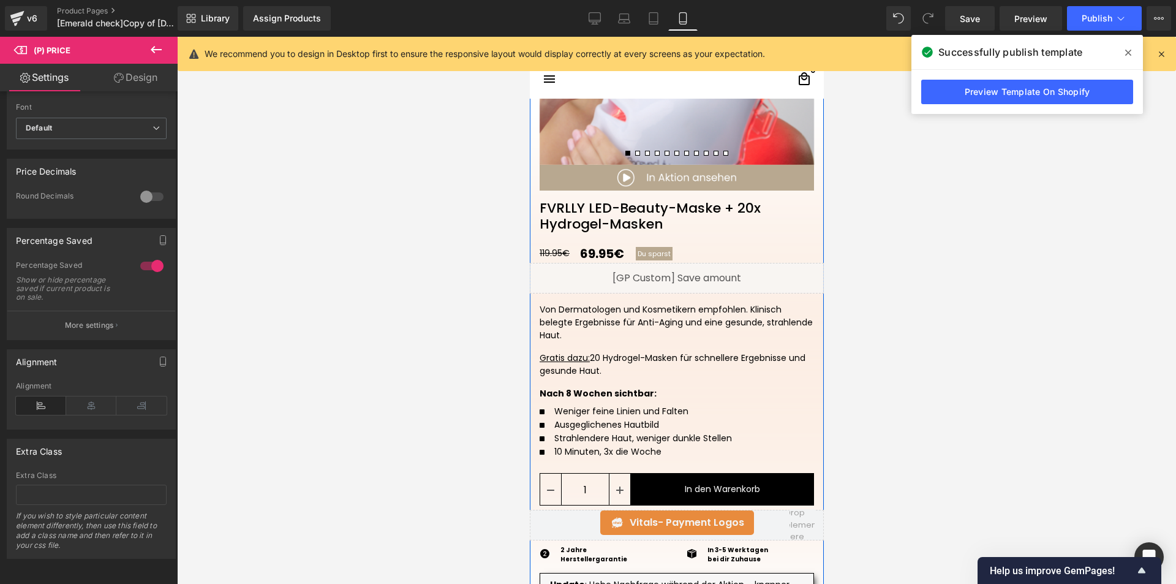
click at [685, 277] on div "Liquid" at bounding box center [676, 278] width 294 height 31
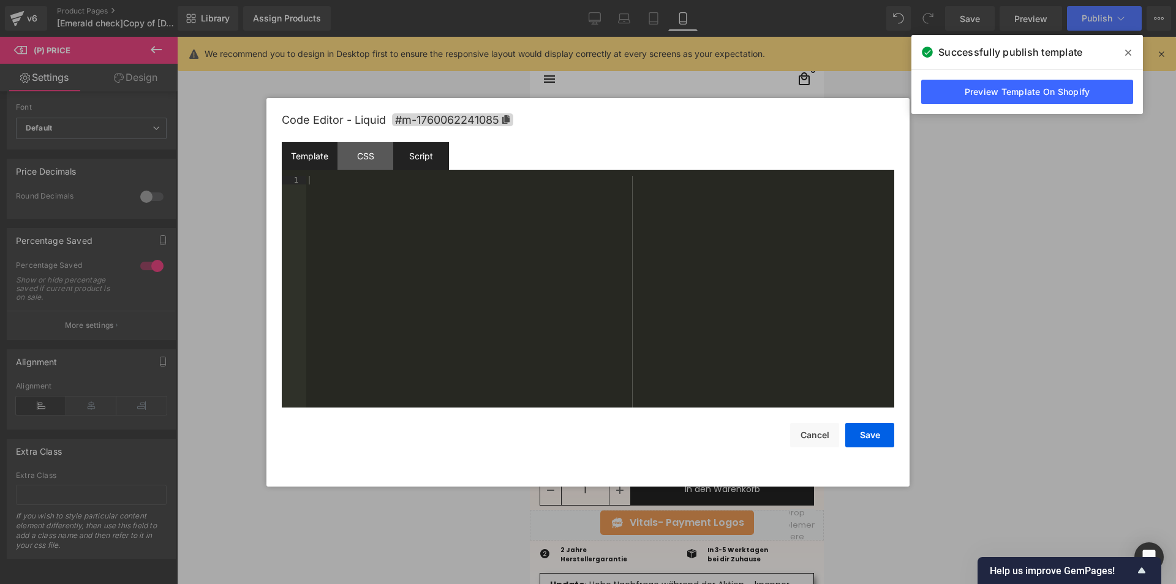
drag, startPoint x: 426, startPoint y: 148, endPoint x: 433, endPoint y: 159, distance: 12.4
click at [426, 148] on div "Script" at bounding box center [421, 156] width 56 height 28
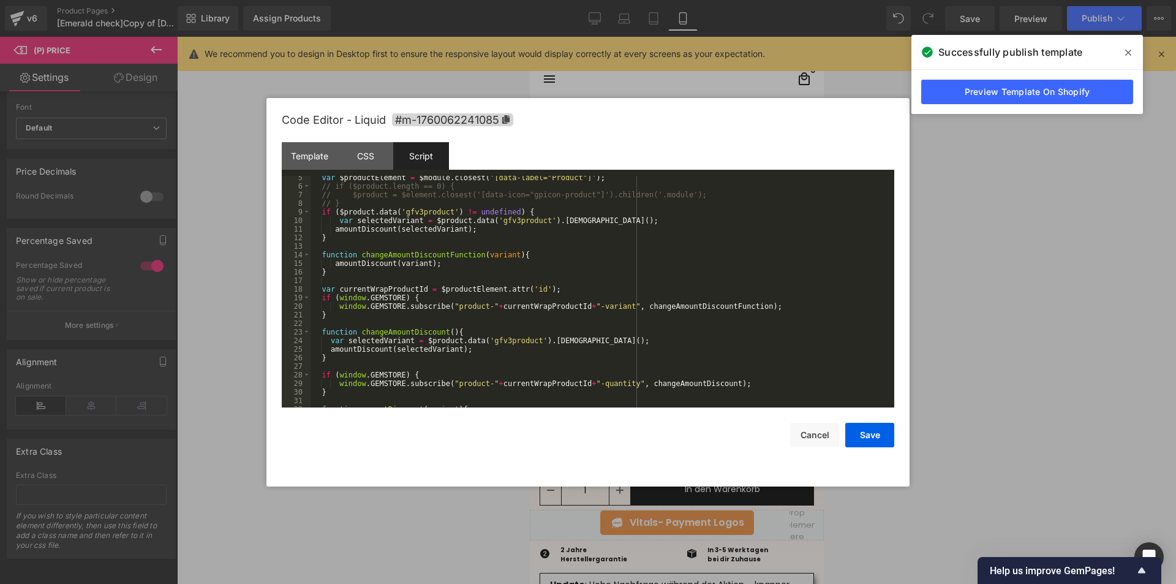
scroll to position [189, 0]
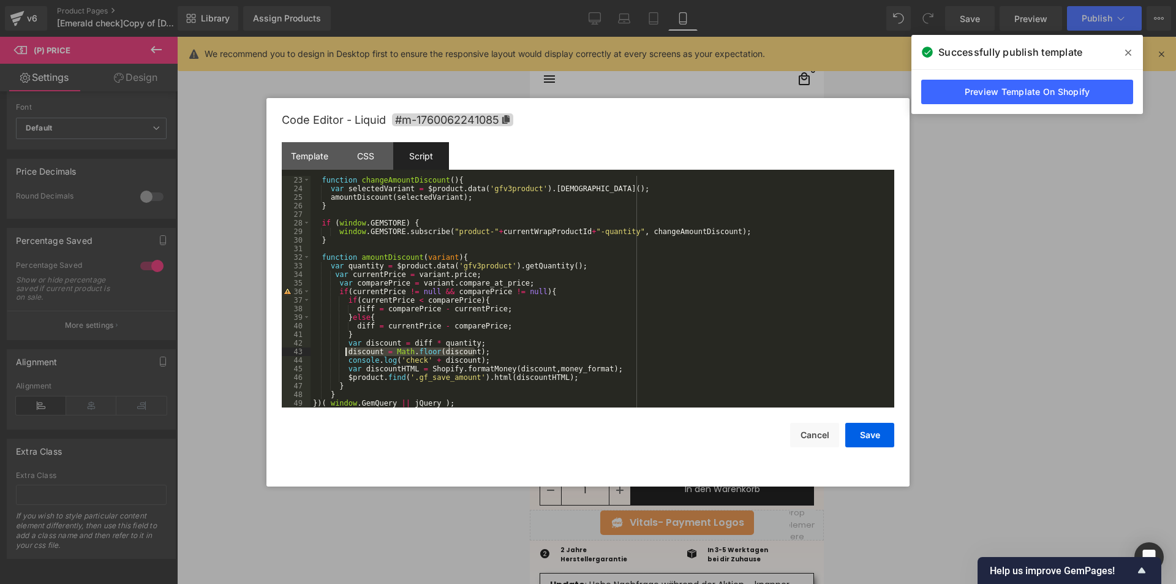
drag, startPoint x: 486, startPoint y: 351, endPoint x: 346, endPoint y: 350, distance: 139.6
click at [346, 350] on div "function changeAmountDiscount ( ) { var selectedVariant = $product . data ( 'gf…" at bounding box center [599, 300] width 579 height 249
click at [605, 367] on div "function changeAmountDiscount ( ) { var selectedVariant = $product . data ( 'gf…" at bounding box center [599, 300] width 579 height 249
click at [863, 437] on button "Save" at bounding box center [869, 434] width 49 height 24
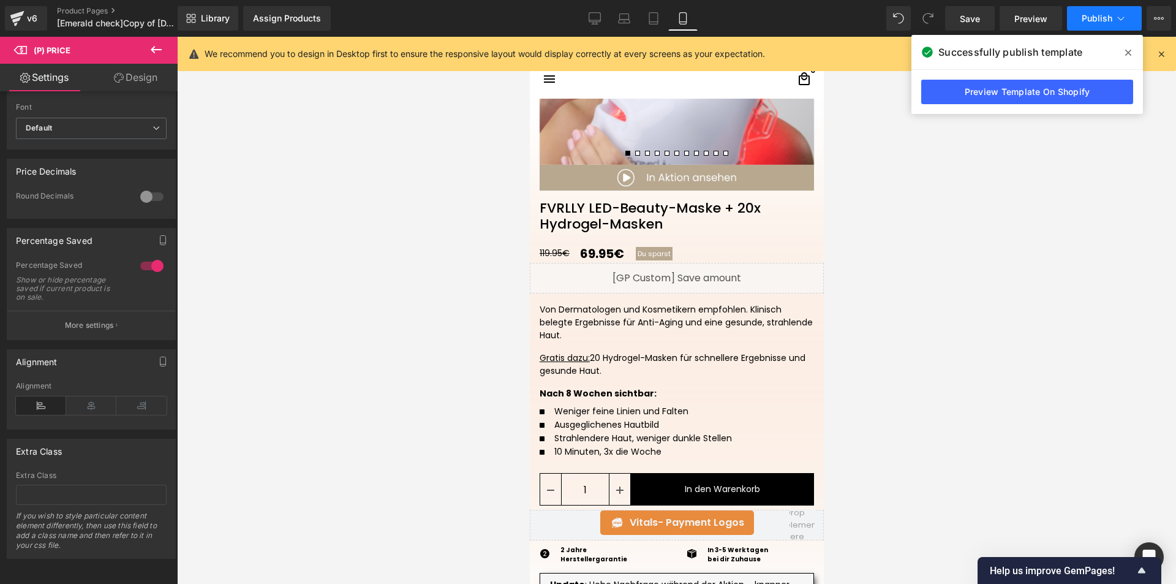
click at [1093, 17] on span "Publish" at bounding box center [1096, 18] width 31 height 10
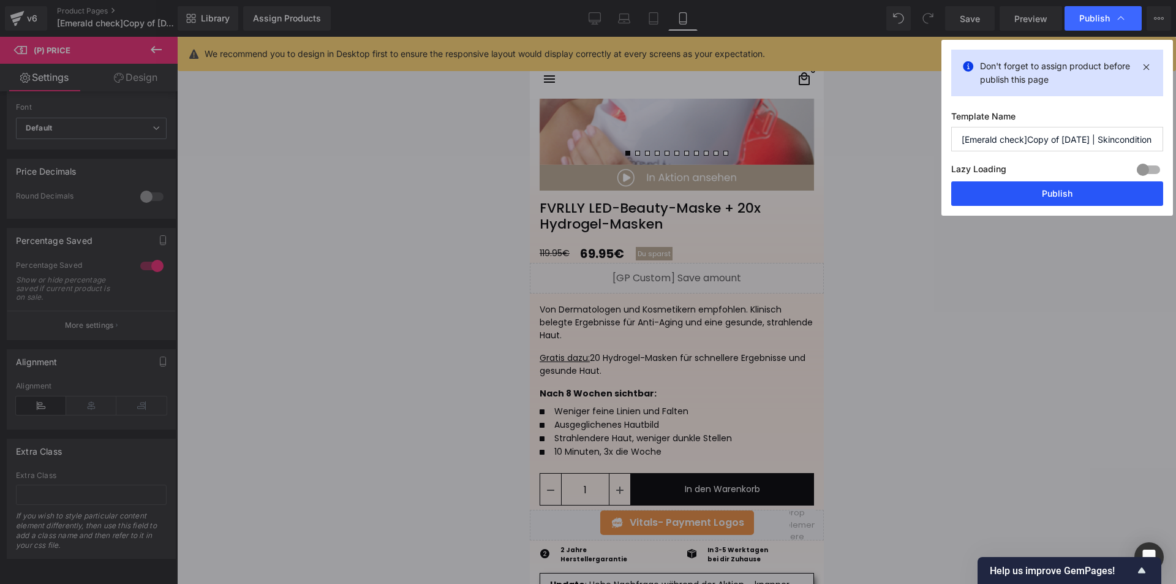
click at [1073, 198] on button "Publish" at bounding box center [1057, 193] width 212 height 24
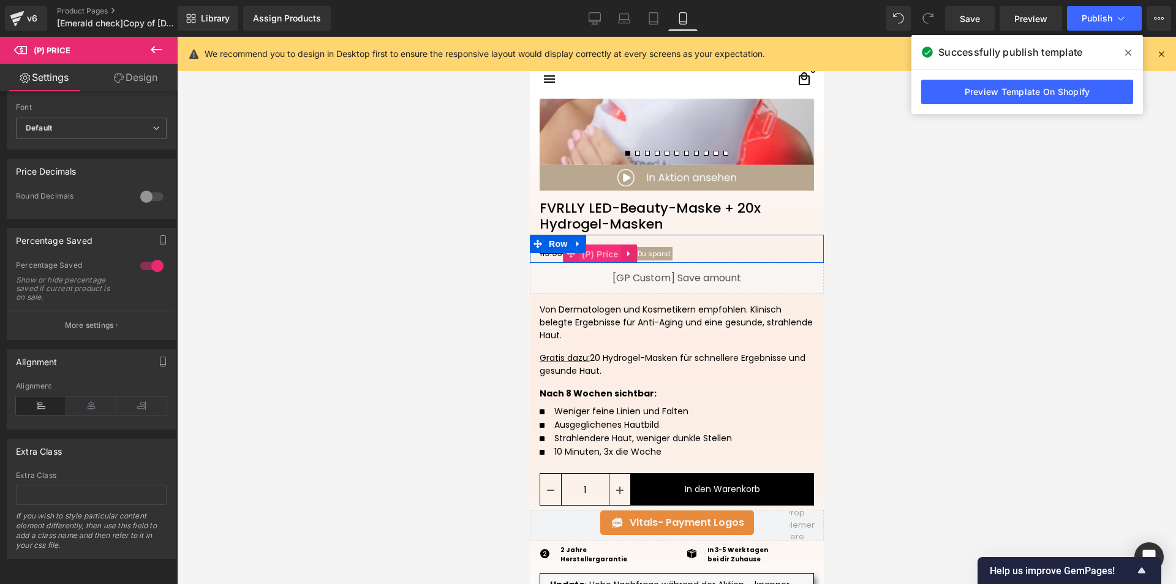
click at [586, 253] on span "(P) Price" at bounding box center [599, 254] width 43 height 18
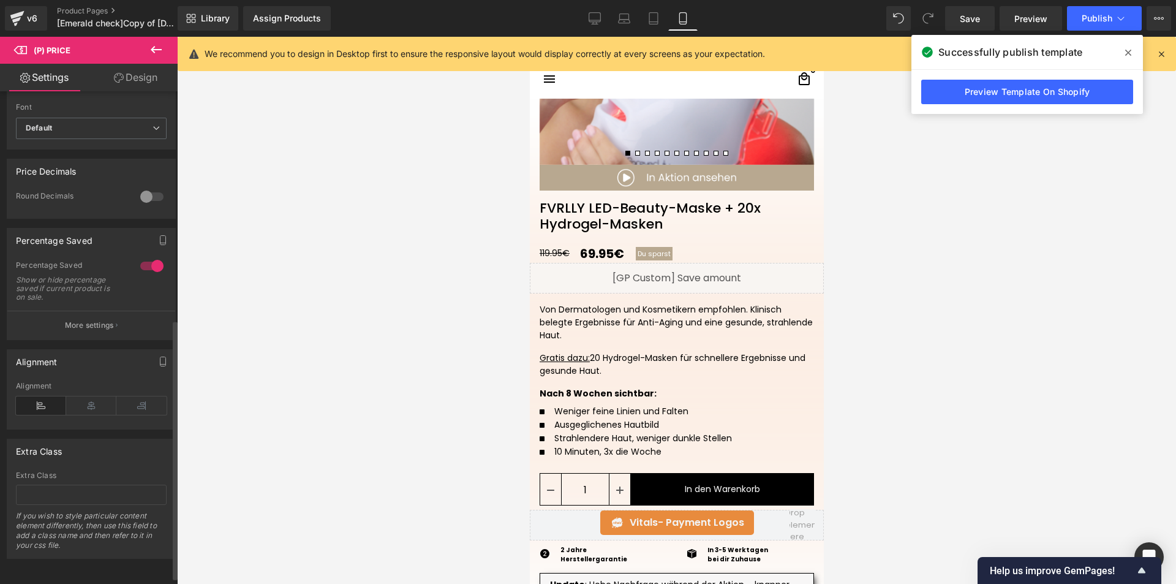
scroll to position [446, 0]
click at [590, 492] on span "(P) Quantity" at bounding box center [584, 491] width 57 height 18
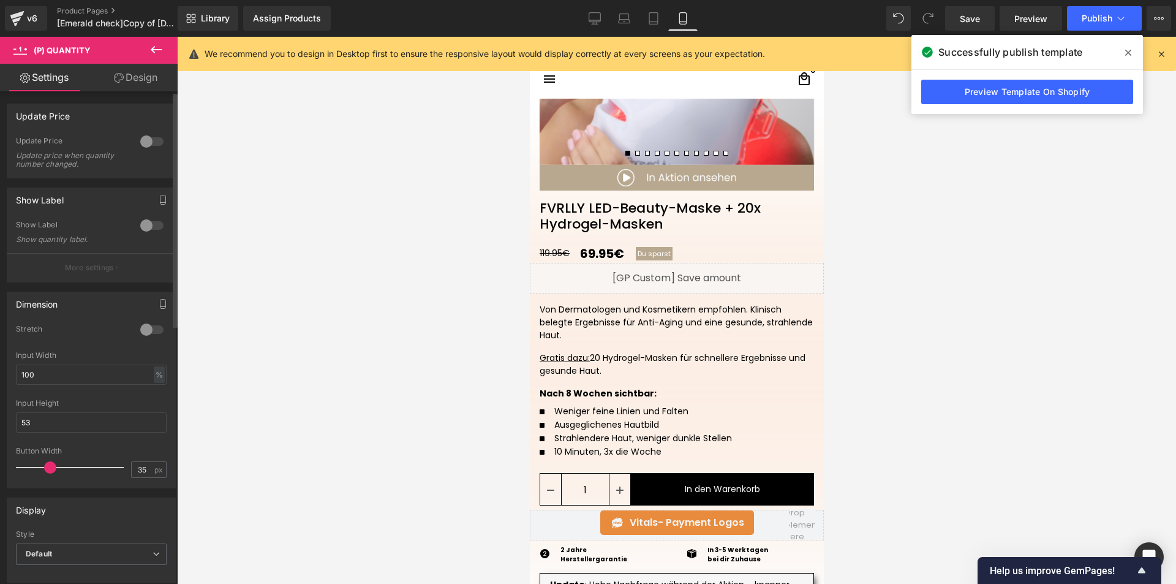
click at [149, 141] on div at bounding box center [151, 142] width 29 height 20
click at [1108, 23] on span "Publish" at bounding box center [1096, 18] width 31 height 10
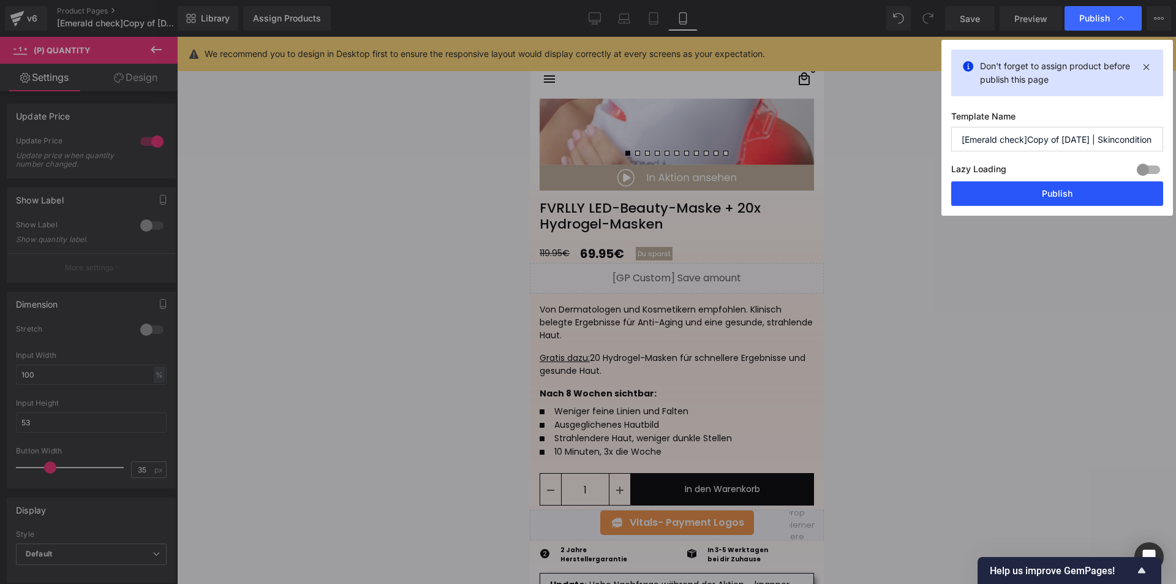
click at [1050, 192] on button "Publish" at bounding box center [1057, 193] width 212 height 24
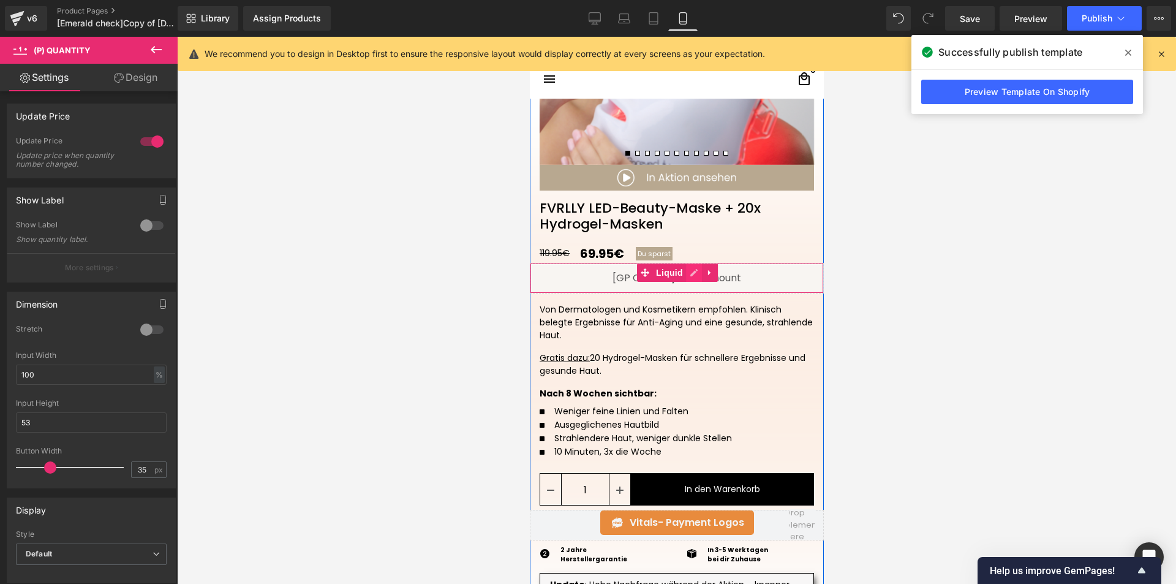
click at [686, 272] on div "Liquid" at bounding box center [676, 278] width 294 height 31
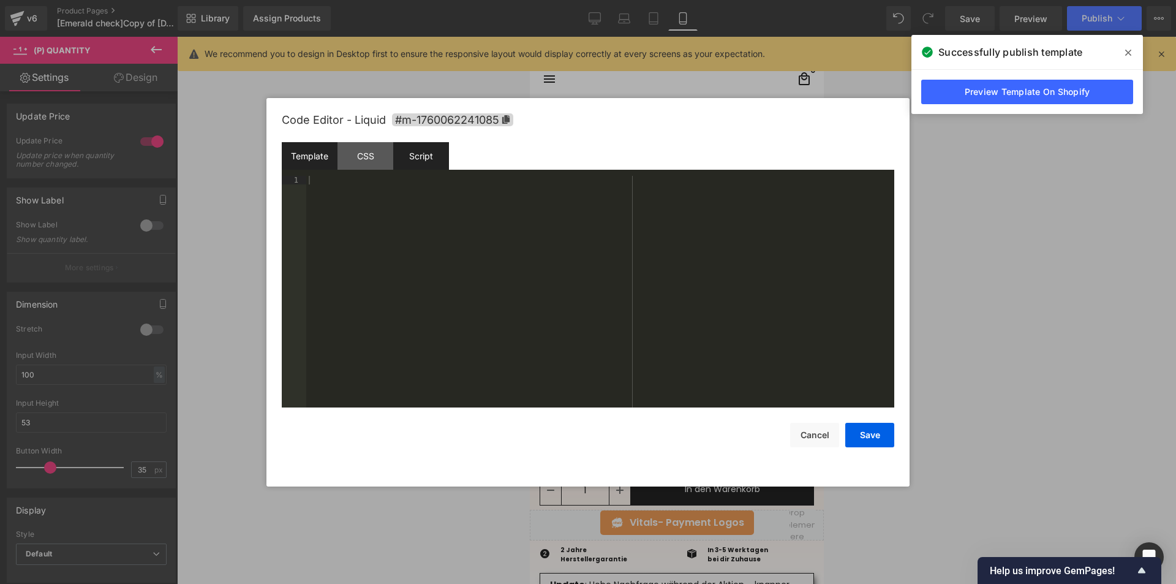
click at [422, 153] on div "Script" at bounding box center [421, 156] width 56 height 28
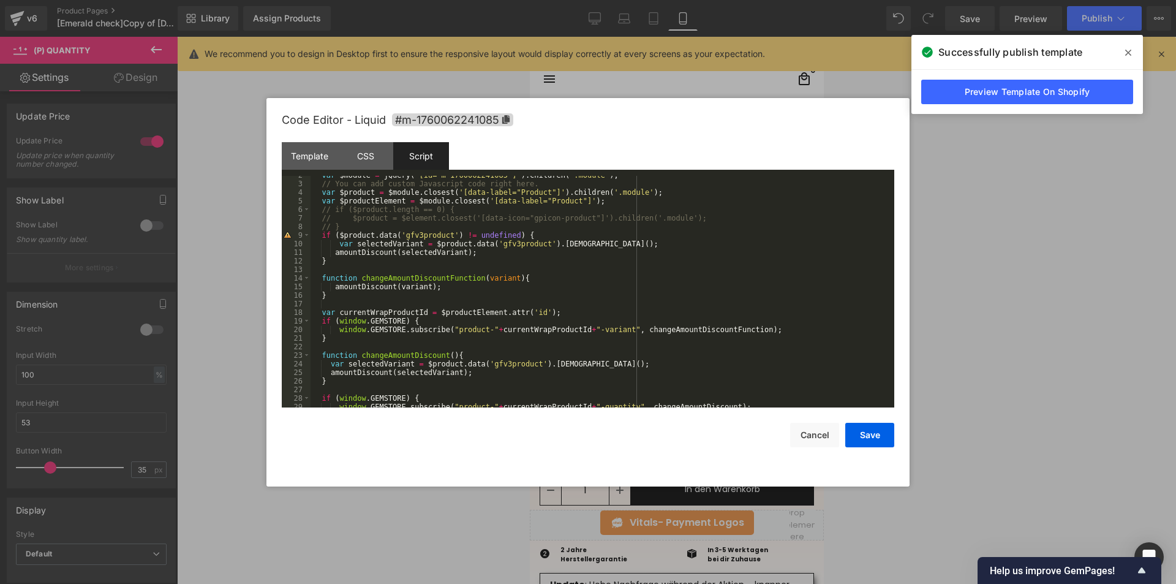
scroll to position [0, 0]
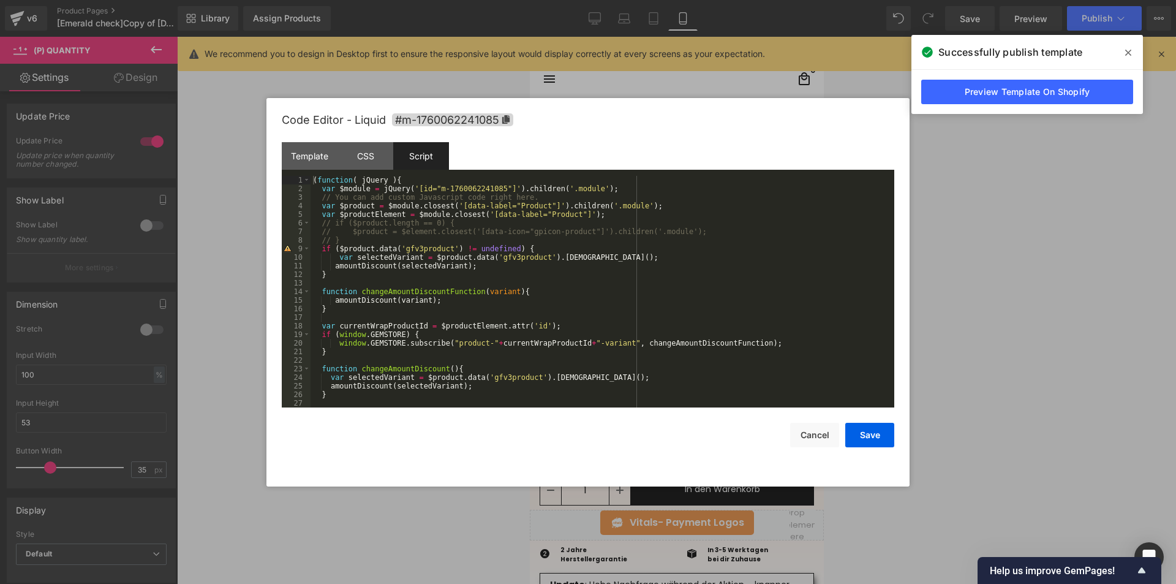
click at [1021, 258] on div at bounding box center [588, 292] width 1176 height 584
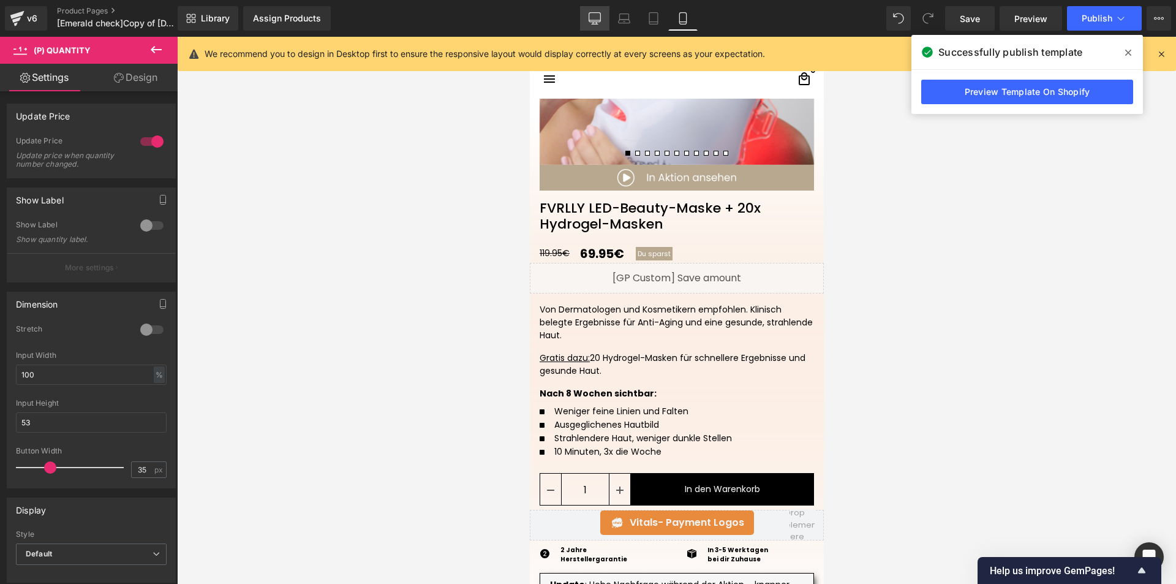
click at [590, 18] on icon at bounding box center [595, 17] width 12 height 9
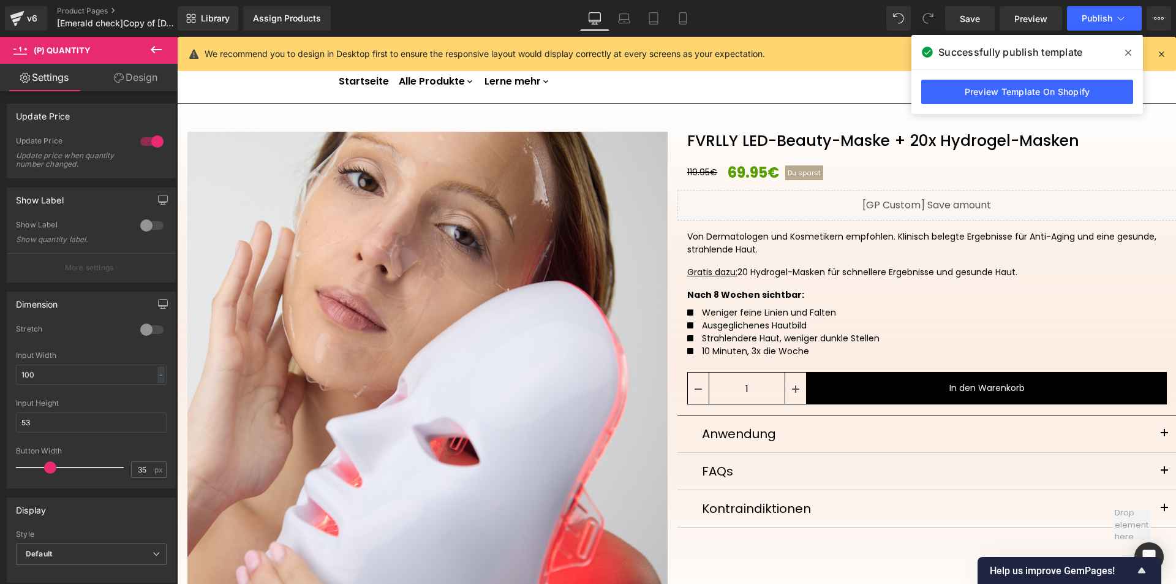
click at [149, 51] on icon at bounding box center [156, 49] width 15 height 15
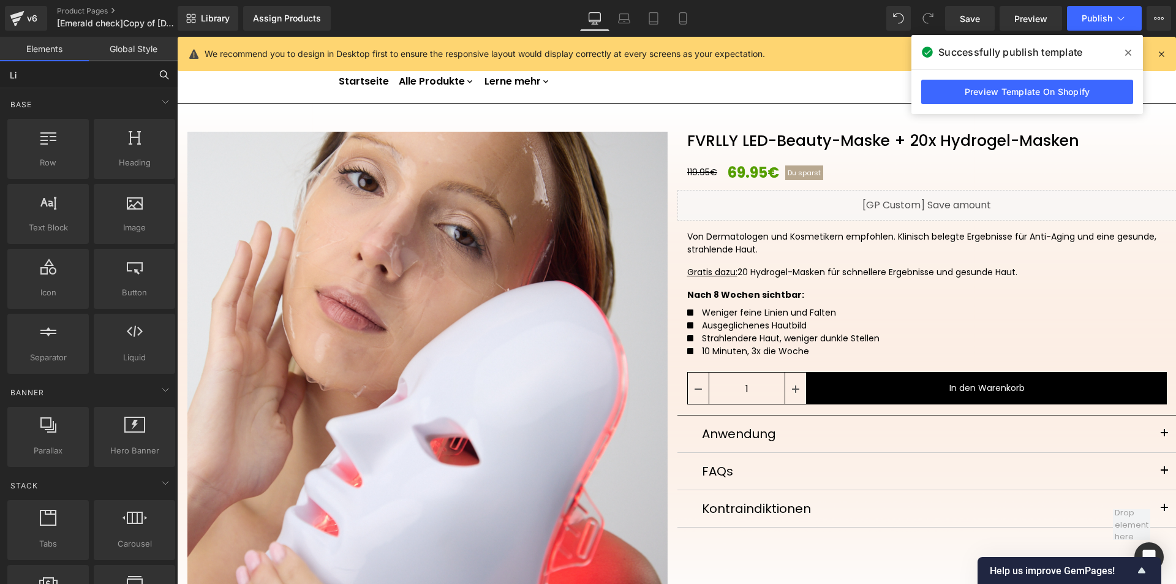
click at [110, 80] on input "Li" at bounding box center [75, 74] width 151 height 27
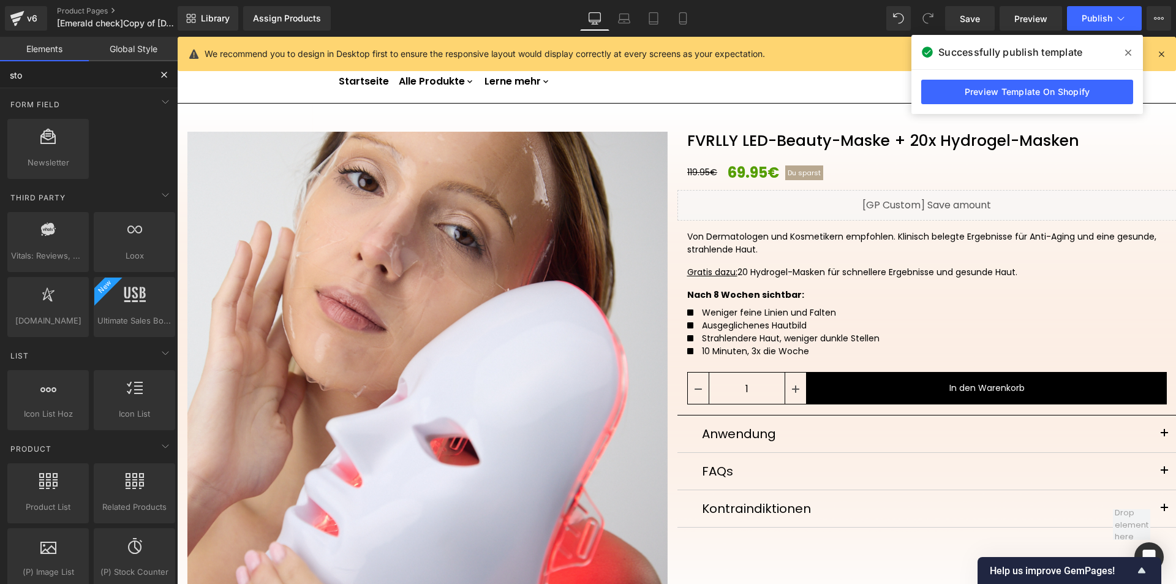
type input "stoc"
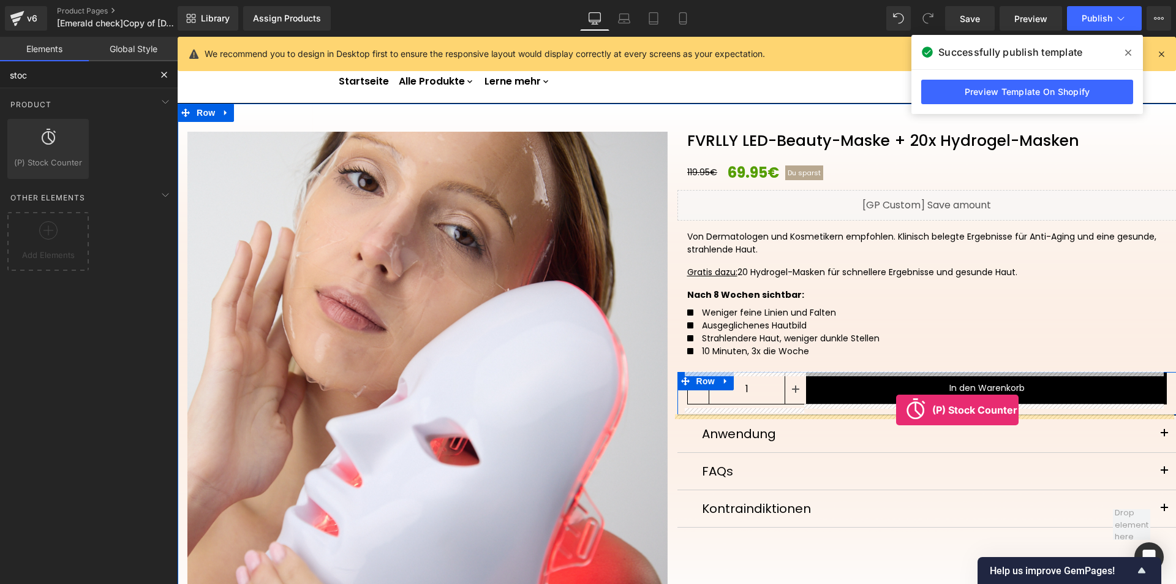
drag, startPoint x: 211, startPoint y: 187, endPoint x: 896, endPoint y: 410, distance: 720.5
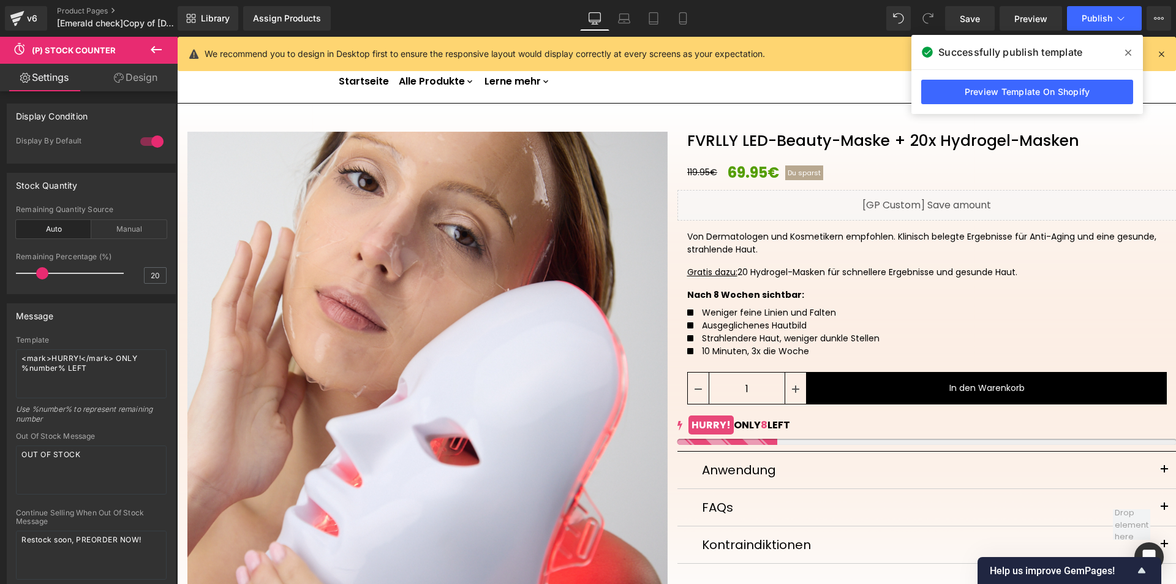
click at [1124, 51] on span at bounding box center [1128, 53] width 20 height 20
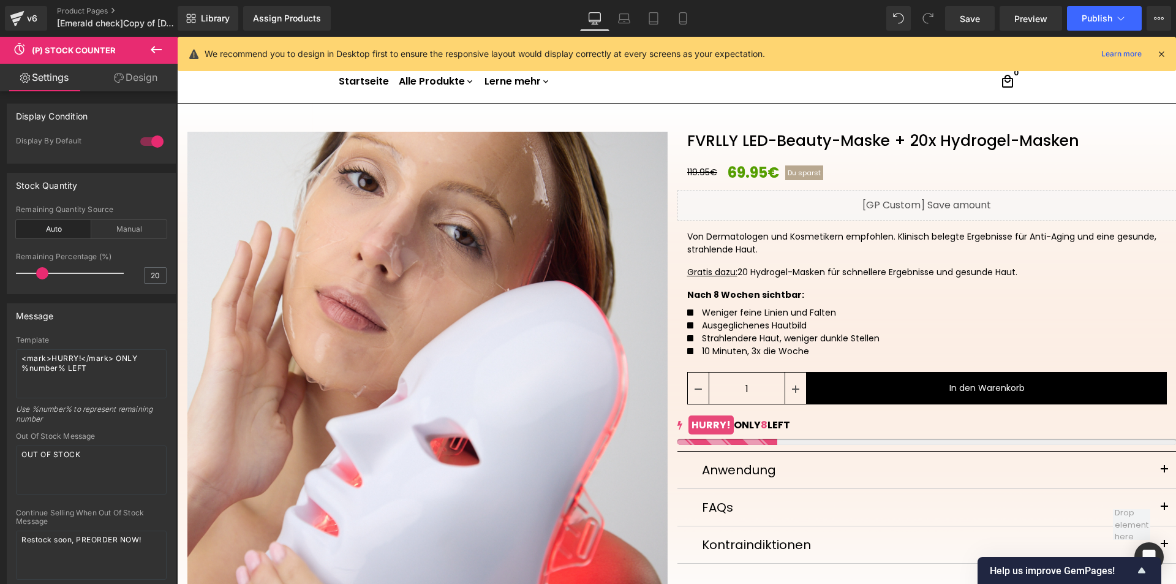
click at [1164, 53] on icon at bounding box center [1160, 53] width 11 height 11
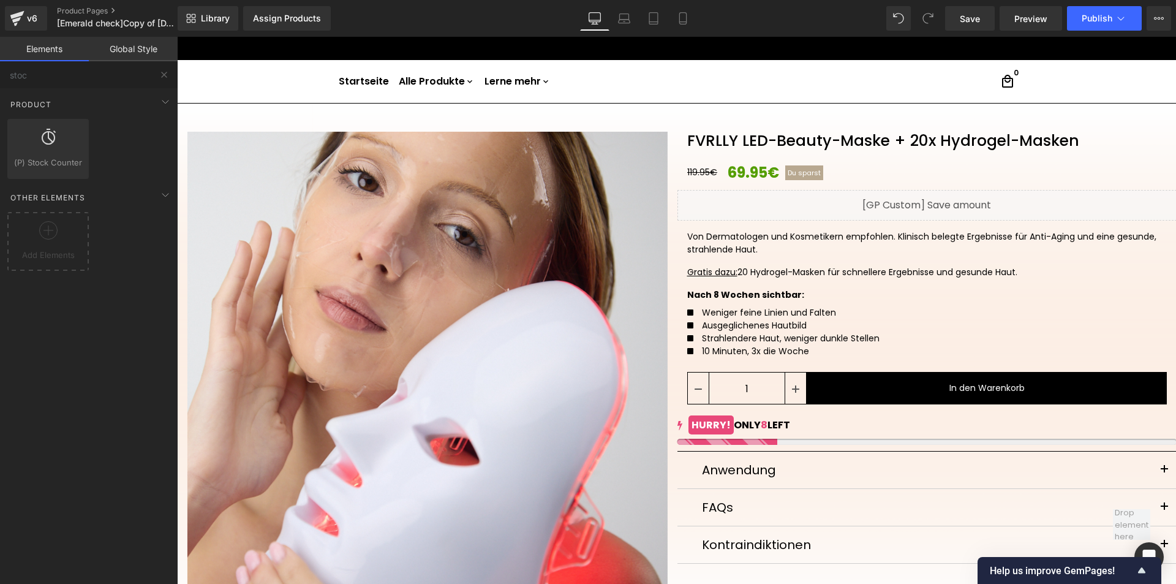
click at [663, 97] on img at bounding box center [676, 81] width 122 height 42
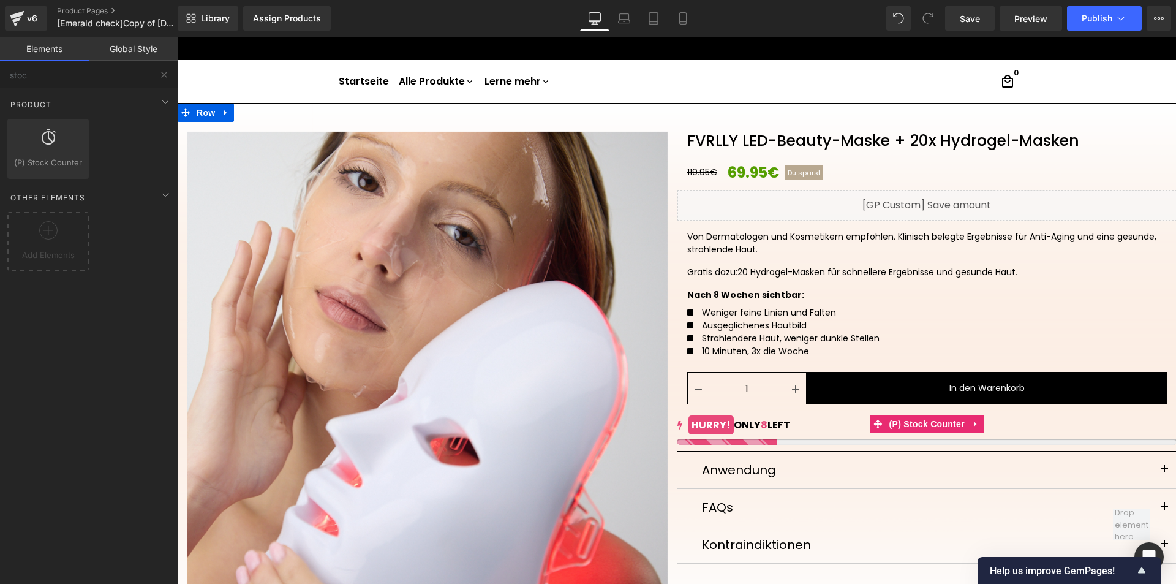
click at [870, 432] on span at bounding box center [878, 424] width 16 height 18
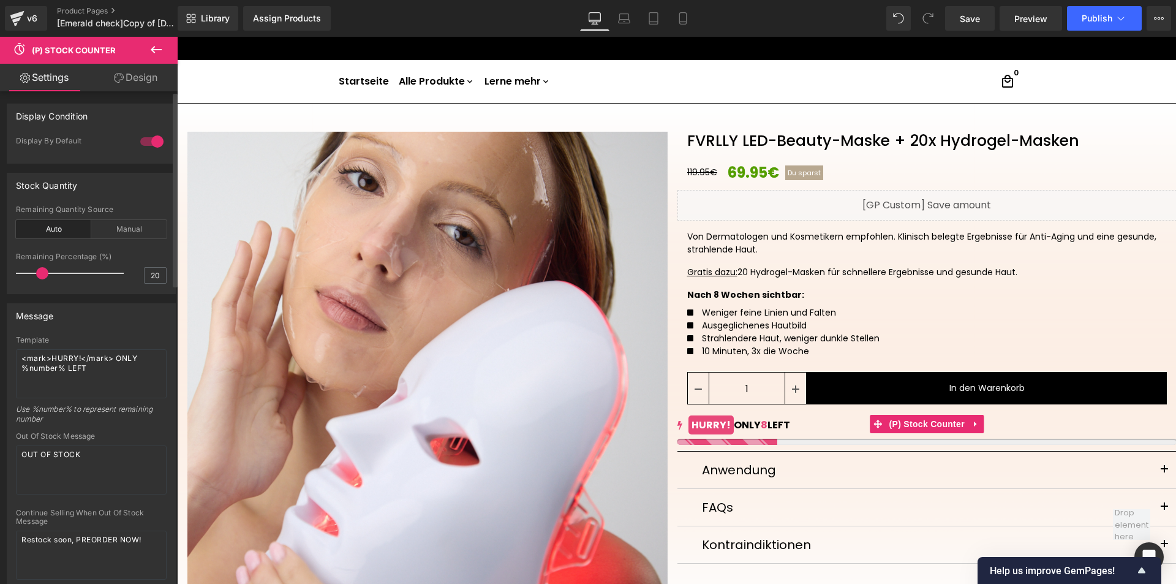
click at [140, 141] on div at bounding box center [151, 142] width 29 height 20
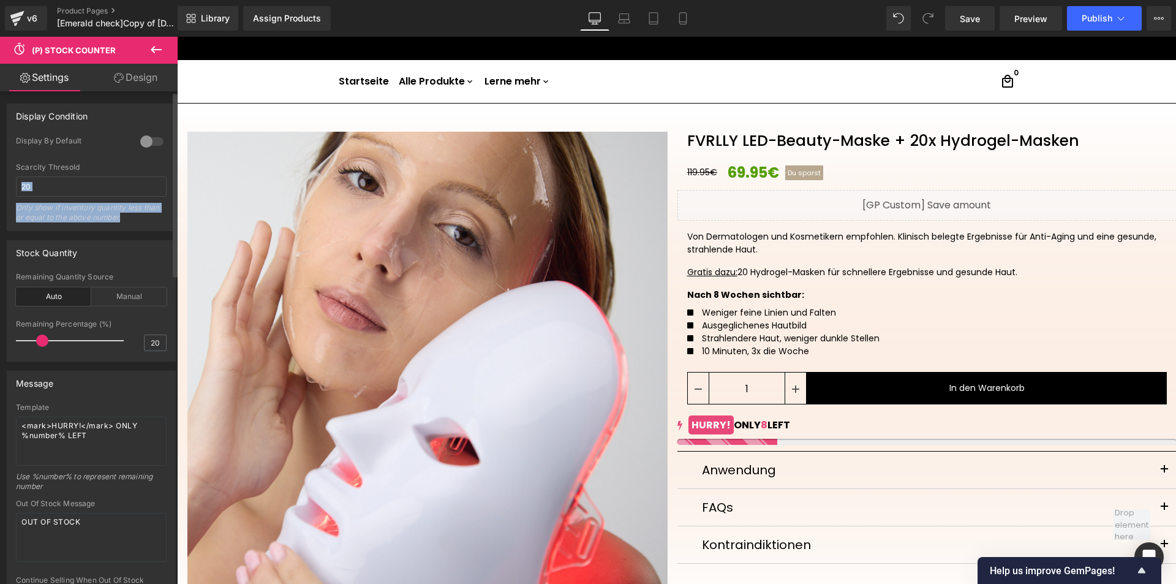
drag, startPoint x: 13, startPoint y: 207, endPoint x: 130, endPoint y: 220, distance: 117.0
click at [130, 220] on div "1 Display By Default 20 Scarcity Thresold 20 Only show if inventory quantity le…" at bounding box center [91, 183] width 168 height 94
click at [136, 217] on div "Only show if inventory quantity less than or equal to the above number." at bounding box center [91, 217] width 151 height 28
click at [58, 186] on input "20" at bounding box center [91, 186] width 151 height 20
click at [129, 163] on div "Scarcity Thresold" at bounding box center [91, 167] width 151 height 9
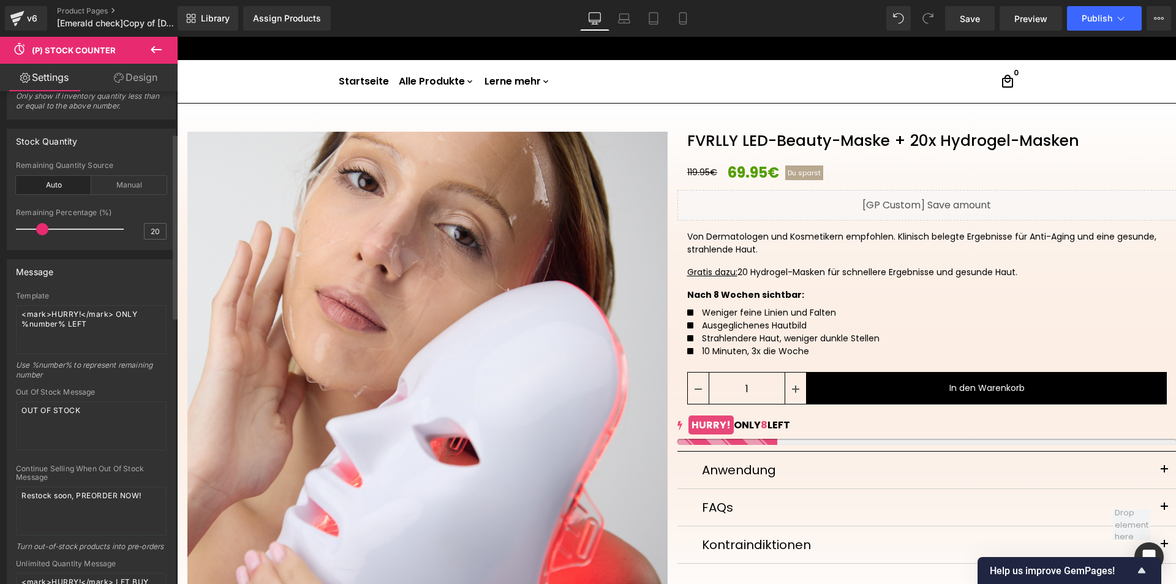
scroll to position [122, 0]
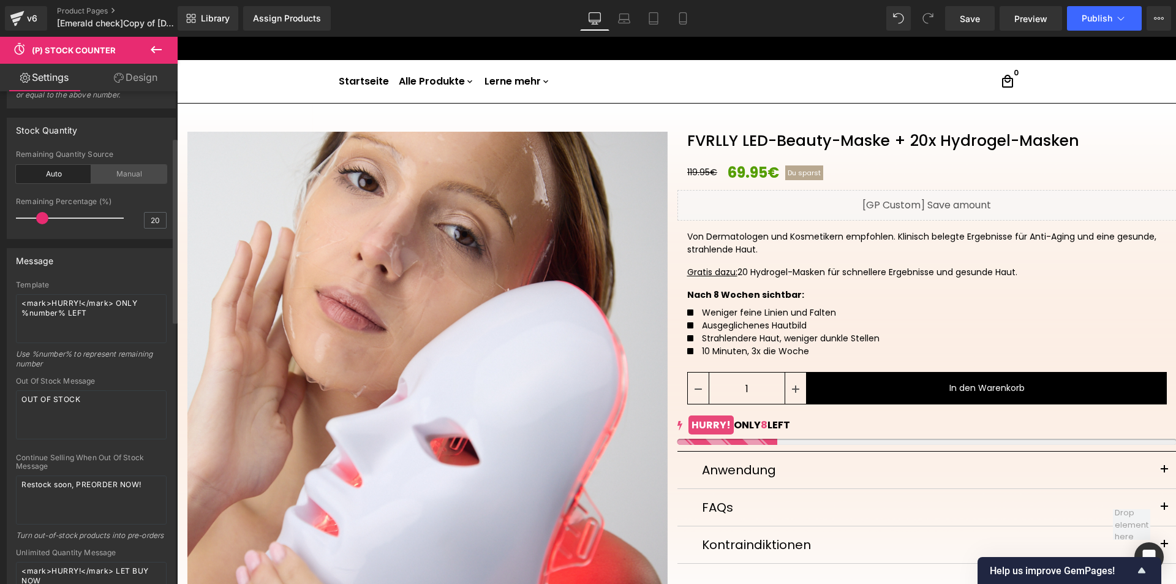
click at [121, 172] on div "Manual" at bounding box center [128, 174] width 75 height 18
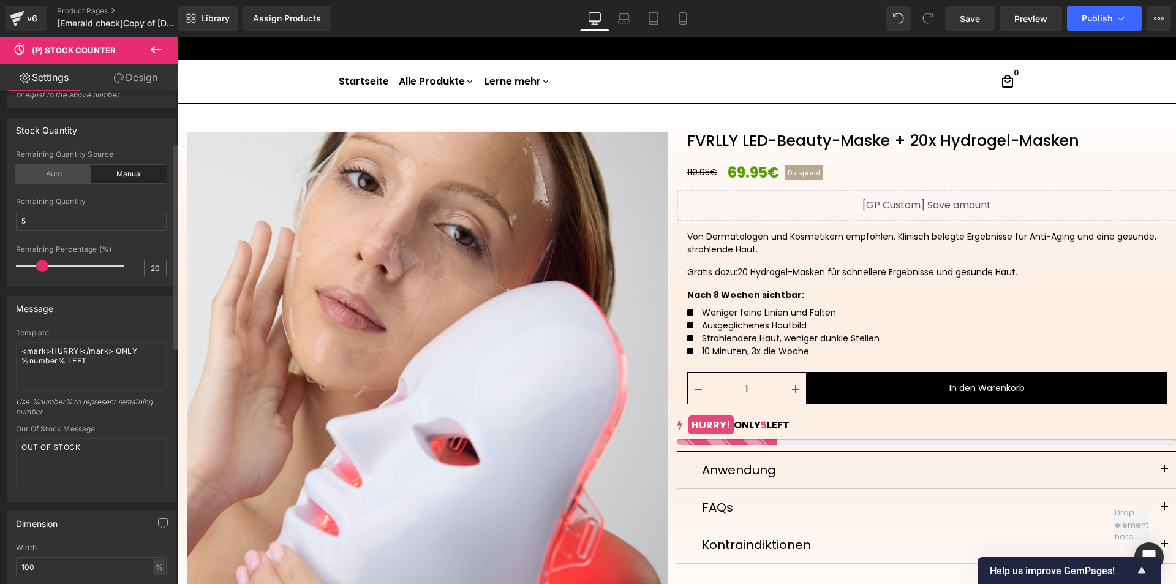
click at [61, 176] on div "Auto" at bounding box center [53, 174] width 75 height 18
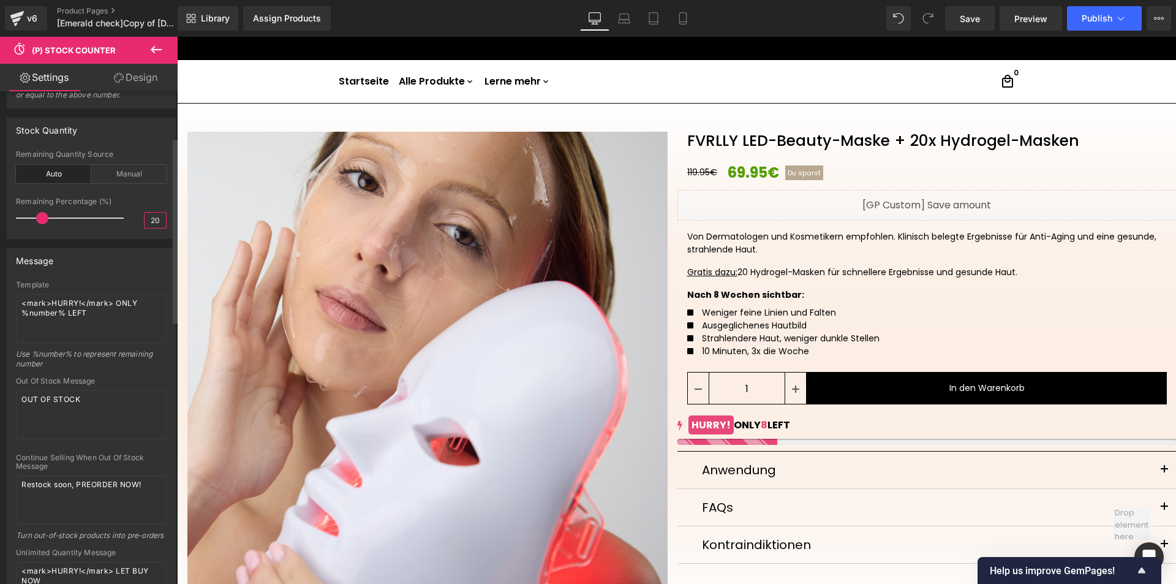
click at [156, 220] on input "20" at bounding box center [154, 219] width 21 height 15
click at [155, 219] on input "20" at bounding box center [154, 219] width 21 height 15
click at [150, 221] on input "20" at bounding box center [154, 219] width 21 height 15
drag, startPoint x: 156, startPoint y: 217, endPoint x: 115, endPoint y: 224, distance: 41.0
click at [122, 224] on div "Remaining Percentage (%) 51" at bounding box center [91, 217] width 151 height 41
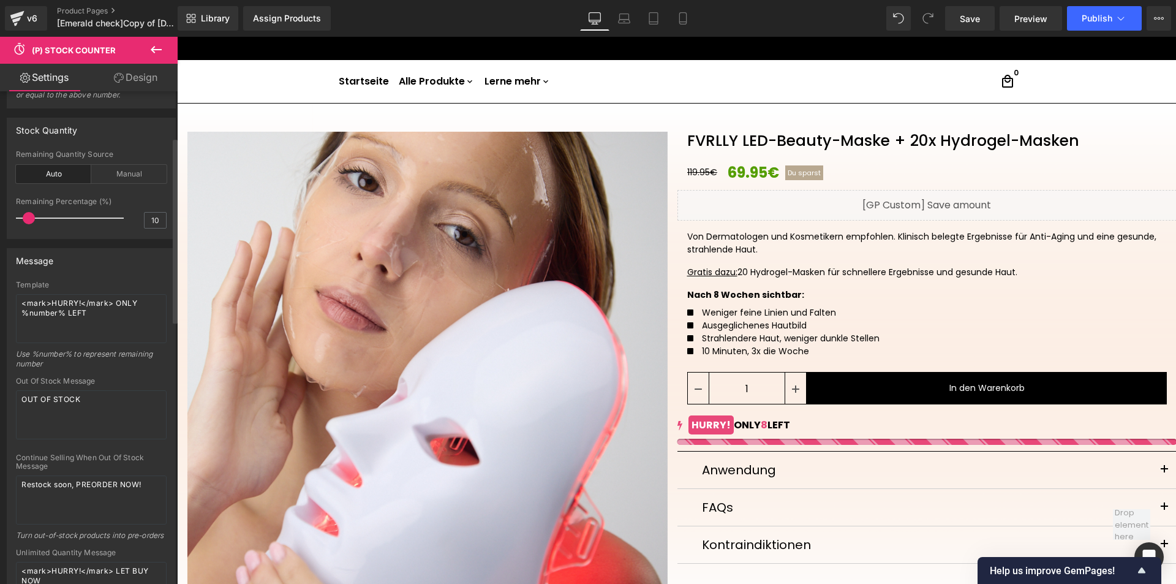
click at [138, 195] on div at bounding box center [91, 193] width 151 height 8
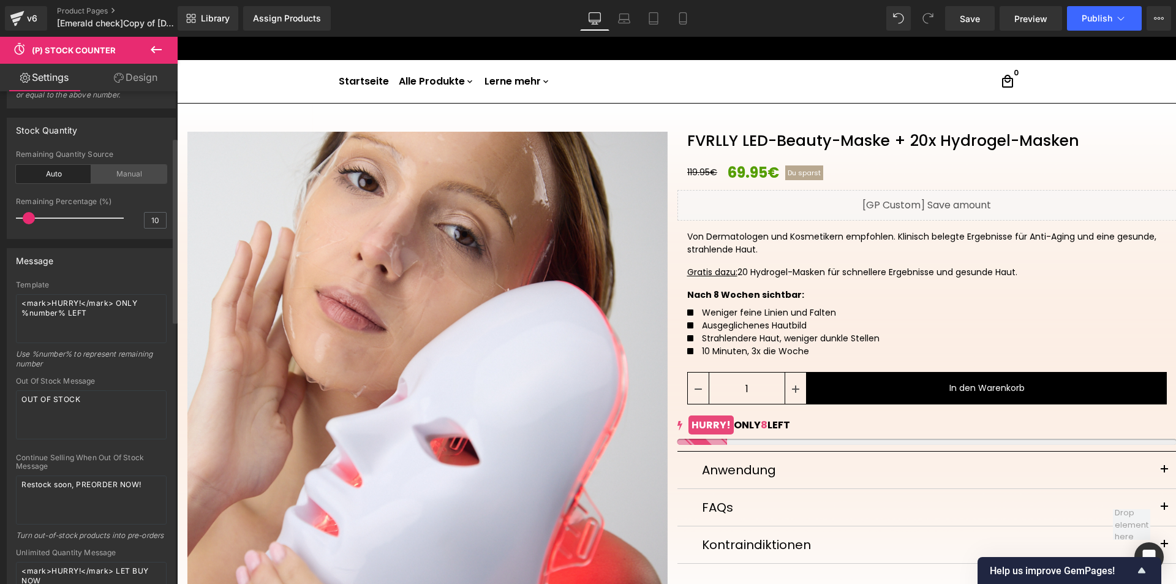
click at [126, 171] on div "Manual" at bounding box center [128, 174] width 75 height 18
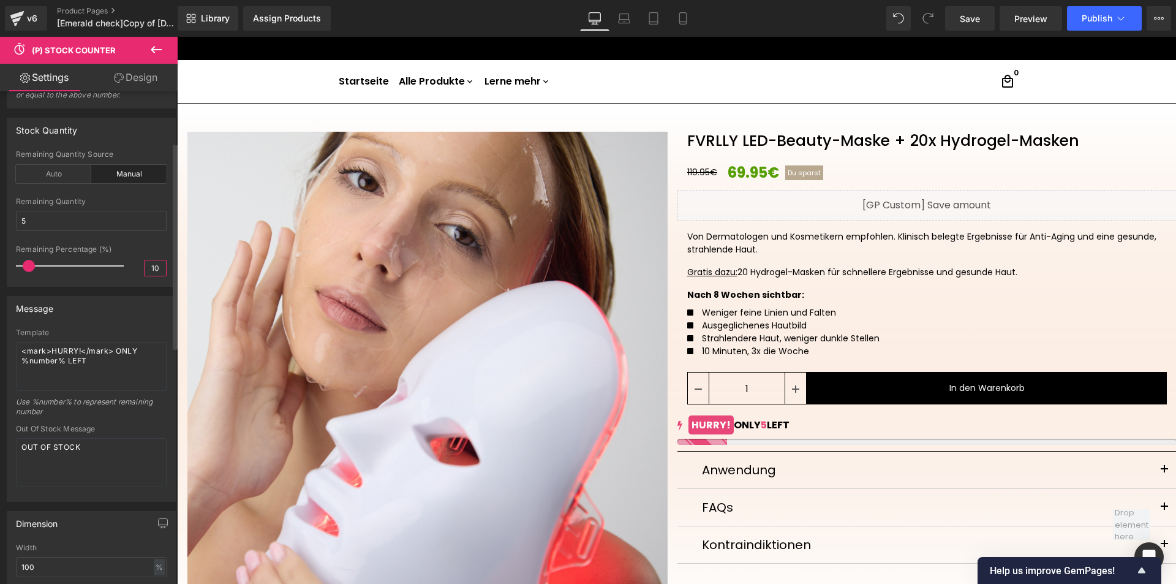
drag, startPoint x: 157, startPoint y: 269, endPoint x: 126, endPoint y: 269, distance: 31.8
click at [126, 269] on div "Remaining Percentage (%) 10" at bounding box center [91, 265] width 151 height 41
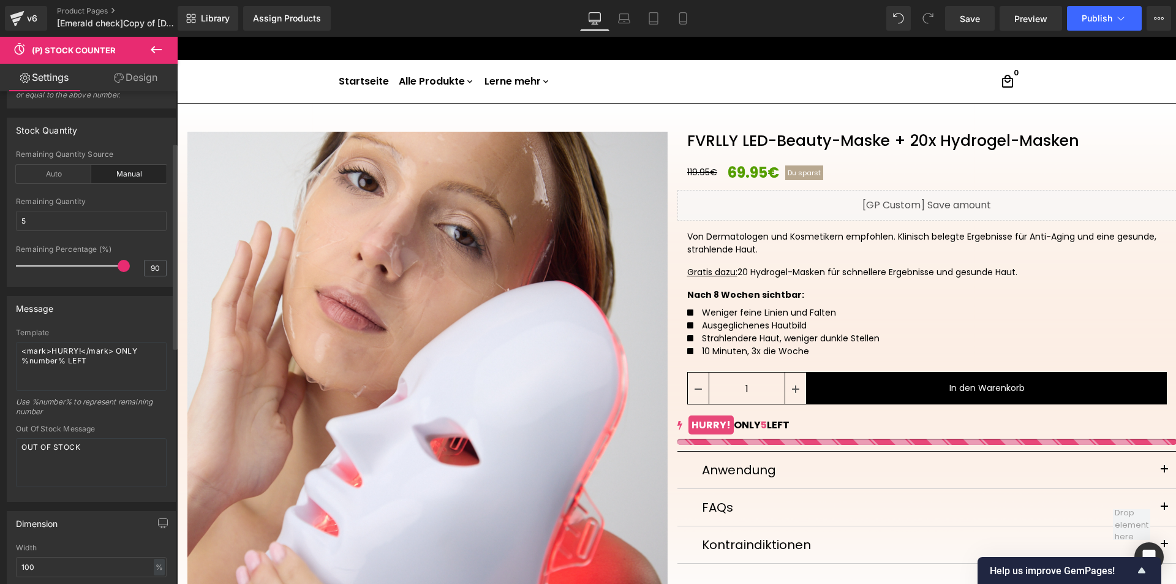
click at [130, 252] on div "Remaining Percentage (%)" at bounding box center [91, 249] width 151 height 9
click at [150, 271] on input "90" at bounding box center [154, 267] width 21 height 15
type input "10"
click at [136, 247] on div "Remaining Percentage (%)" at bounding box center [91, 249] width 151 height 9
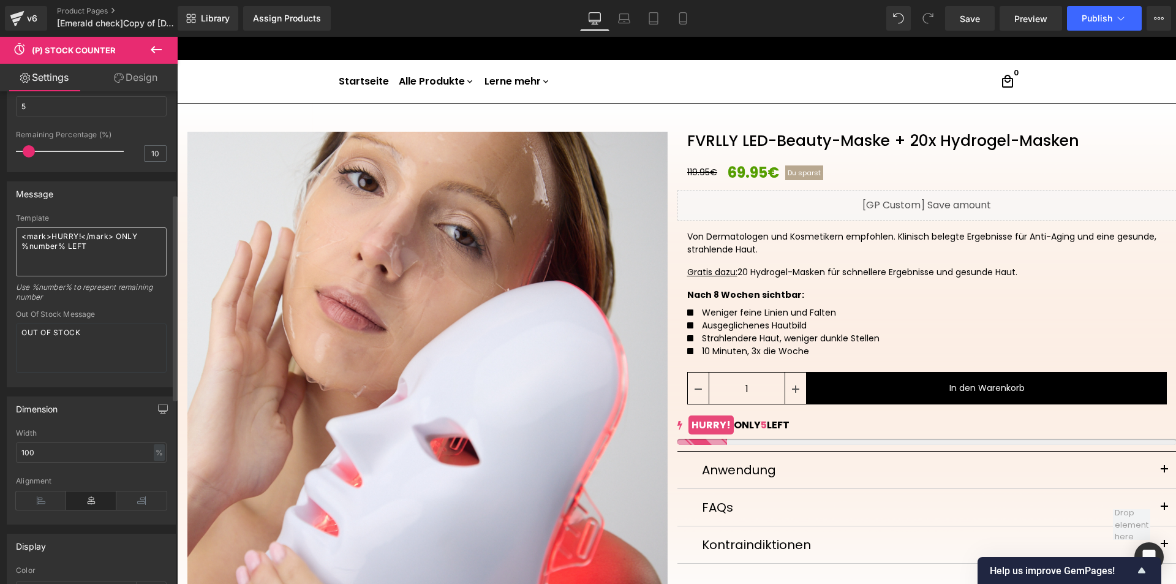
scroll to position [245, 0]
drag, startPoint x: 111, startPoint y: 241, endPoint x: 36, endPoint y: 233, distance: 76.3
click at [36, 233] on textarea "<mark>HURRY!</mark> ONLY %number% LEFT" at bounding box center [91, 243] width 151 height 49
click at [116, 334] on textarea "OUT OF STOCK" at bounding box center [91, 339] width 151 height 49
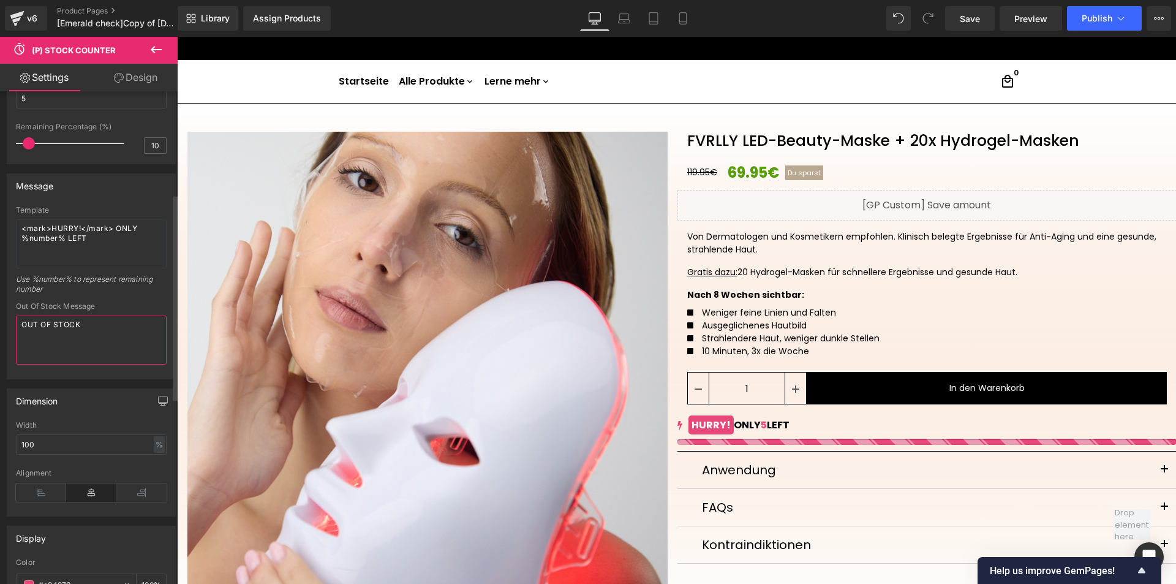
paste textarea "90% sold out"
click at [143, 304] on div "Out Of Stock Message" at bounding box center [91, 306] width 151 height 9
type textarea "OUT OF STOCK"
click at [107, 235] on textarea "<mark>HURRY!</mark> ONLY %number% LEFT" at bounding box center [91, 243] width 151 height 49
paste textarea "90% sold out"
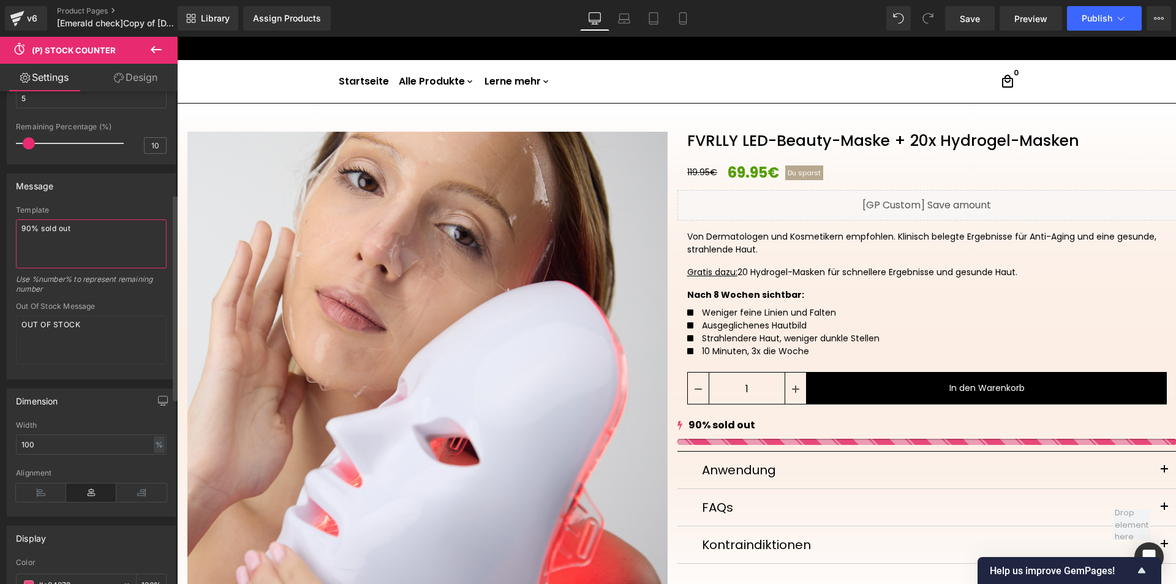
type textarea "90% sold out"
click at [104, 203] on div "Message Template 90% sold out Use %number% to represent remaining number Out Of…" at bounding box center [91, 276] width 169 height 206
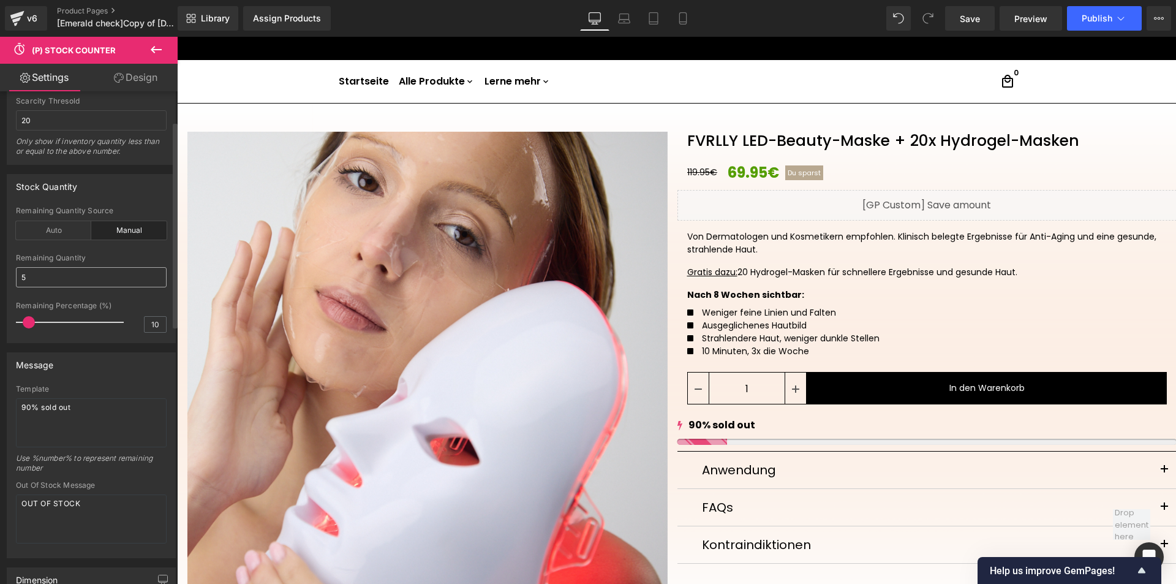
scroll to position [61, 0]
drag, startPoint x: 87, startPoint y: 257, endPoint x: 8, endPoint y: 256, distance: 79.0
click at [8, 256] on div "auto Remaining Quantity Source Auto Manual -1 5 Remaining Quantity 5 20 Remaini…" at bounding box center [91, 279] width 168 height 136
drag, startPoint x: 17, startPoint y: 261, endPoint x: 114, endPoint y: 260, distance: 96.7
click at [114, 260] on div "Remaining Quantity" at bounding box center [91, 262] width 151 height 9
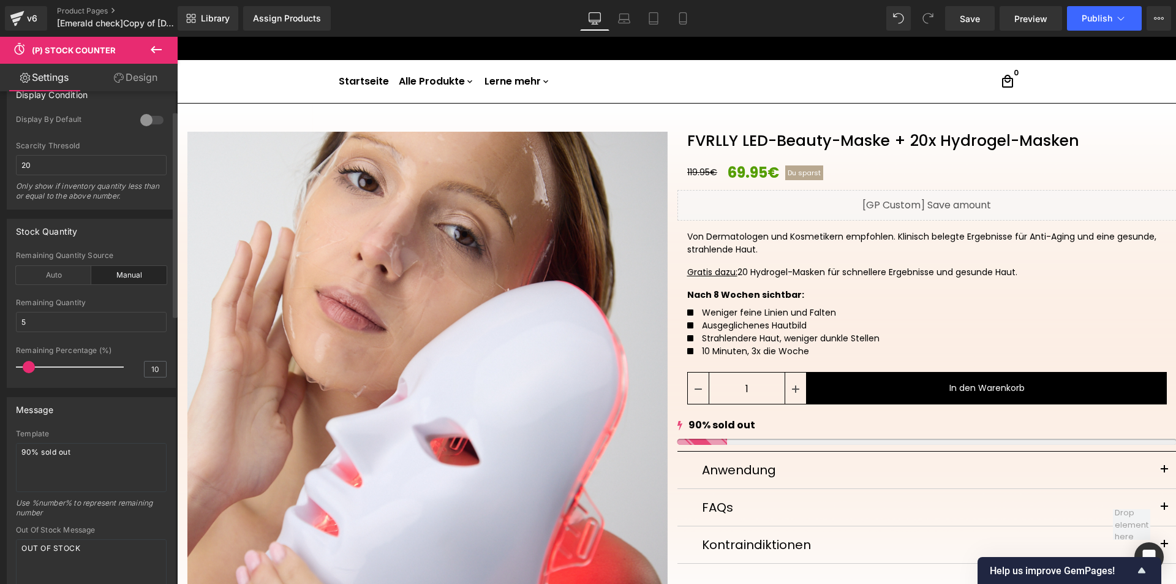
scroll to position [0, 0]
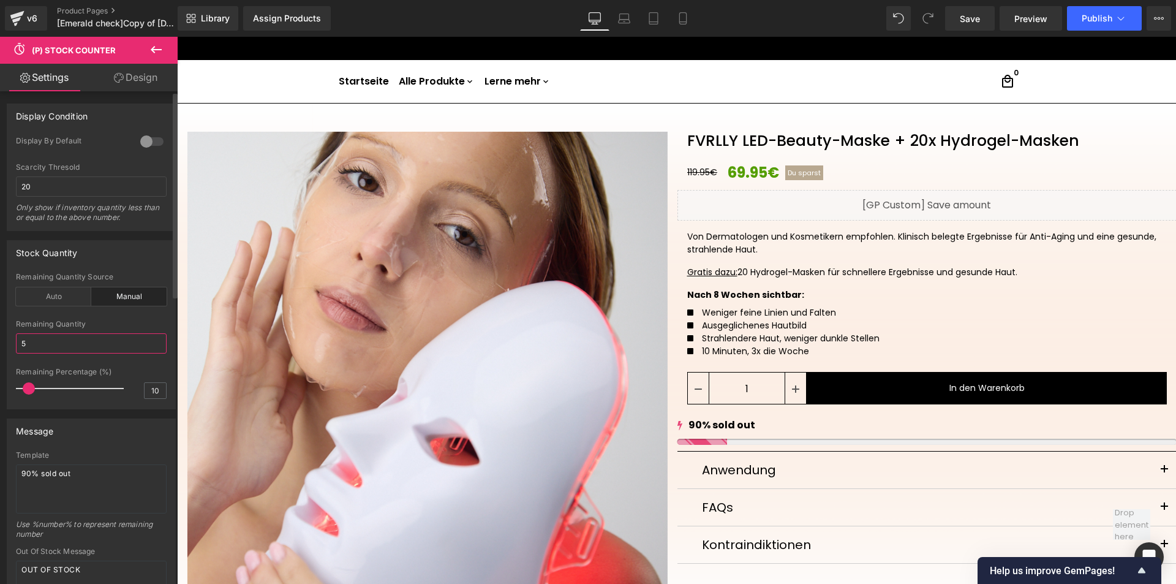
click at [69, 345] on input "5" at bounding box center [91, 343] width 151 height 20
type input "10"
click at [107, 325] on div "Remaining Quantity" at bounding box center [91, 324] width 151 height 9
click at [141, 321] on div "Remaining Quantity" at bounding box center [91, 324] width 151 height 9
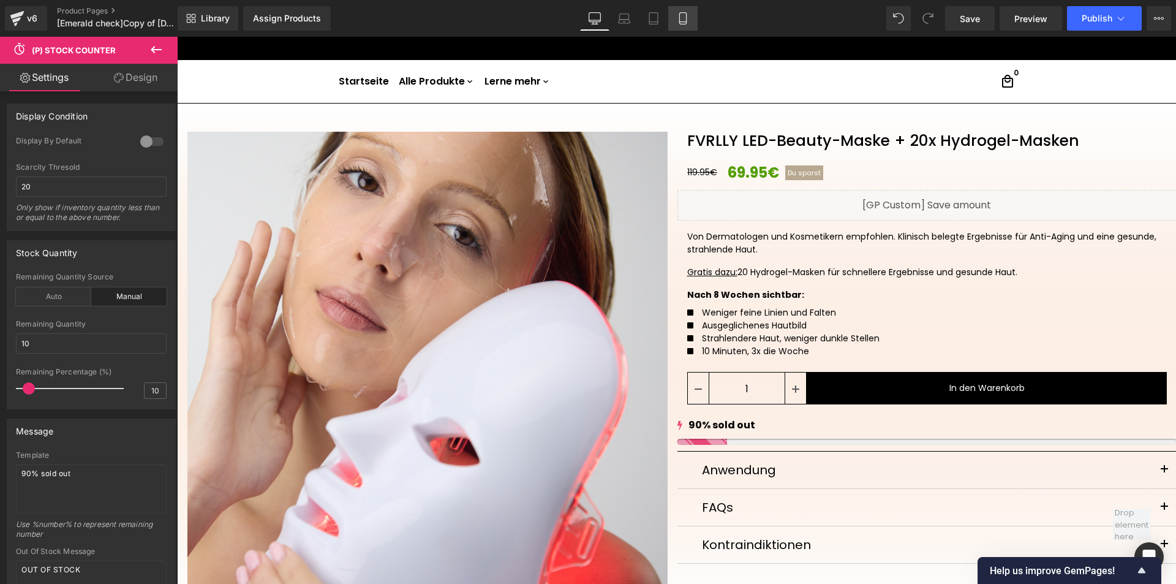
click at [679, 18] on icon at bounding box center [683, 18] width 12 height 12
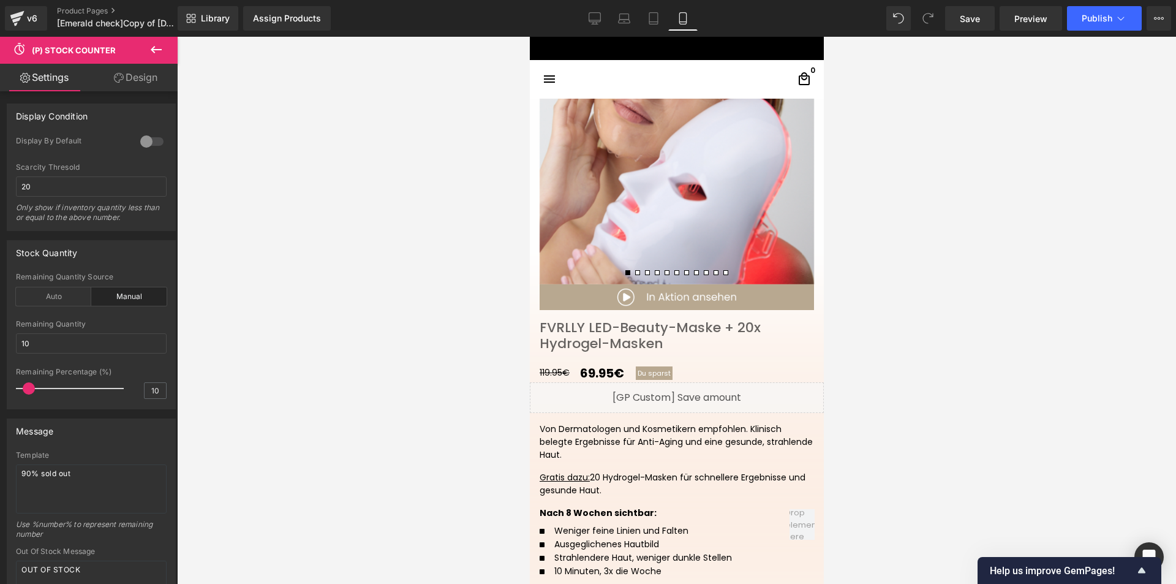
scroll to position [59, 0]
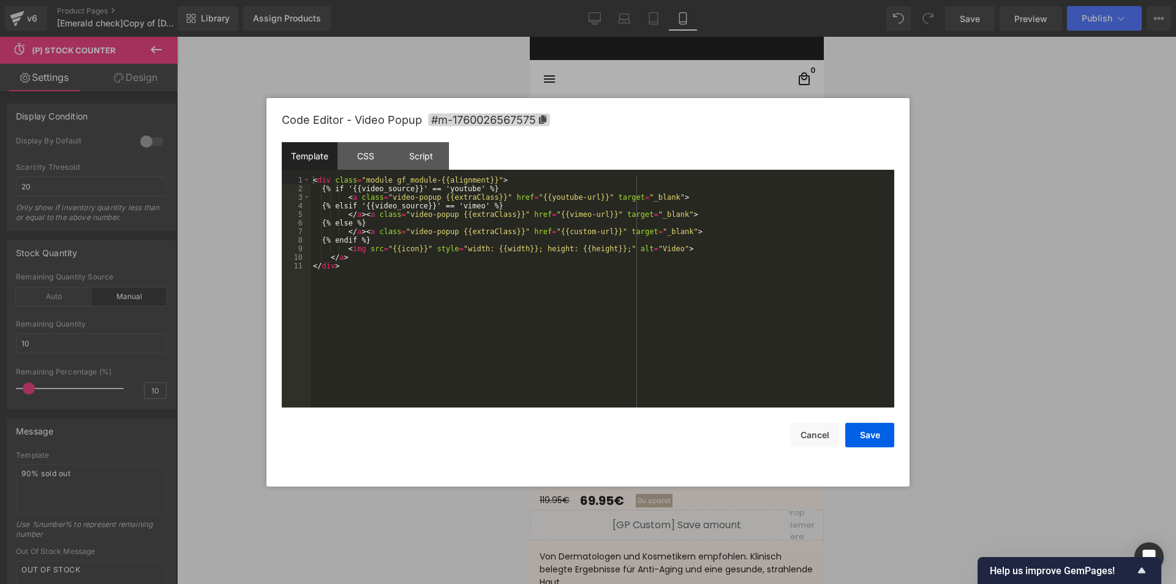
click at [671, 0] on div "(P) Stock Counter You are previewing how the will restyle your page. You can no…" at bounding box center [588, 0] width 1176 height 0
click at [370, 154] on div "CSS" at bounding box center [365, 156] width 56 height 28
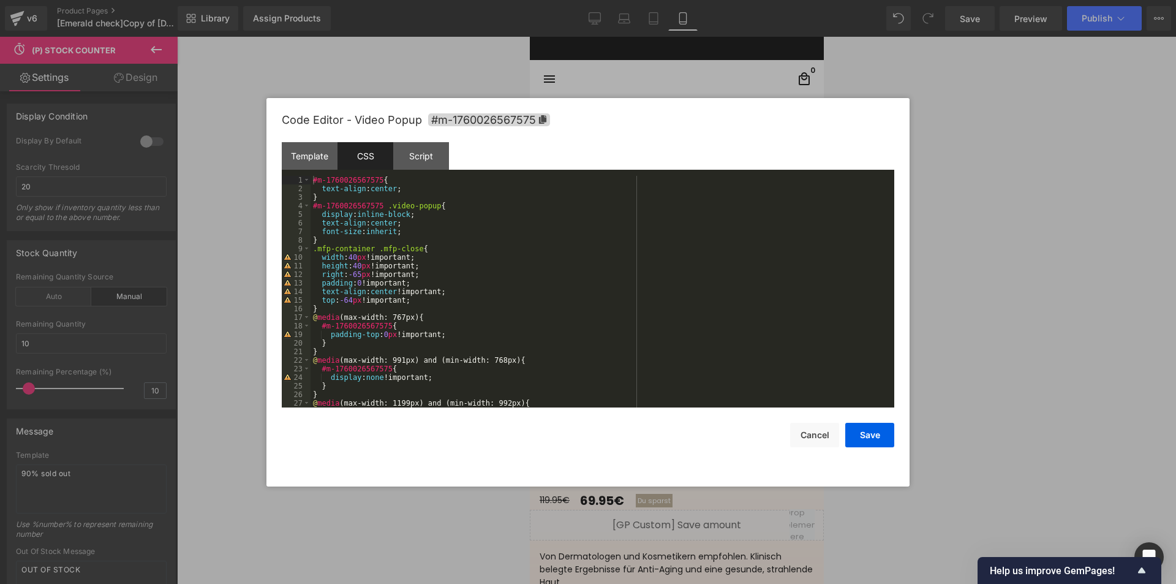
click at [965, 231] on div at bounding box center [588, 292] width 1176 height 584
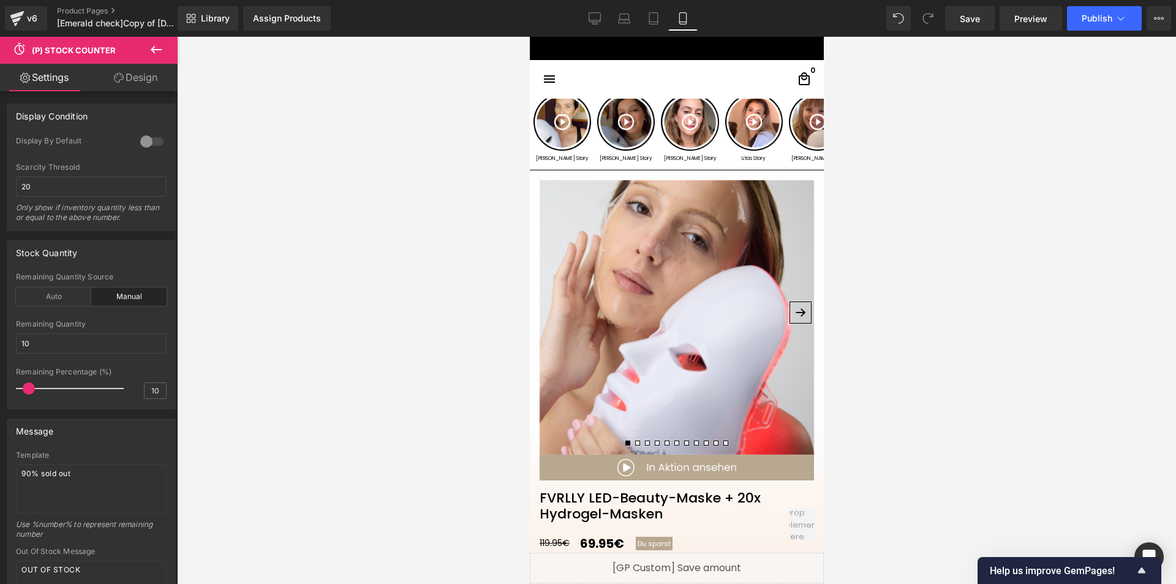
scroll to position [0, 0]
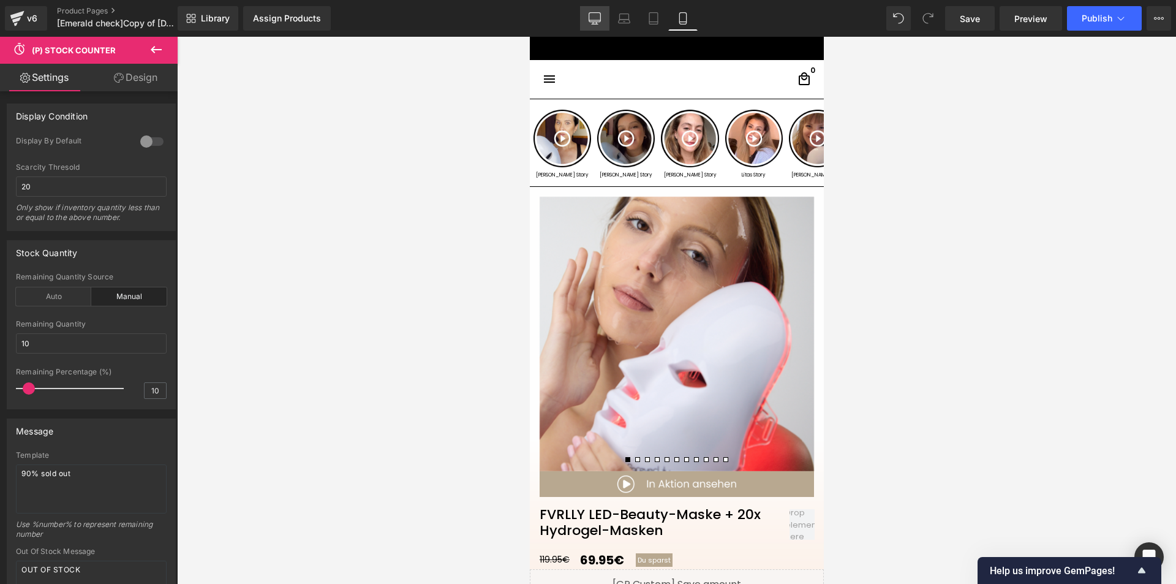
click at [593, 17] on icon at bounding box center [594, 18] width 12 height 12
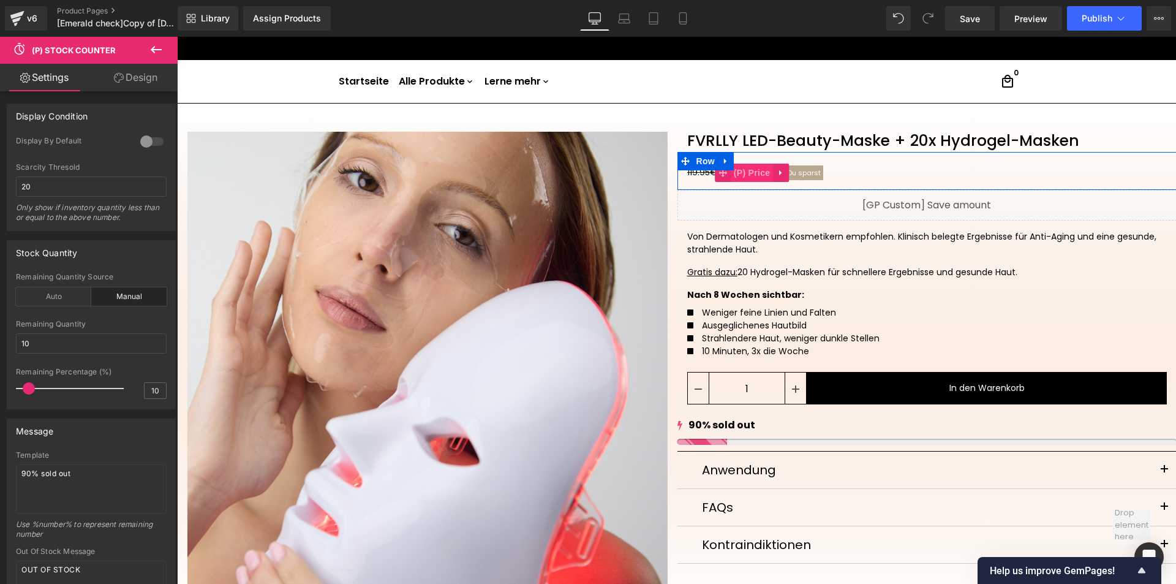
click at [738, 168] on span "(P) Price" at bounding box center [751, 172] width 43 height 18
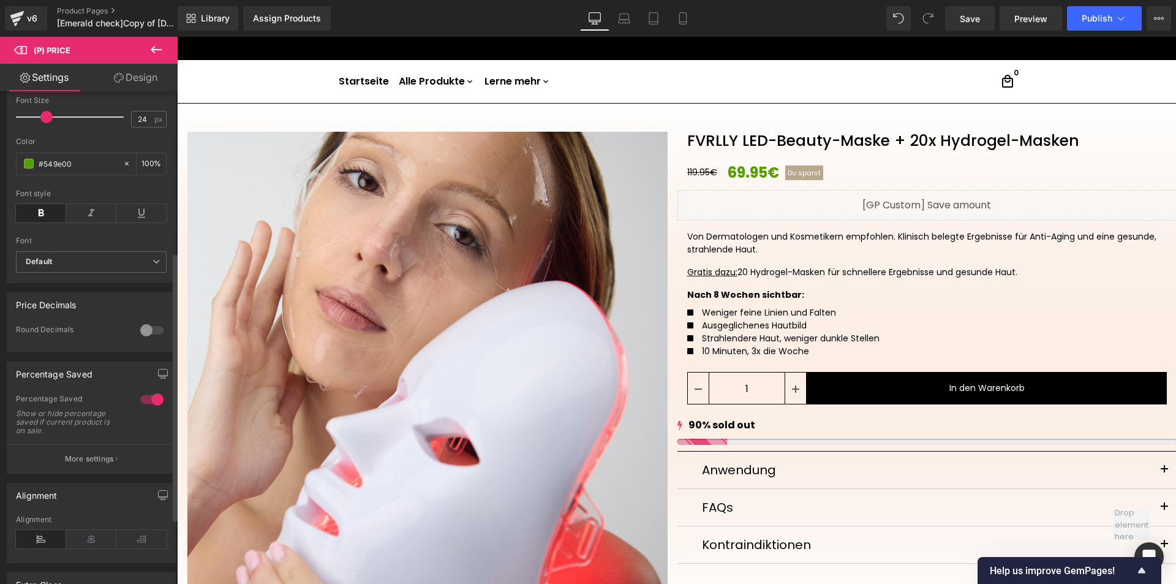
scroll to position [306, 0]
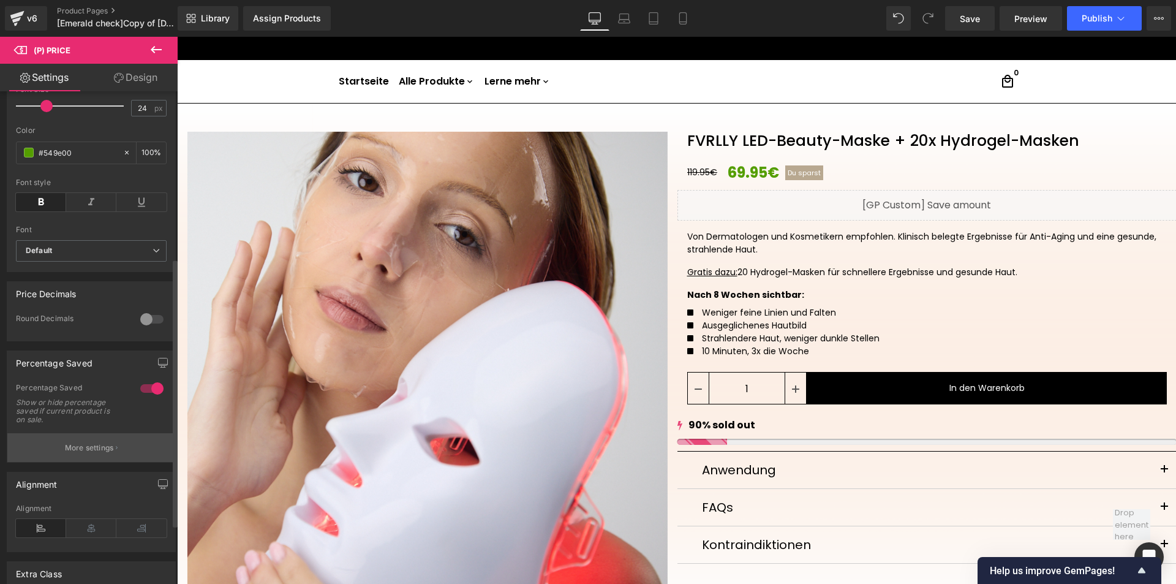
click at [80, 453] on p "More settings" at bounding box center [89, 447] width 49 height 11
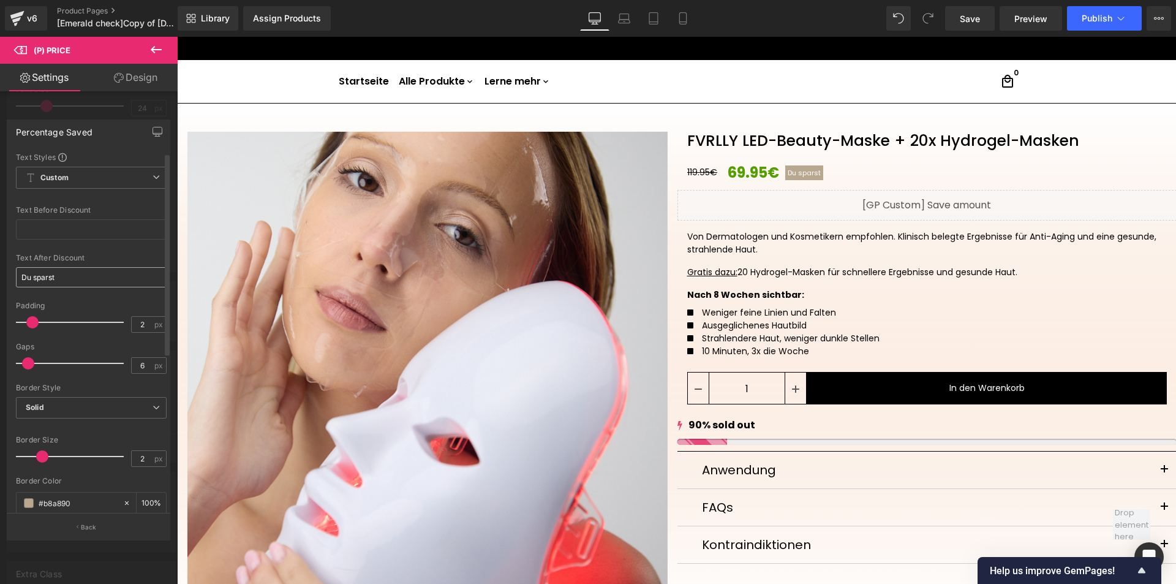
scroll to position [61, 0]
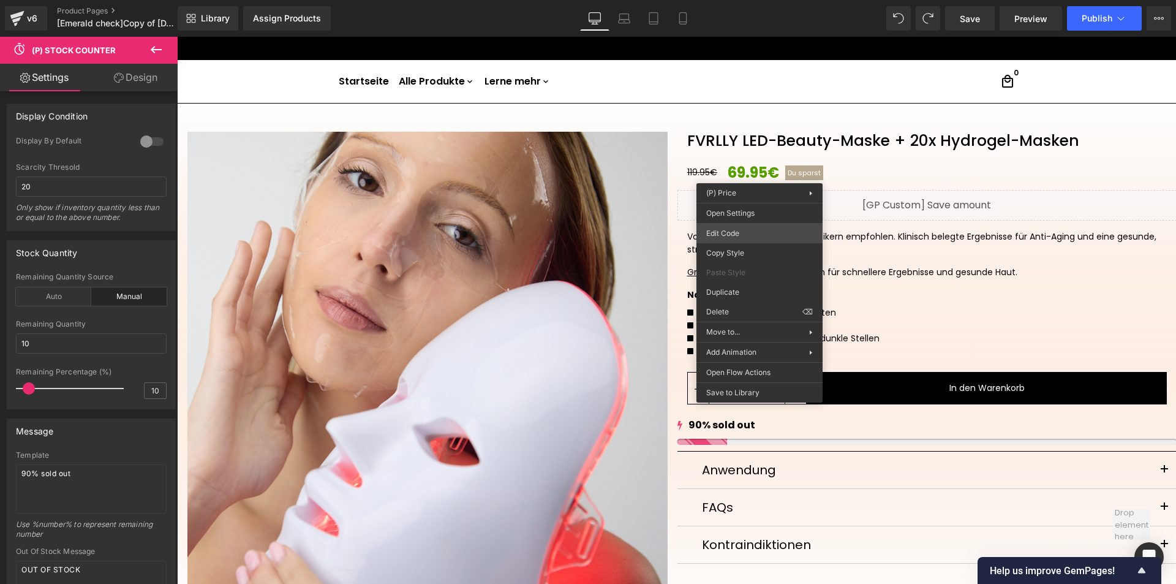
click at [735, 0] on div "(P) Price You are previewing how the will restyle your page. You can not edit E…" at bounding box center [588, 0] width 1176 height 0
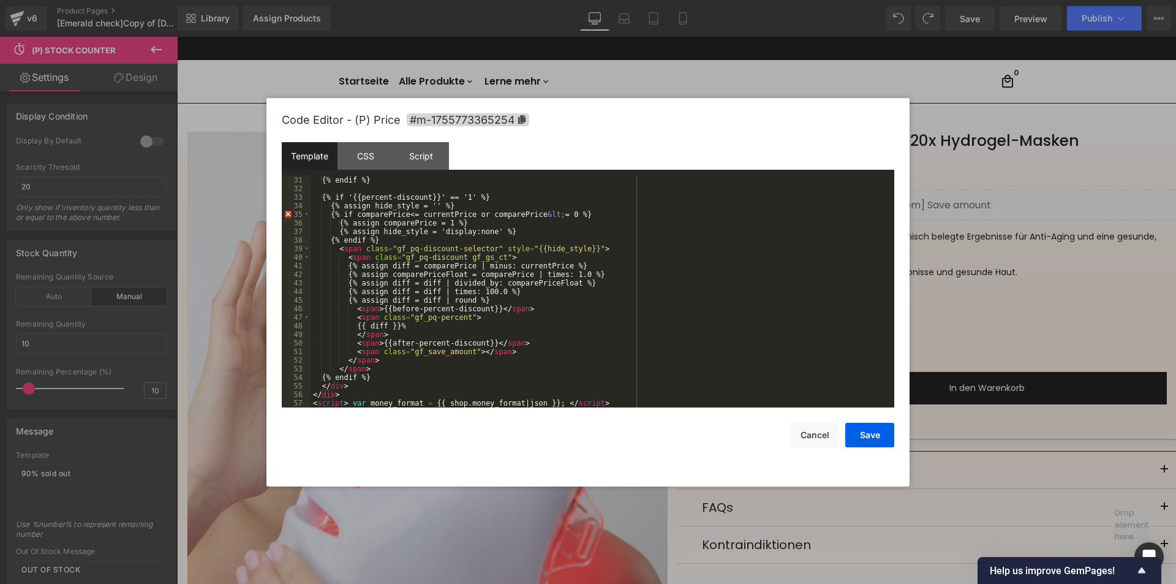
scroll to position [283, 0]
click at [373, 156] on div "CSS" at bounding box center [365, 156] width 56 height 28
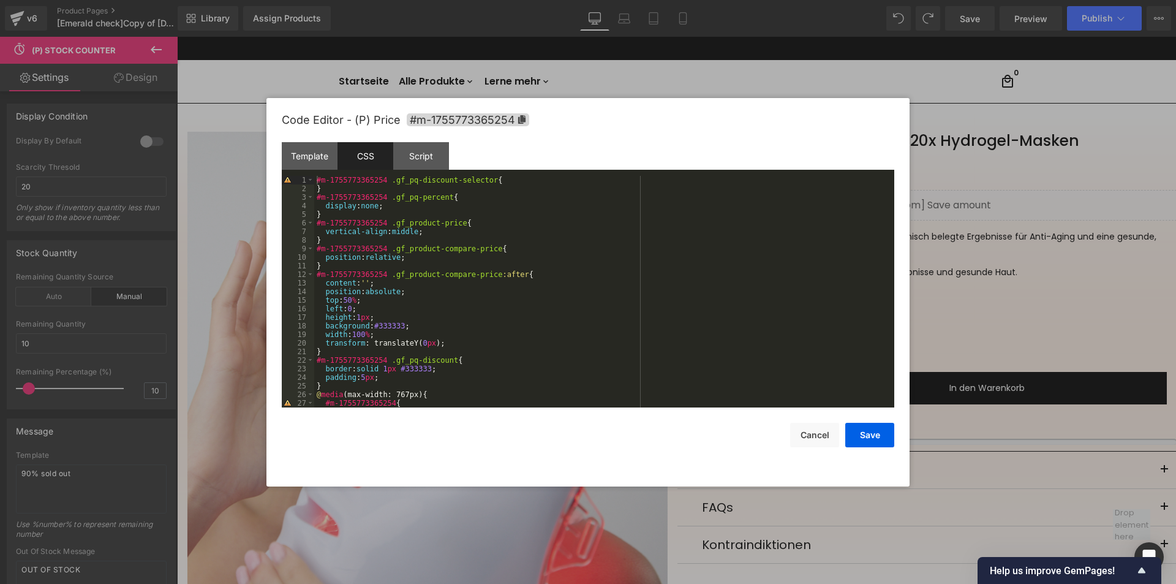
click at [1002, 296] on div at bounding box center [588, 292] width 1176 height 584
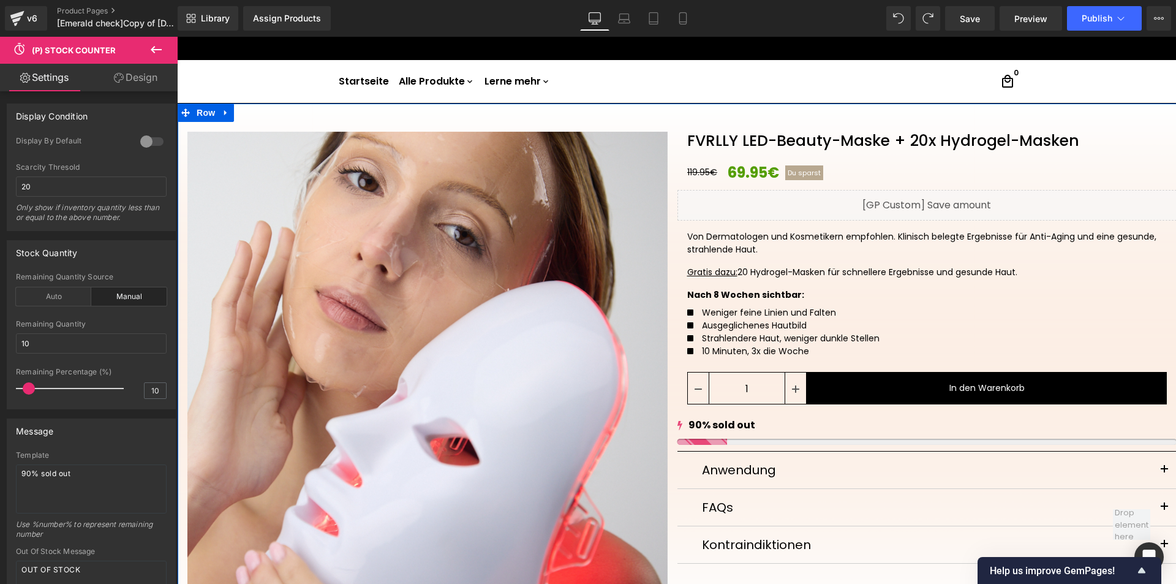
drag, startPoint x: 939, startPoint y: 201, endPoint x: 1036, endPoint y: 259, distance: 113.1
click at [939, 201] on div "Liquid" at bounding box center [927, 205] width 500 height 31
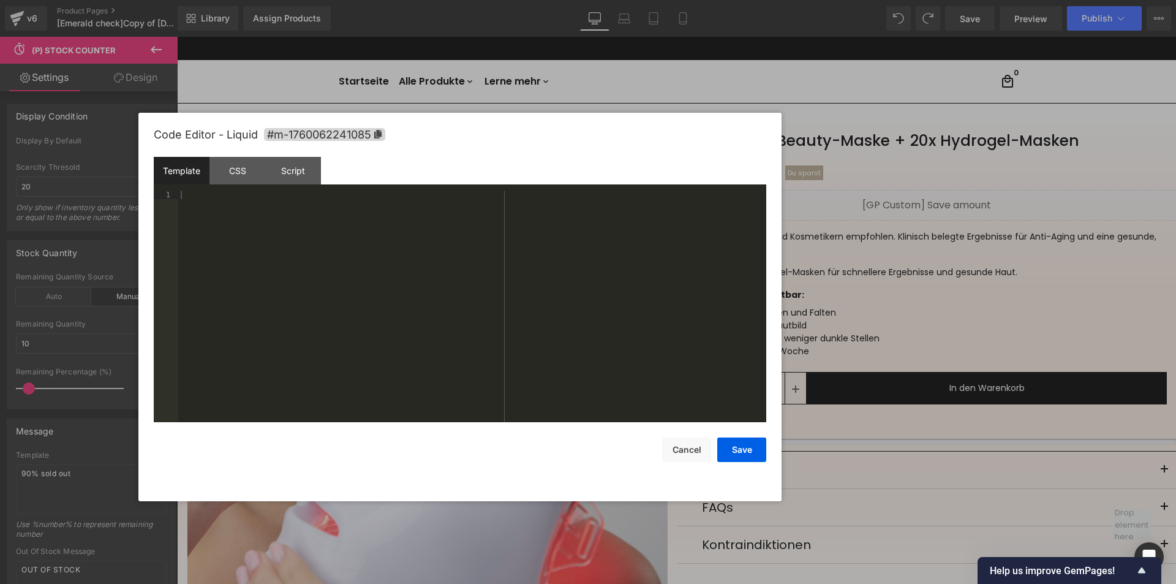
drag, startPoint x: 539, startPoint y: 128, endPoint x: 386, endPoint y: 141, distance: 153.0
click at [388, 141] on div "Code Editor - Liquid #m-1760062241085" at bounding box center [460, 135] width 612 height 44
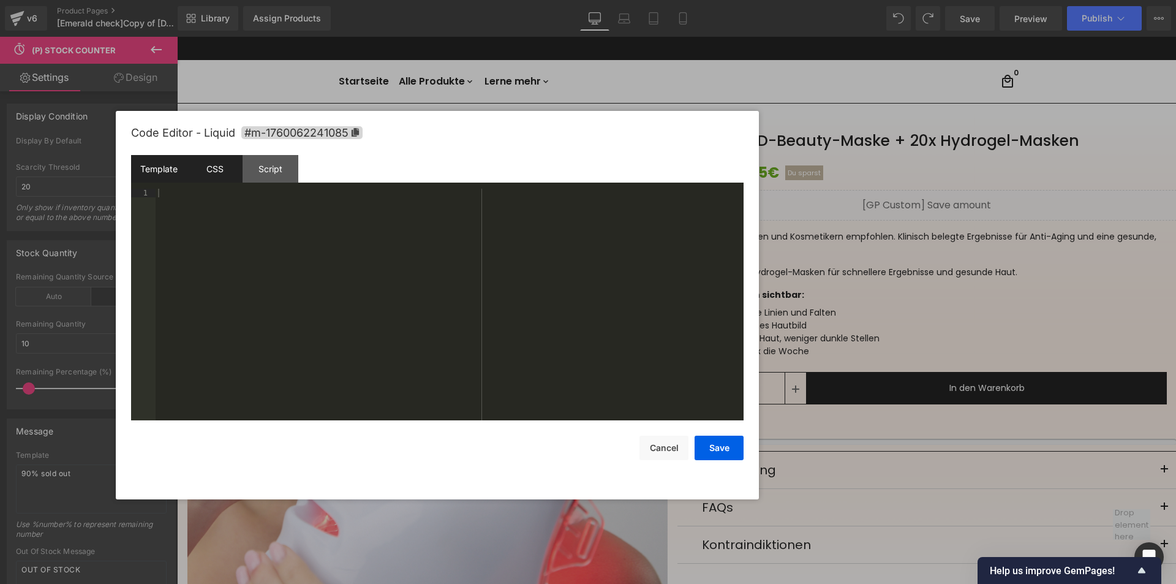
click at [214, 171] on div "CSS" at bounding box center [215, 169] width 56 height 28
click at [271, 172] on div "Script" at bounding box center [270, 169] width 56 height 28
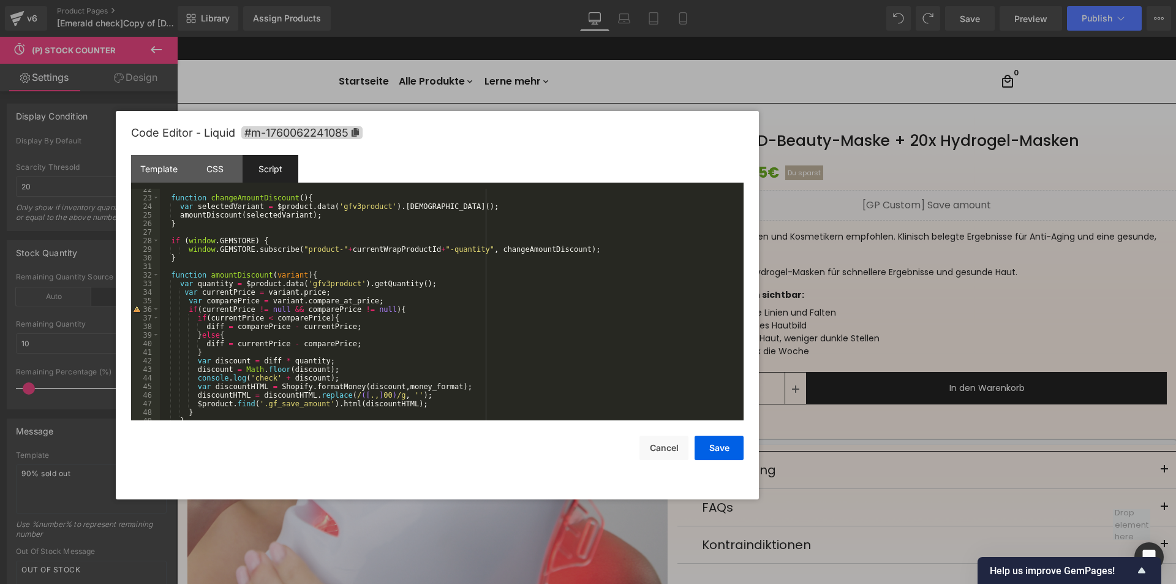
scroll to position [197, 0]
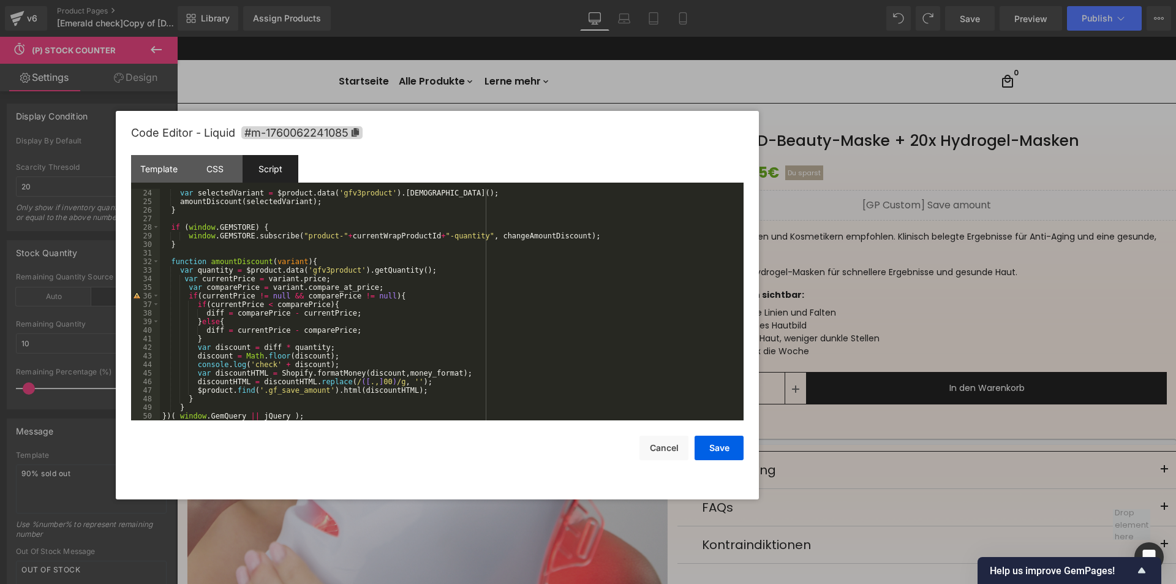
drag, startPoint x: 734, startPoint y: 247, endPoint x: 909, endPoint y: 284, distance: 179.5
click at [909, 284] on div at bounding box center [588, 292] width 1176 height 584
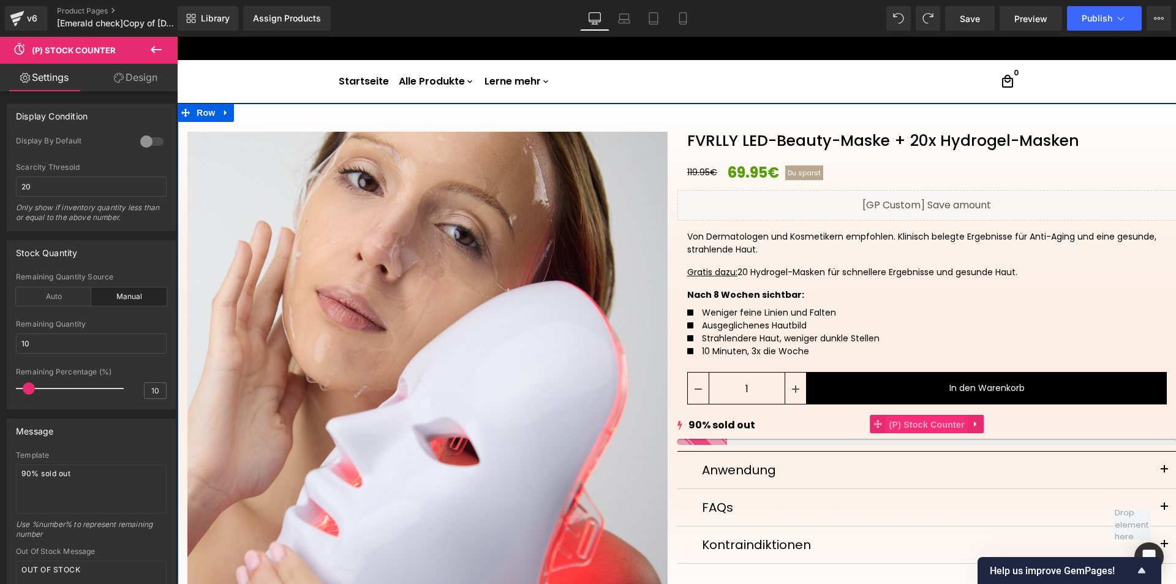
click at [923, 428] on span "(P) Stock Counter" at bounding box center [926, 424] width 81 height 18
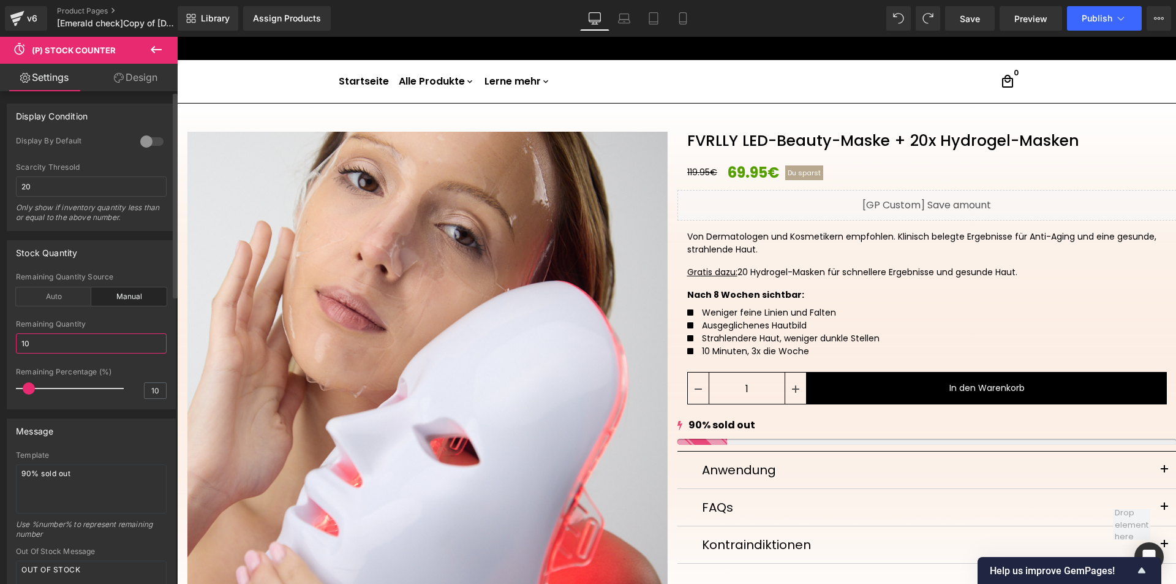
click at [70, 343] on input "10" at bounding box center [91, 343] width 151 height 20
type input "5"
type input "10"
click at [128, 317] on div at bounding box center [91, 316] width 151 height 8
click at [1105, 21] on span "Publish" at bounding box center [1096, 18] width 31 height 10
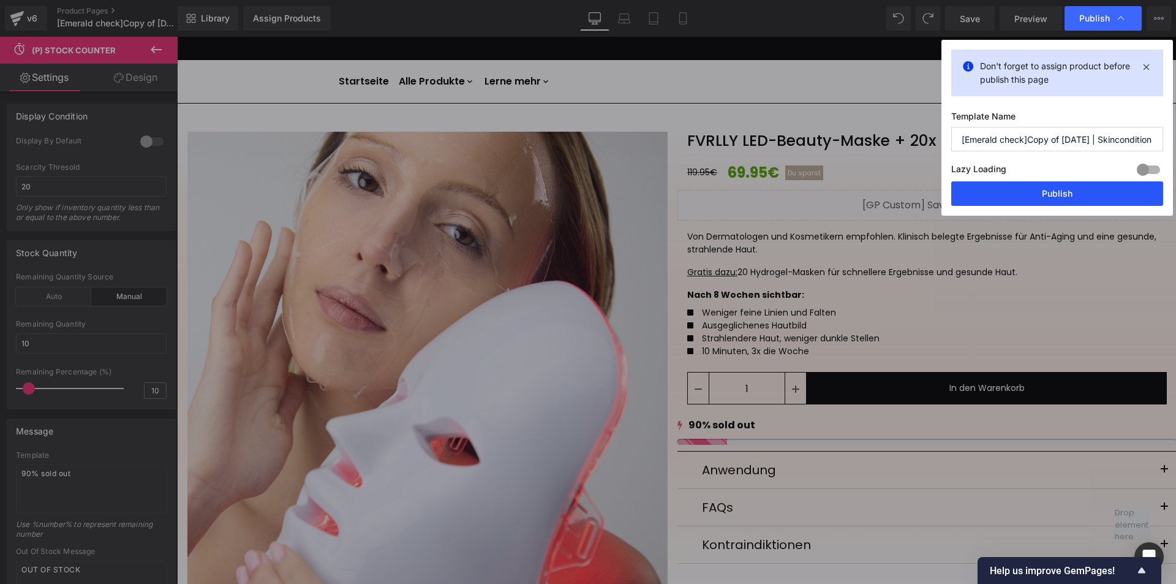
drag, startPoint x: 1039, startPoint y: 191, endPoint x: 857, endPoint y: 193, distance: 182.5
click at [1039, 191] on button "Publish" at bounding box center [1057, 193] width 212 height 24
